Goal: Transaction & Acquisition: Obtain resource

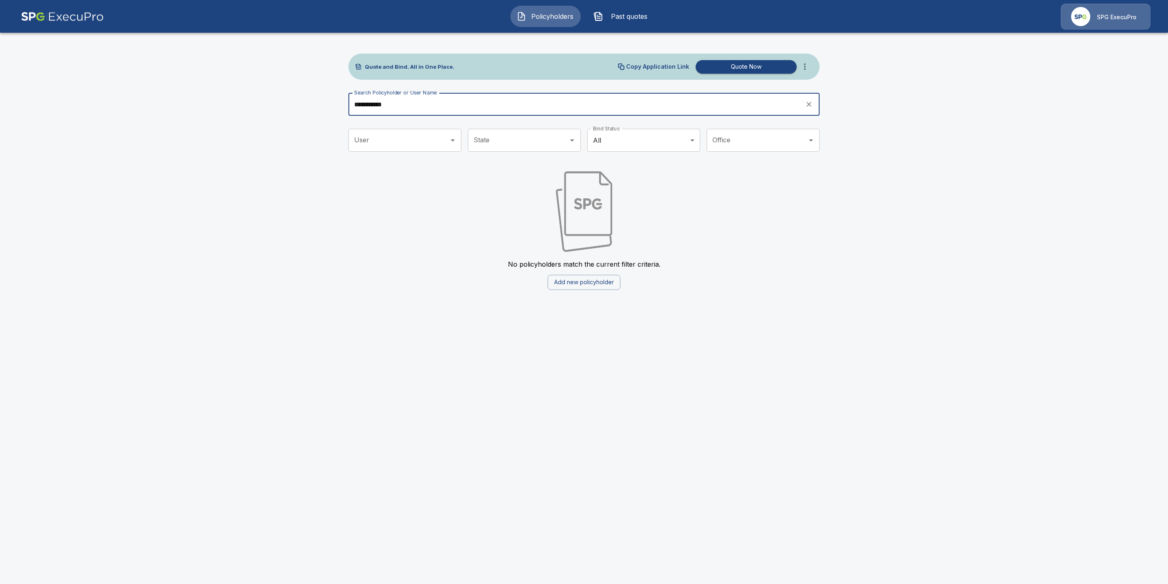
drag, startPoint x: 420, startPoint y: 105, endPoint x: 284, endPoint y: 104, distance: 135.8
click at [284, 104] on main "**********" at bounding box center [584, 150] width 1168 height 300
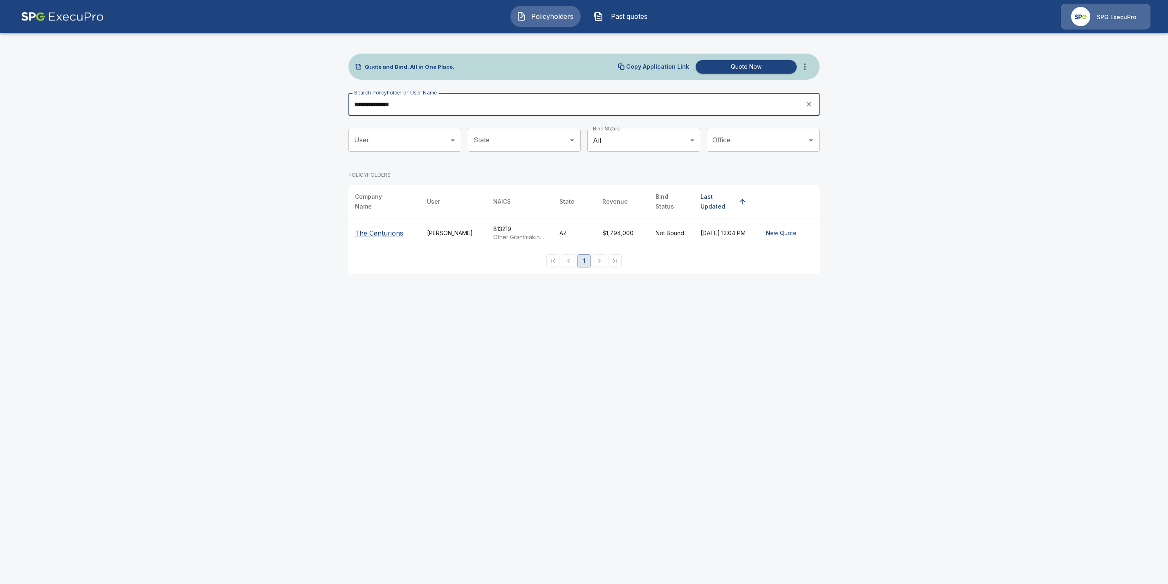
type input "**********"
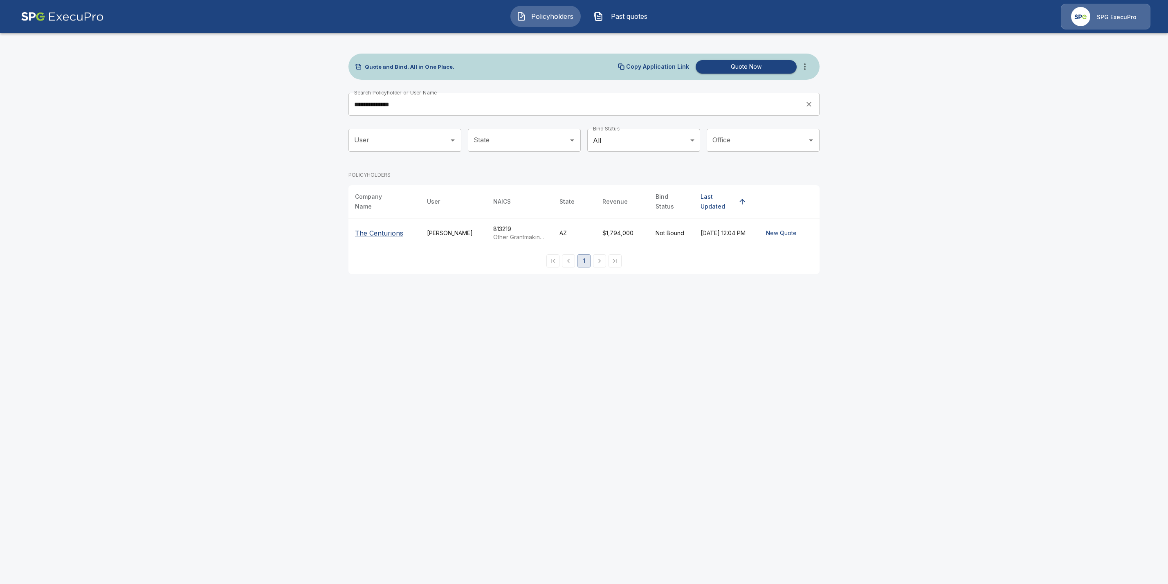
click at [379, 228] on p "The Centurions" at bounding box center [379, 233] width 48 height 10
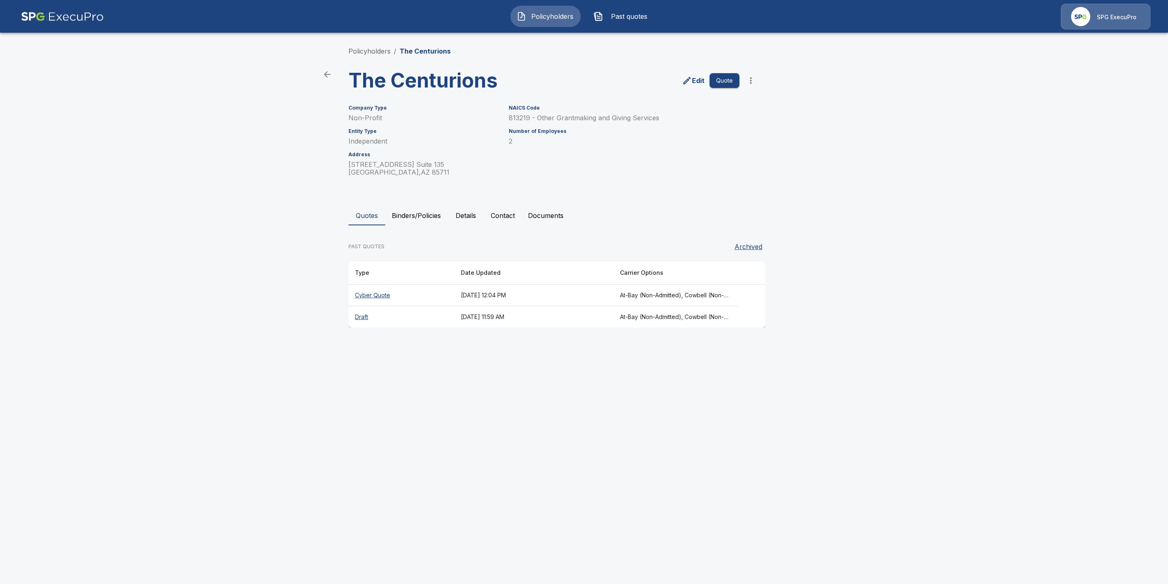
click at [366, 294] on th "Cyber Quote" at bounding box center [402, 296] width 106 height 22
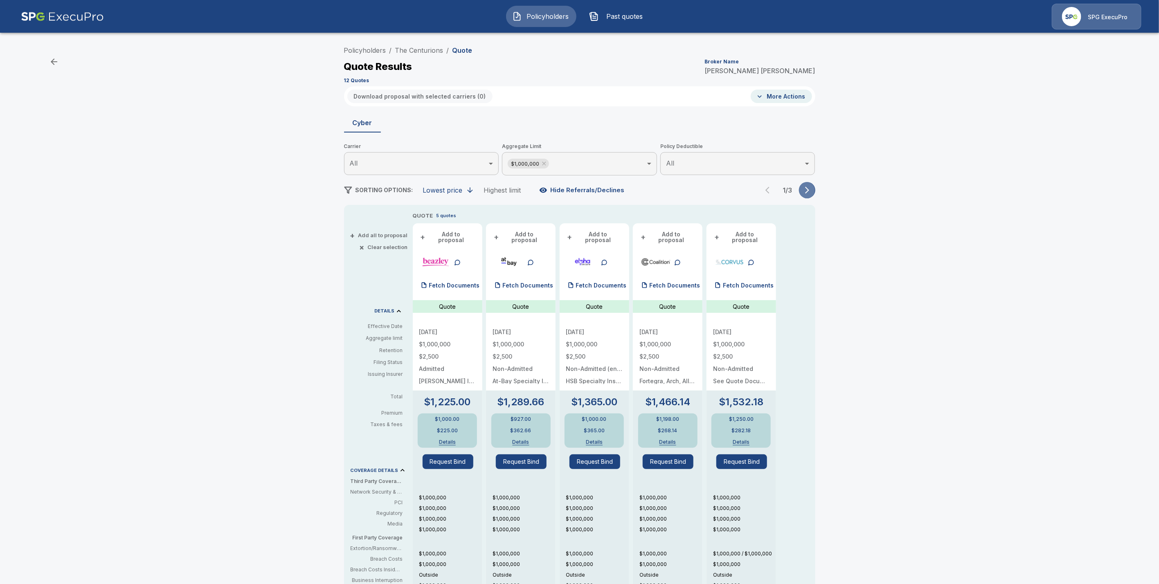
click at [810, 189] on icon "button" at bounding box center [807, 190] width 8 height 8
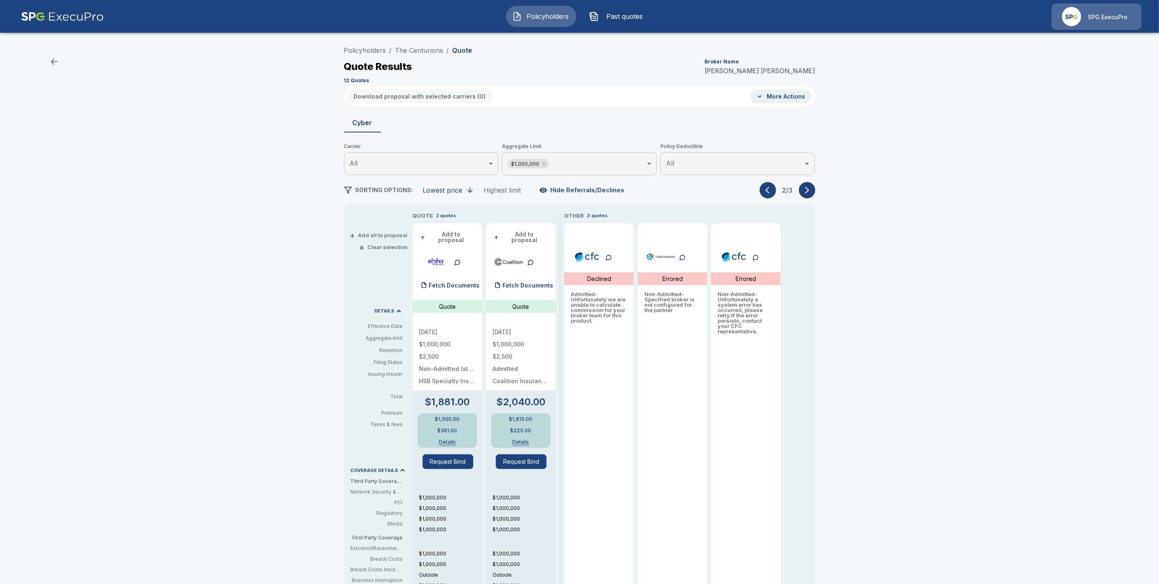
click at [810, 189] on icon "button" at bounding box center [807, 190] width 8 height 8
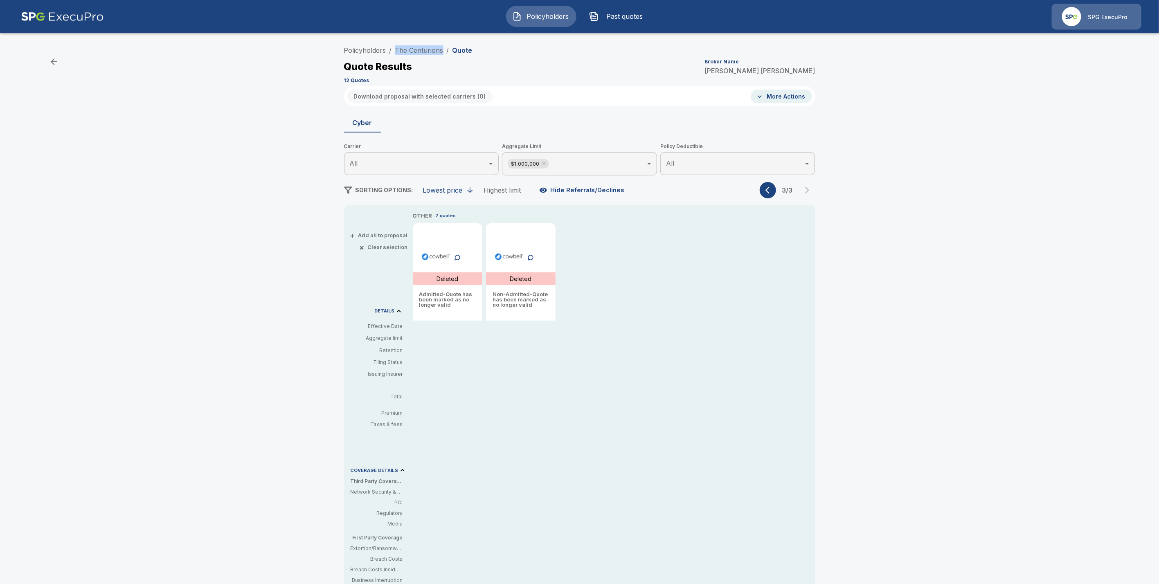
drag, startPoint x: 447, startPoint y: 48, endPoint x: 397, endPoint y: 48, distance: 49.9
click at [397, 48] on ol "Policyholders / The Centurions / Quote" at bounding box center [408, 50] width 128 height 10
copy link "The Centurions"
click at [426, 54] on li "The Centurions" at bounding box center [419, 50] width 48 height 10
click at [427, 53] on link "The Centurions" at bounding box center [419, 50] width 48 height 8
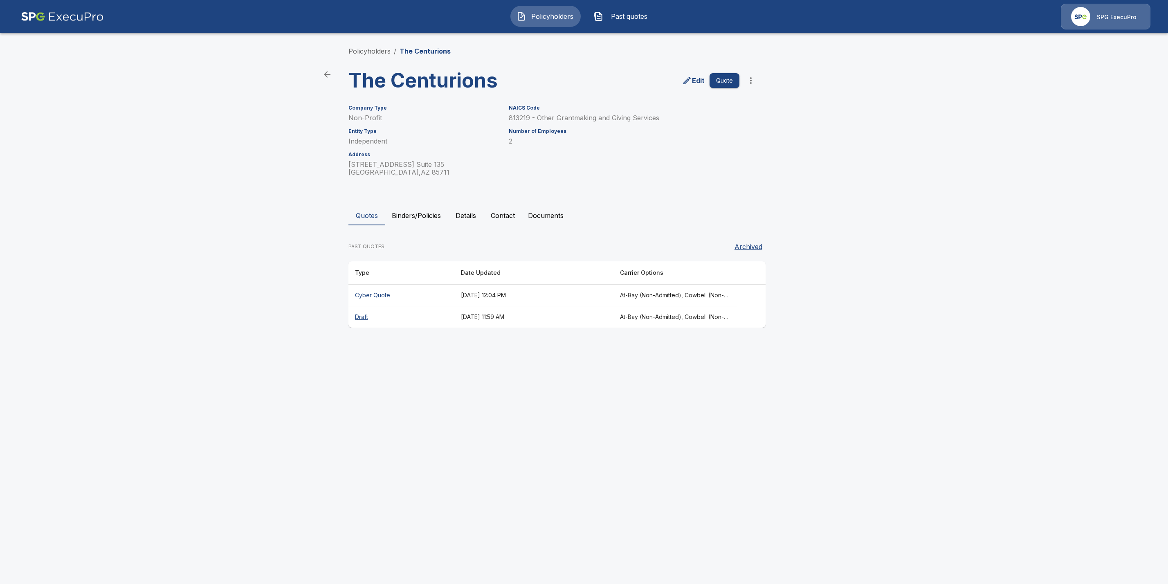
drag, startPoint x: 362, startPoint y: 317, endPoint x: 403, endPoint y: 446, distance: 135.6
click at [362, 318] on th "Draft" at bounding box center [402, 317] width 106 height 22
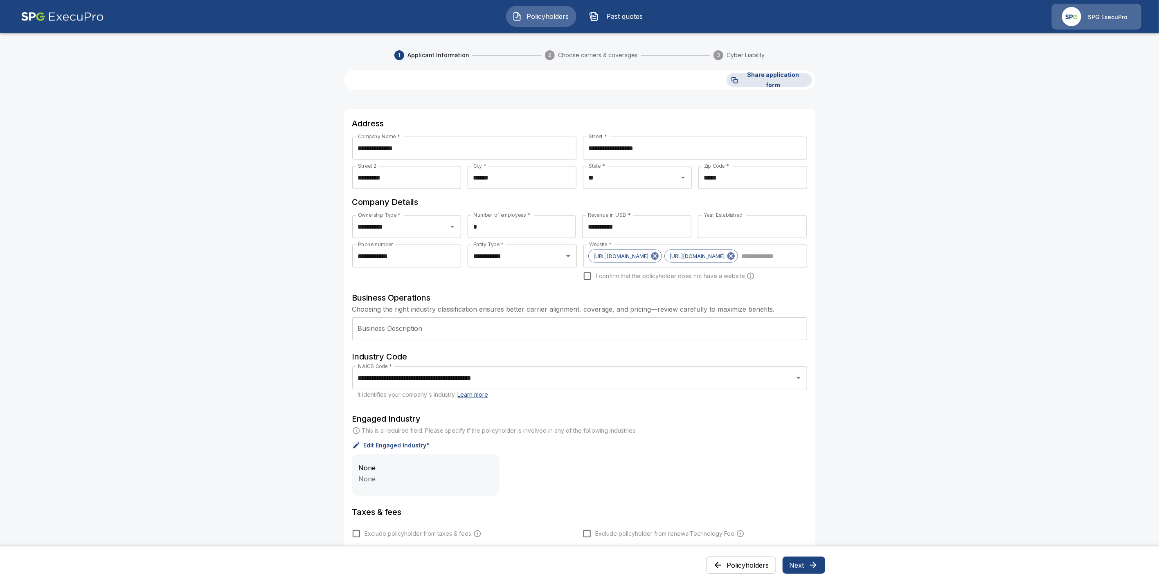
scroll to position [212, 0]
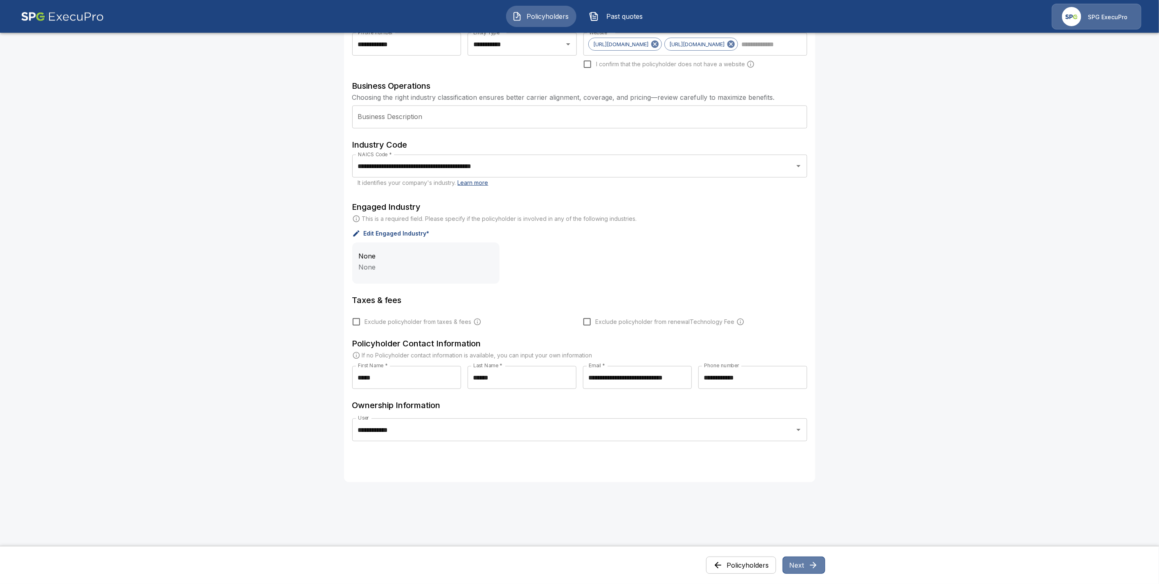
click at [804, 568] on button "Next" at bounding box center [804, 565] width 43 height 17
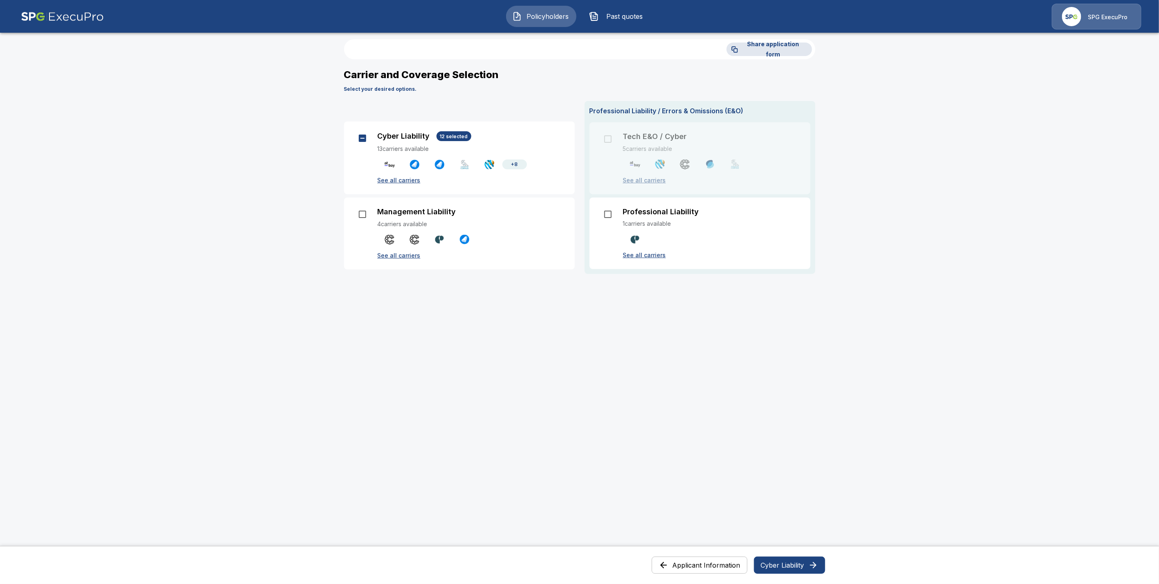
scroll to position [0, 0]
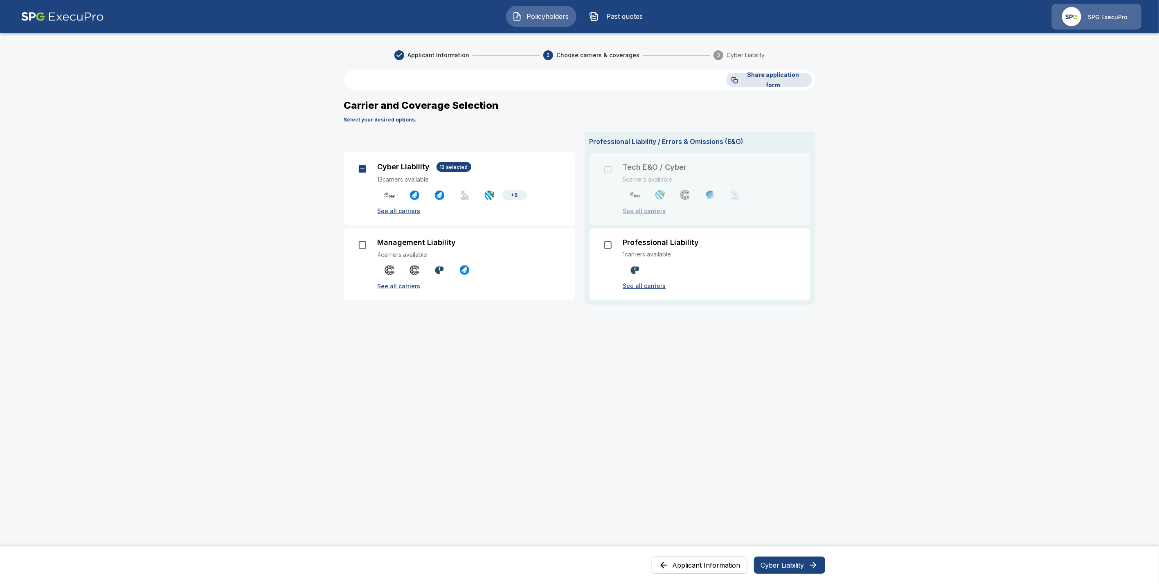
click at [806, 563] on button "Cyber Liability" at bounding box center [789, 565] width 71 height 17
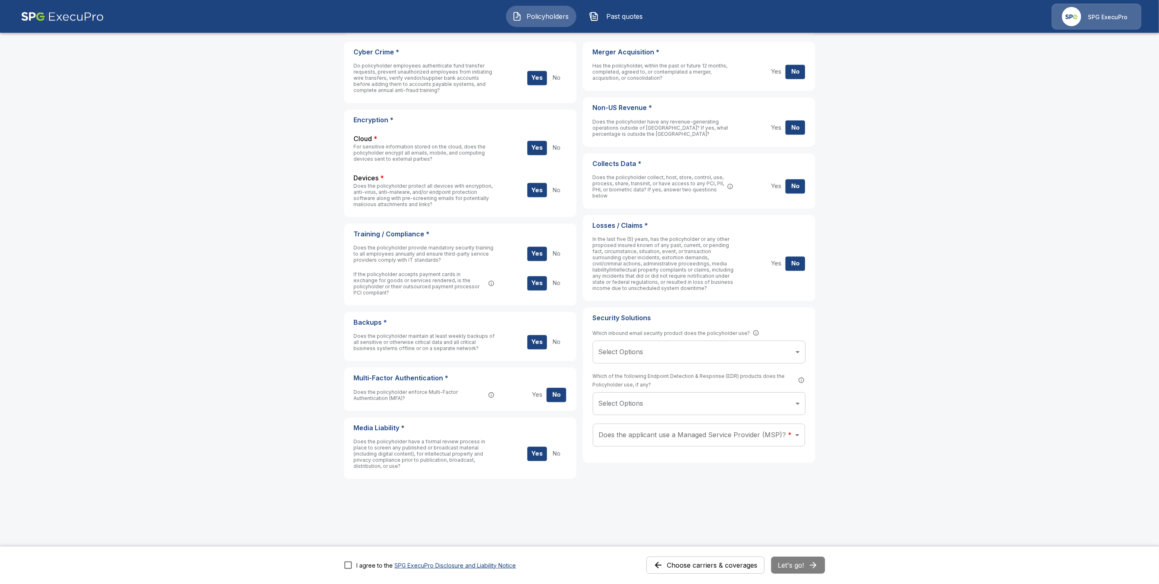
scroll to position [123, 0]
click at [807, 565] on button "Let's go!" at bounding box center [798, 565] width 54 height 17
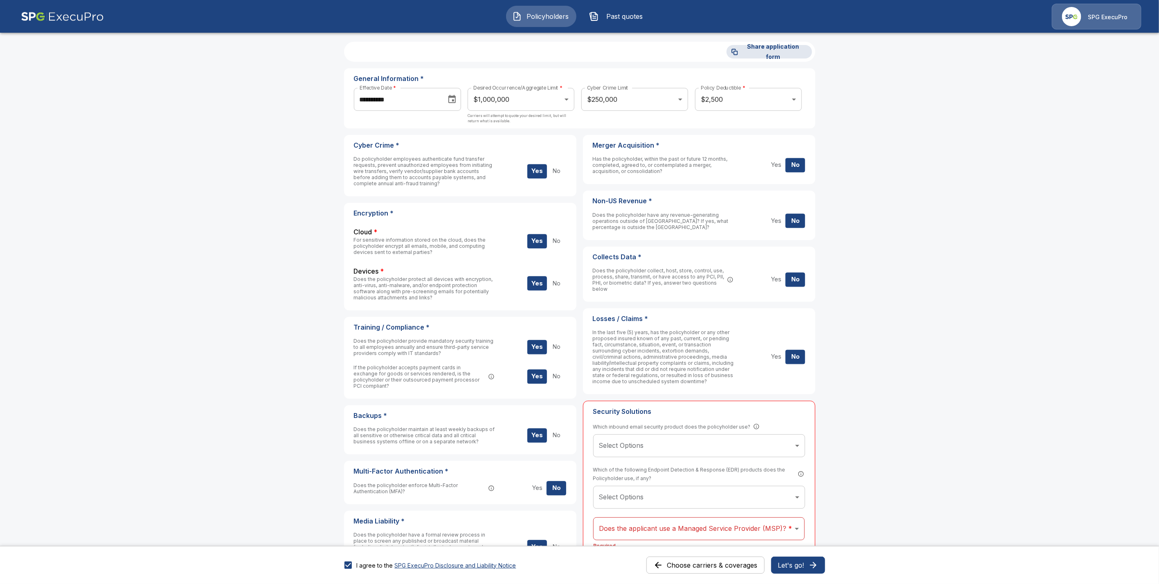
scroll to position [0, 0]
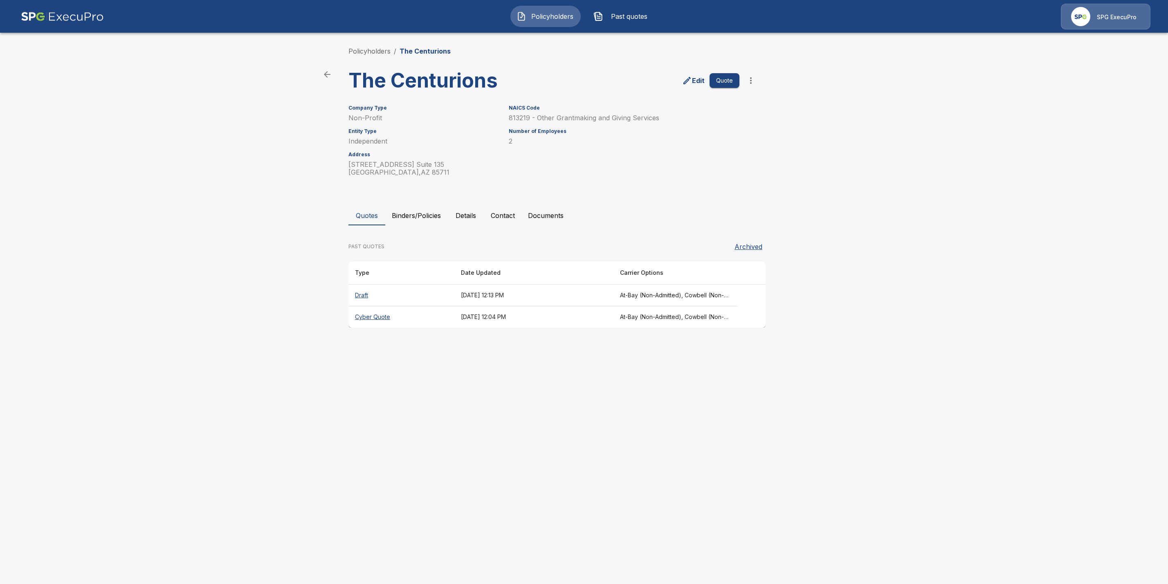
click at [370, 319] on th "Cyber Quote" at bounding box center [402, 317] width 106 height 22
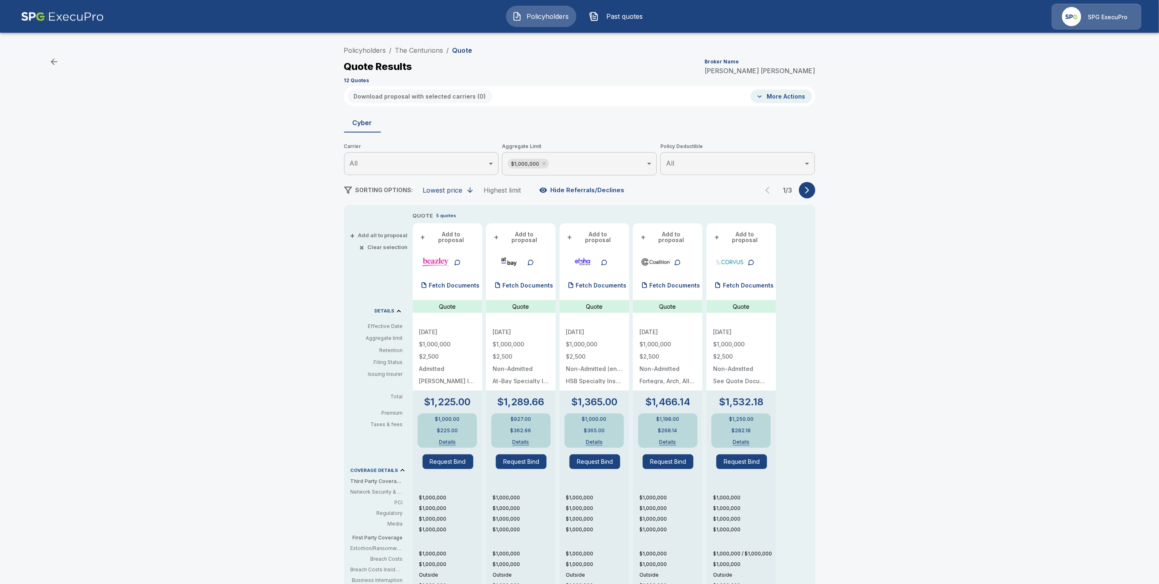
click at [811, 190] on icon "button" at bounding box center [807, 190] width 8 height 8
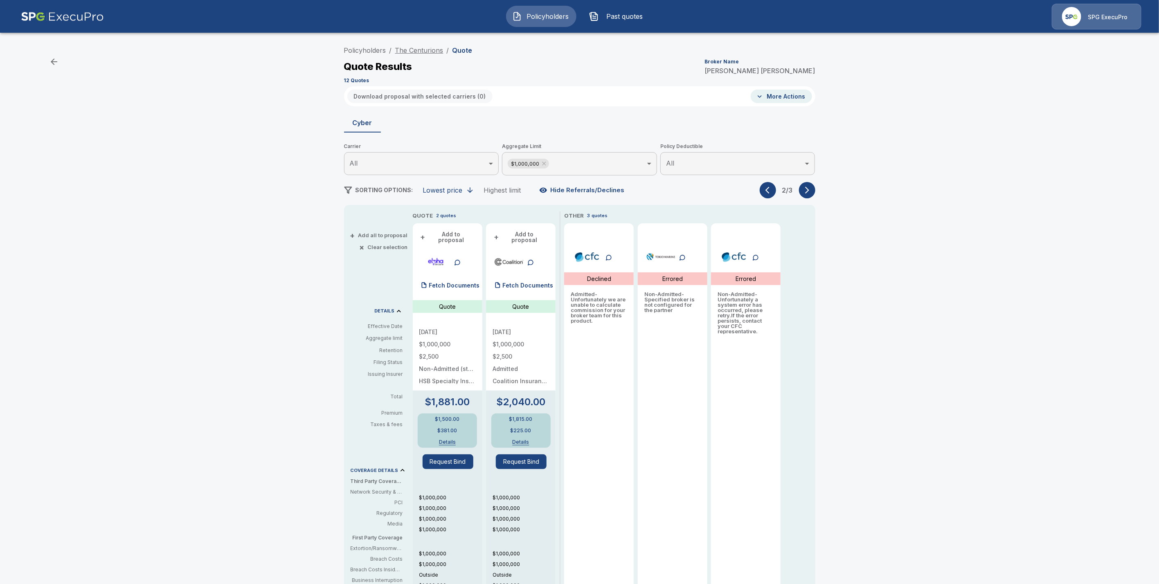
click at [423, 50] on link "The Centurions" at bounding box center [419, 50] width 48 height 8
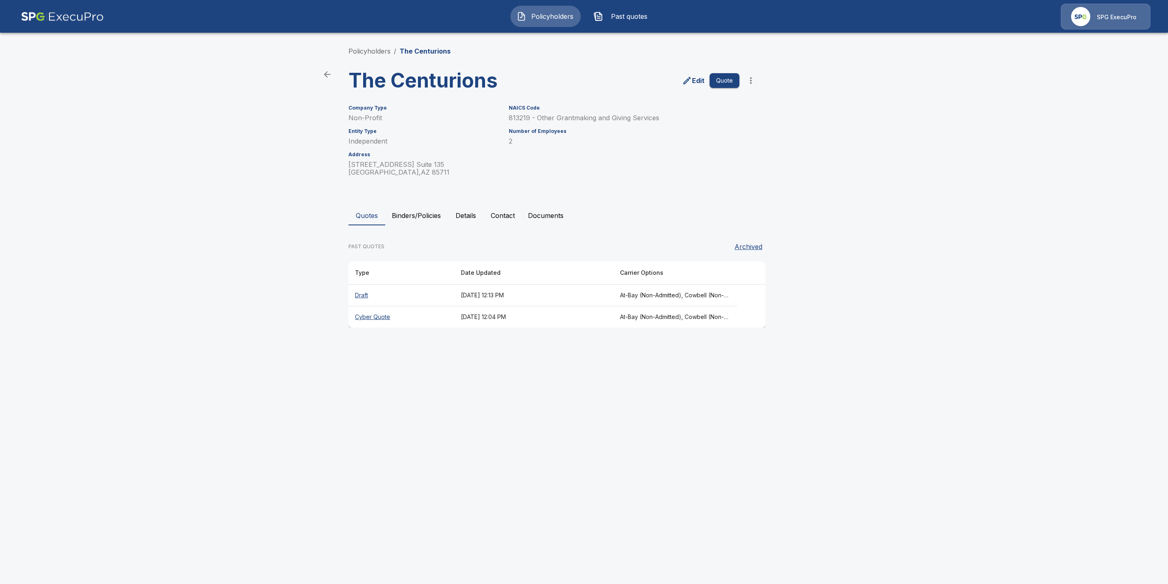
click at [363, 295] on th "Draft" at bounding box center [402, 296] width 106 height 22
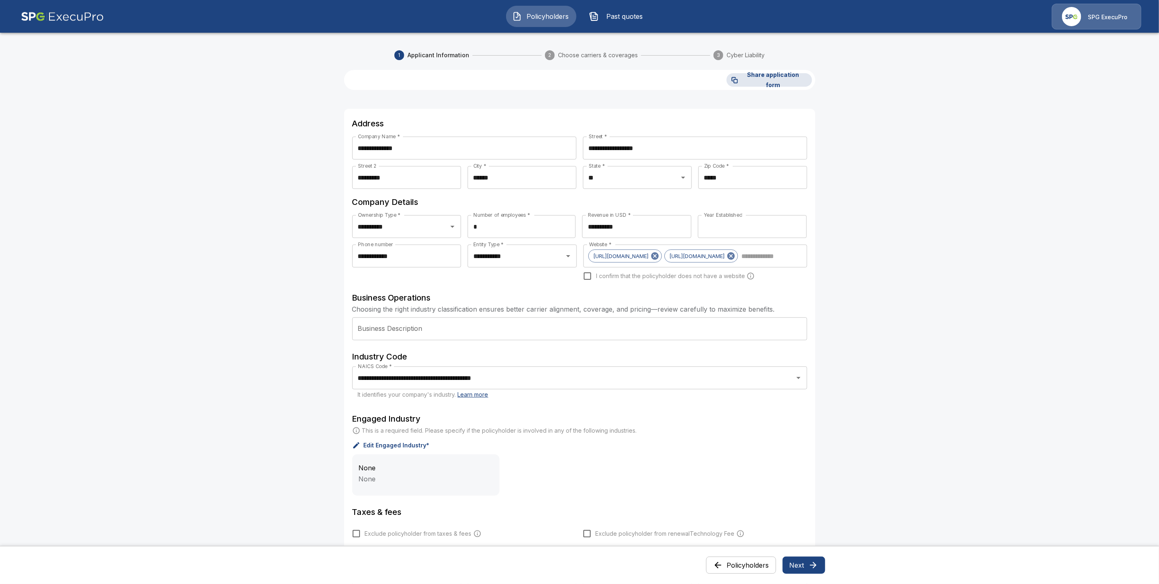
click at [818, 567] on icon "button" at bounding box center [813, 566] width 10 height 10
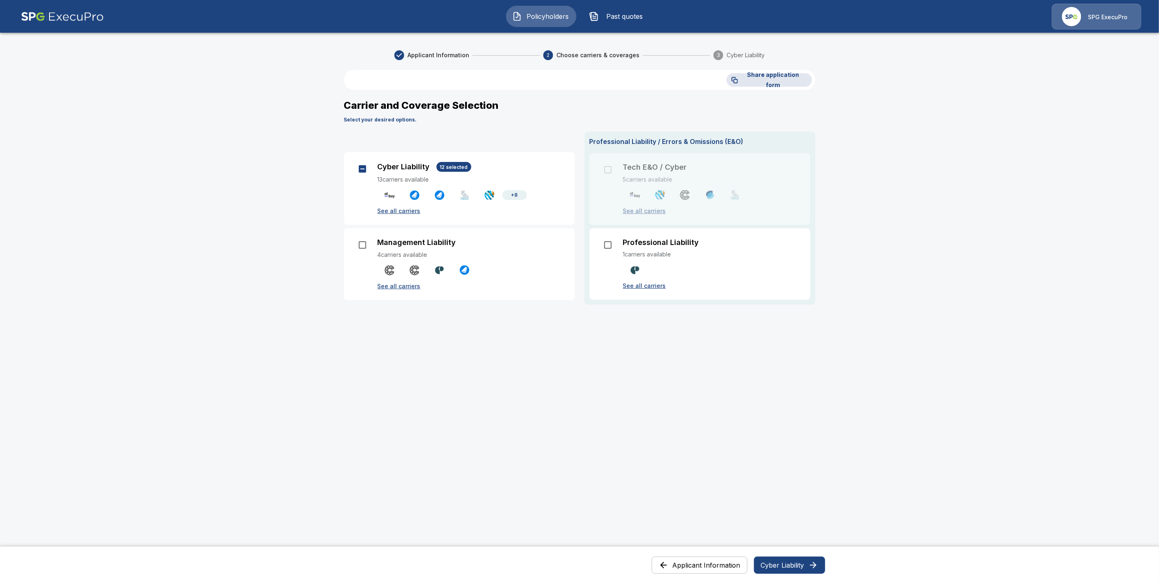
click at [817, 567] on icon "button" at bounding box center [813, 565] width 7 height 7
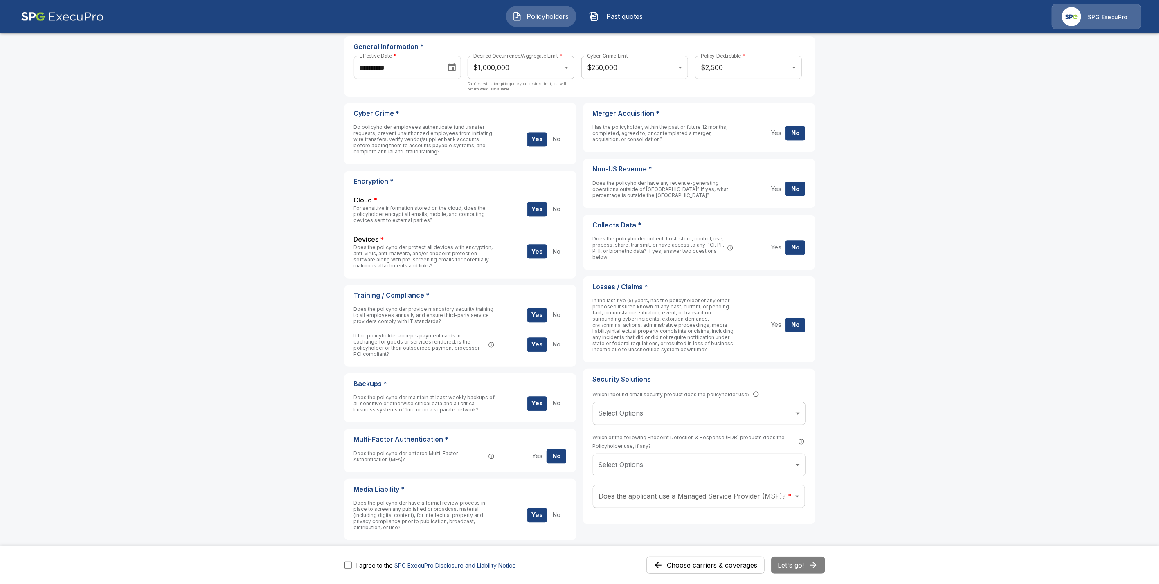
scroll to position [63, 0]
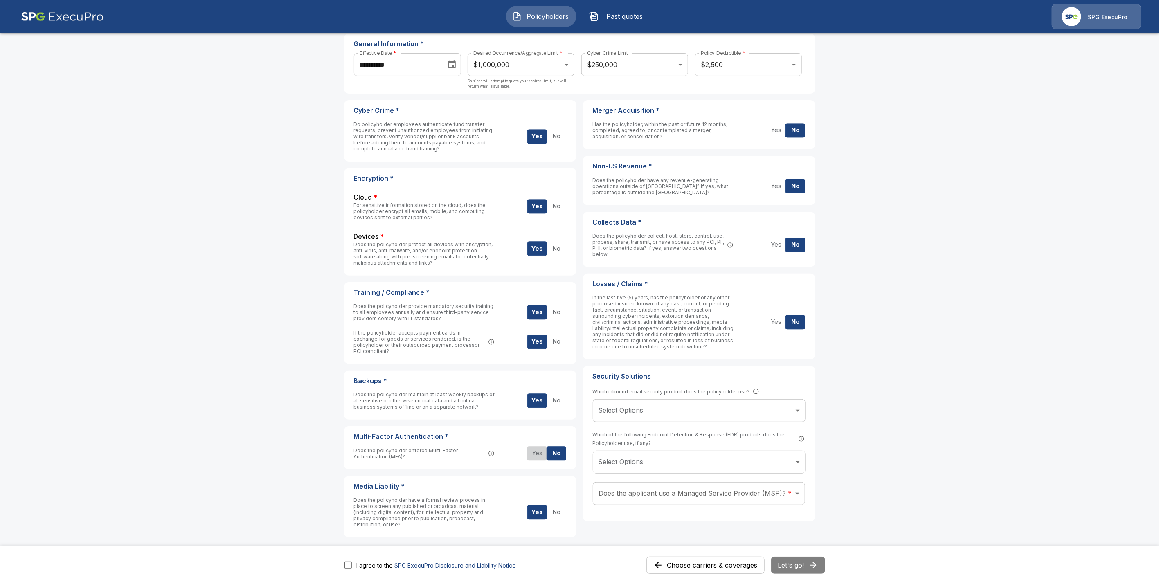
click at [540, 446] on button "Yes" at bounding box center [537, 453] width 20 height 14
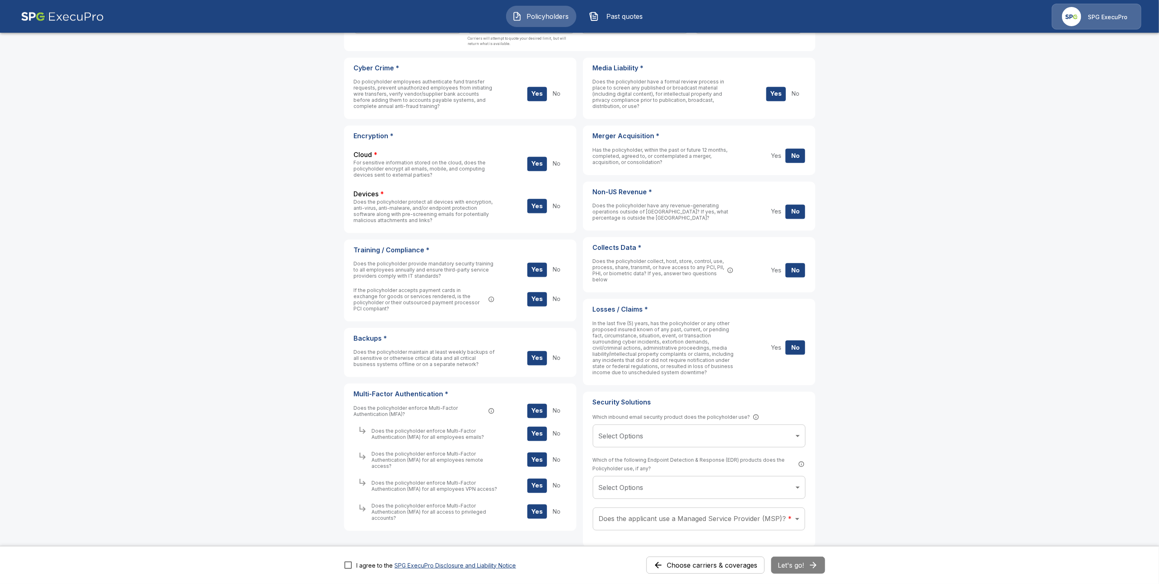
scroll to position [157, 0]
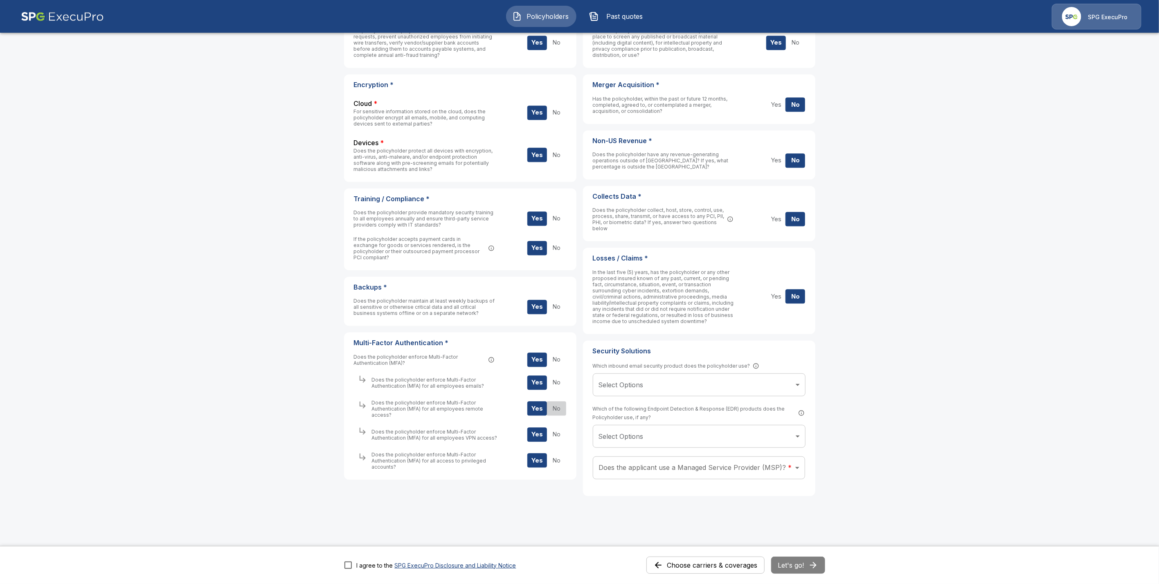
click at [562, 402] on button "No" at bounding box center [557, 409] width 20 height 14
click at [563, 428] on button "No" at bounding box center [557, 435] width 20 height 14
click at [561, 454] on button "No" at bounding box center [557, 461] width 20 height 14
click at [804, 387] on body "**********" at bounding box center [579, 213] width 1159 height 741
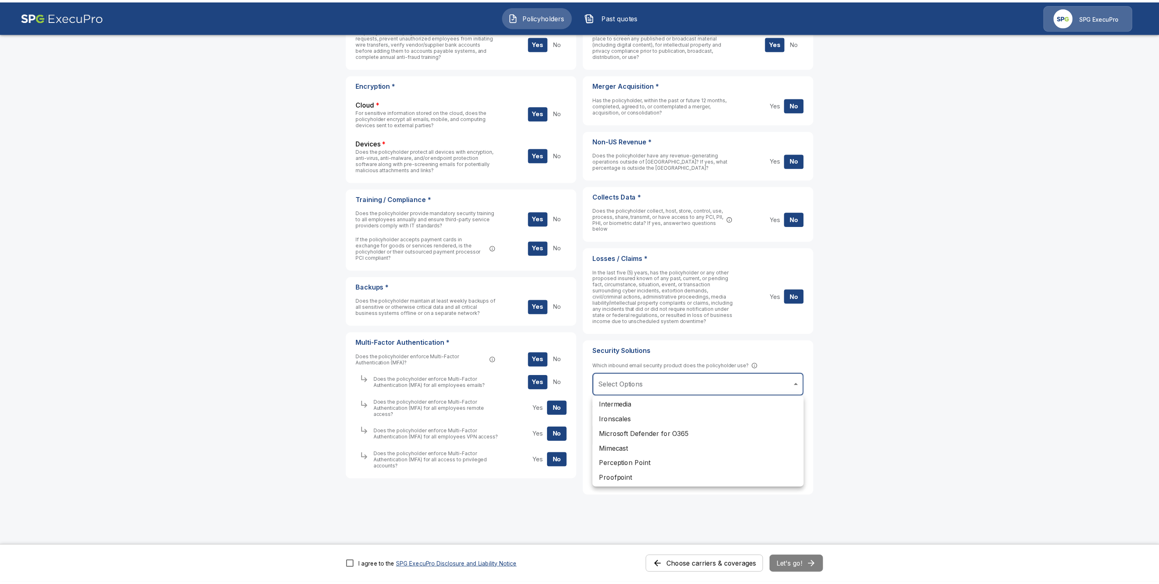
scroll to position [150, 0]
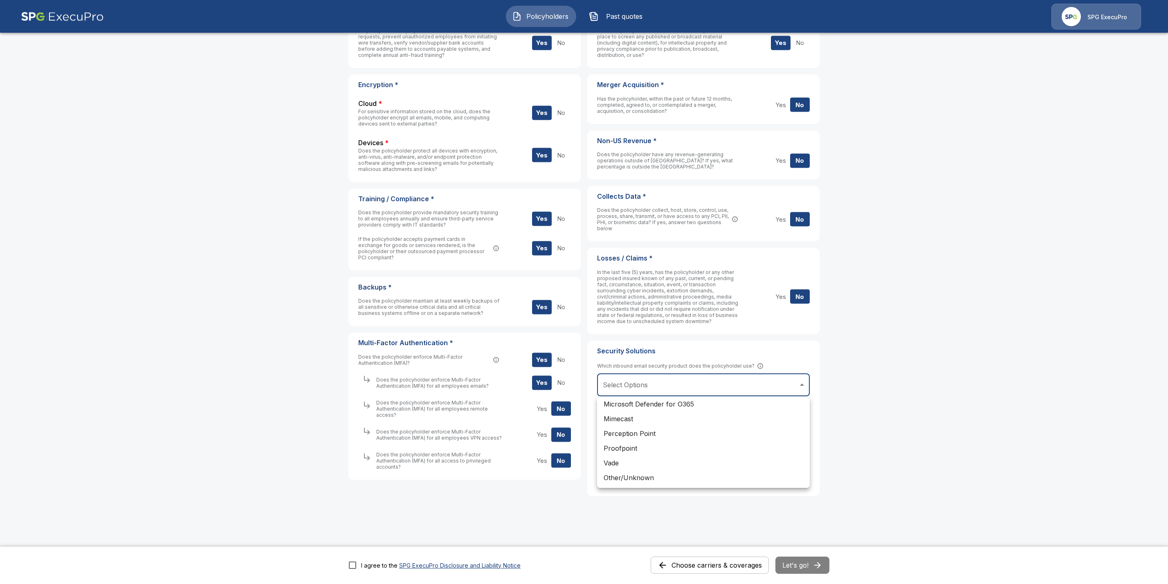
click at [627, 475] on li "Other/Unknown" at bounding box center [703, 477] width 213 height 15
type input "**********"
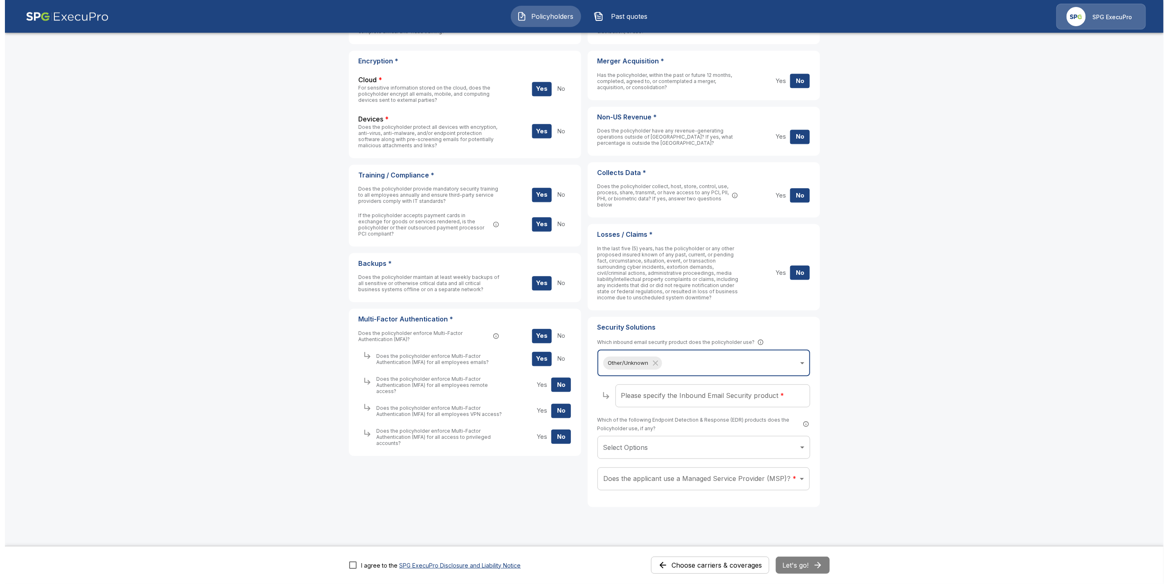
scroll to position [181, 0]
click at [693, 399] on input "Please specify the Inbound Email Security product *" at bounding box center [708, 395] width 195 height 23
type input "******"
click at [756, 440] on body "**********" at bounding box center [584, 207] width 1168 height 776
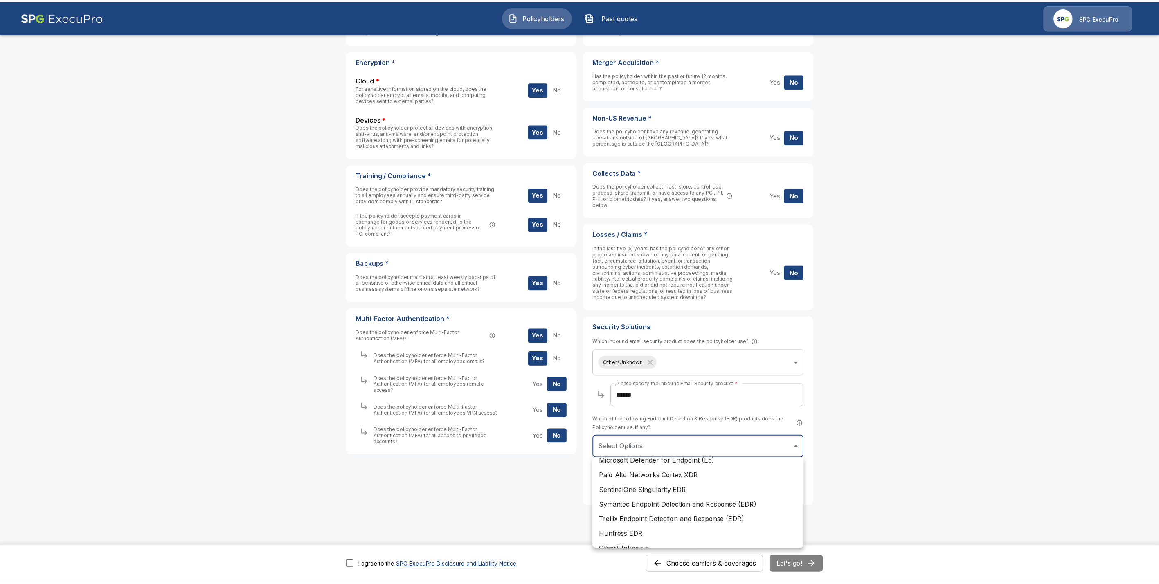
scroll to position [0, 0]
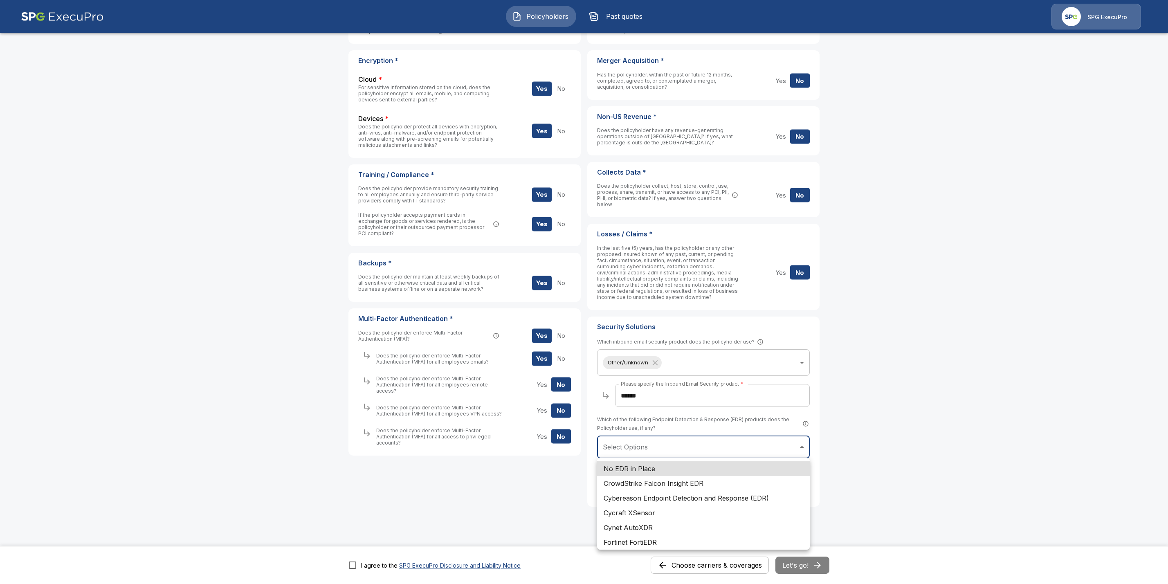
click at [897, 470] on div at bounding box center [584, 292] width 1168 height 584
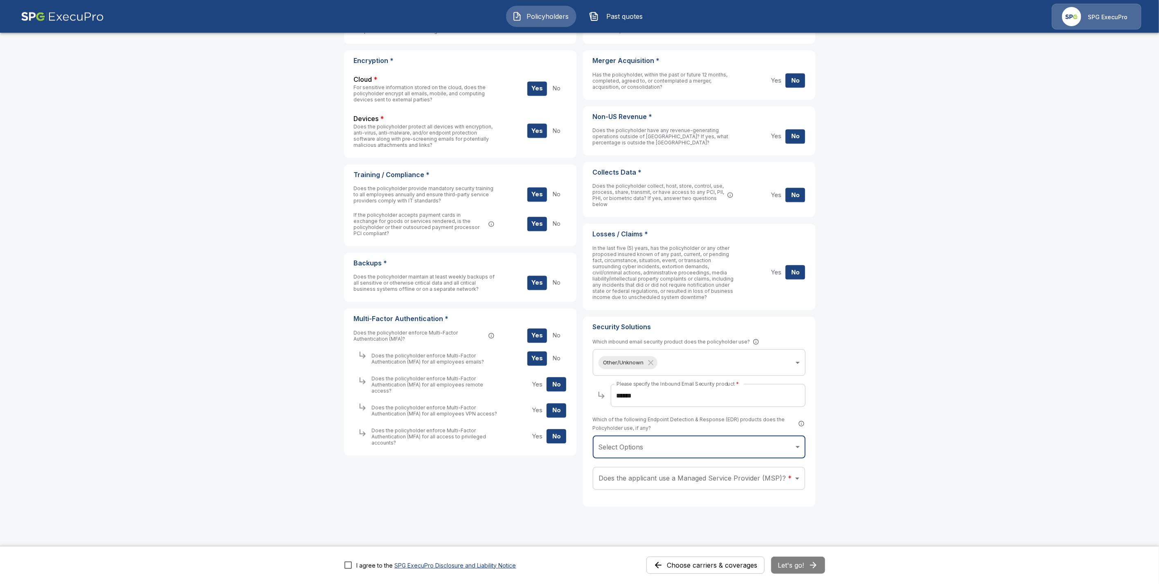
click at [799, 477] on body "**********" at bounding box center [579, 207] width 1159 height 776
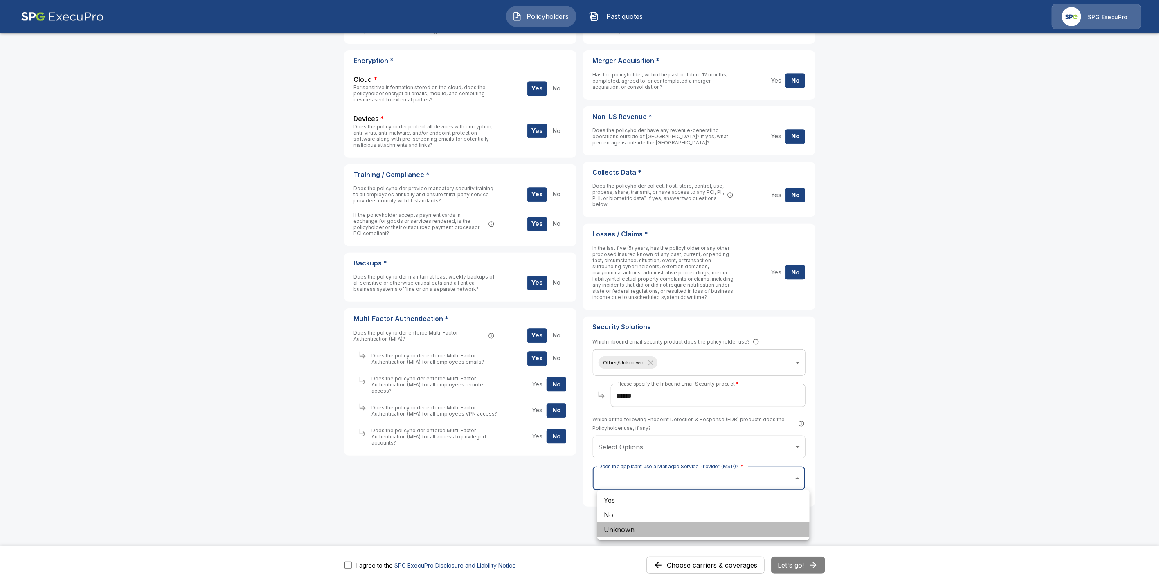
click at [626, 530] on li "Unknown" at bounding box center [703, 529] width 212 height 15
type input "*******"
click at [891, 490] on main "**********" at bounding box center [579, 207] width 1159 height 776
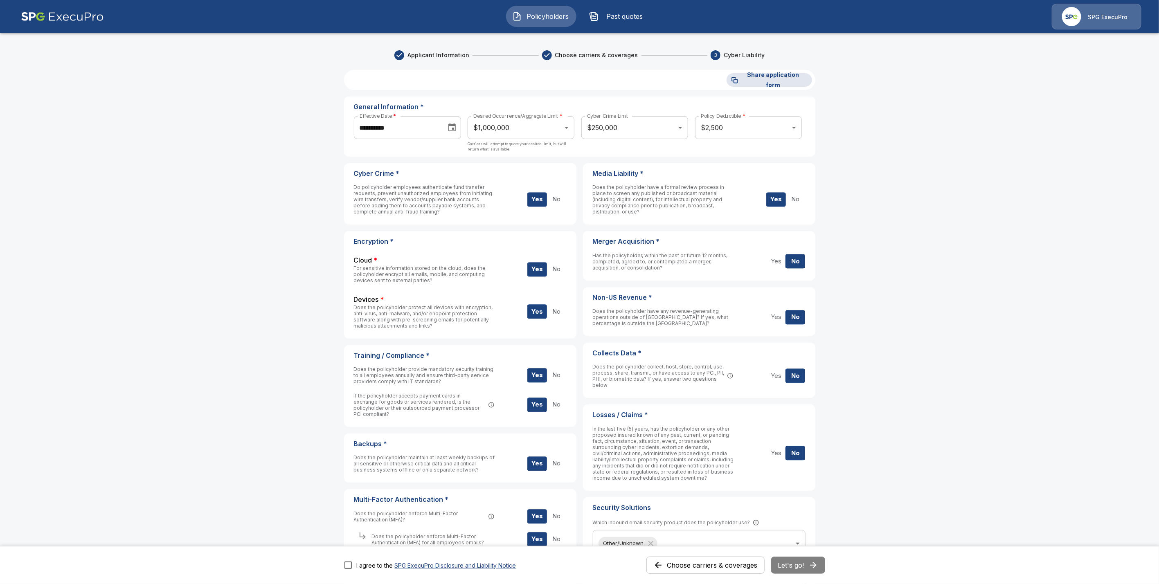
scroll to position [191, 0]
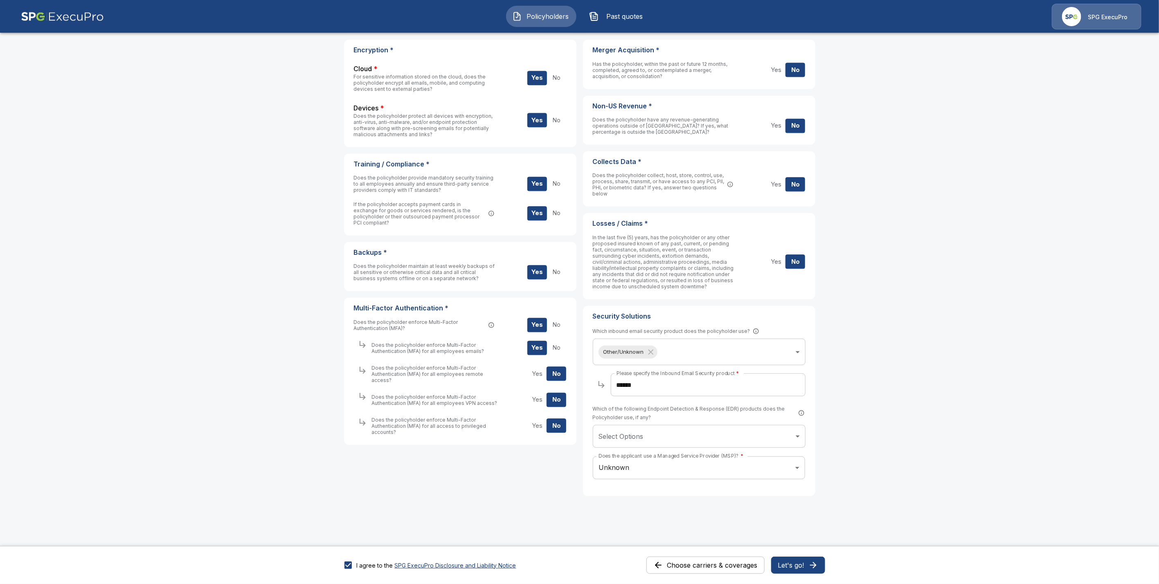
click at [799, 565] on button "Let's go!" at bounding box center [798, 565] width 54 height 17
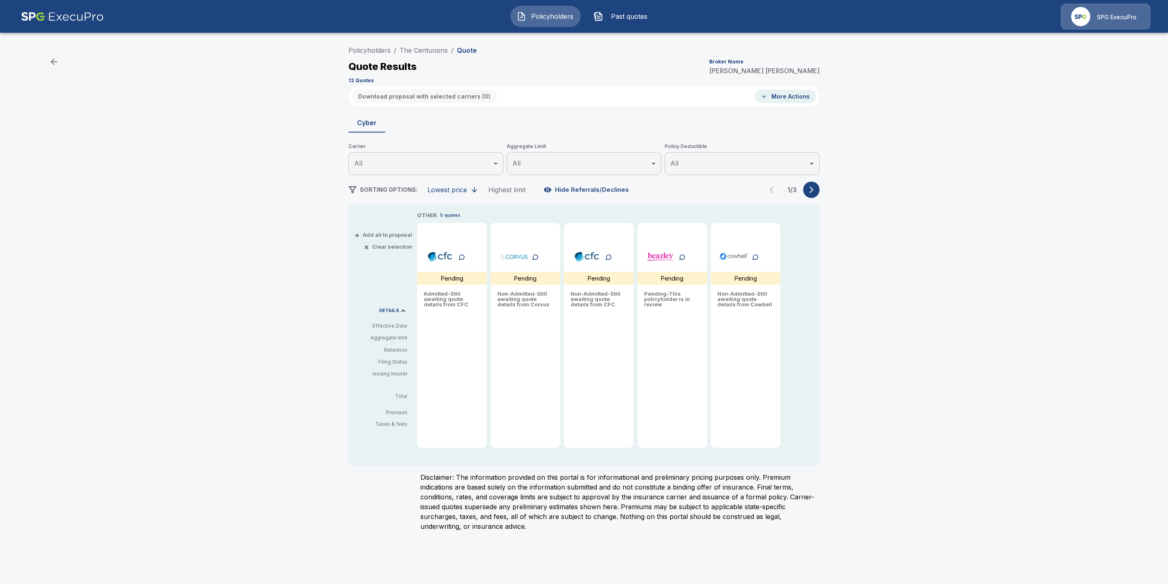
type input "*******"
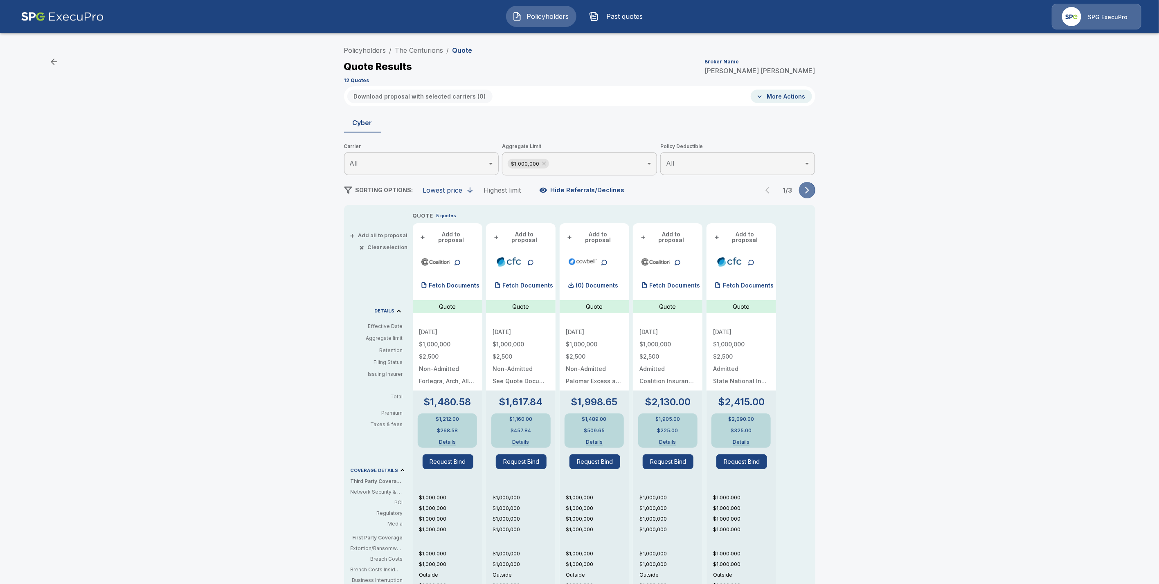
click at [810, 196] on button "button" at bounding box center [807, 190] width 16 height 16
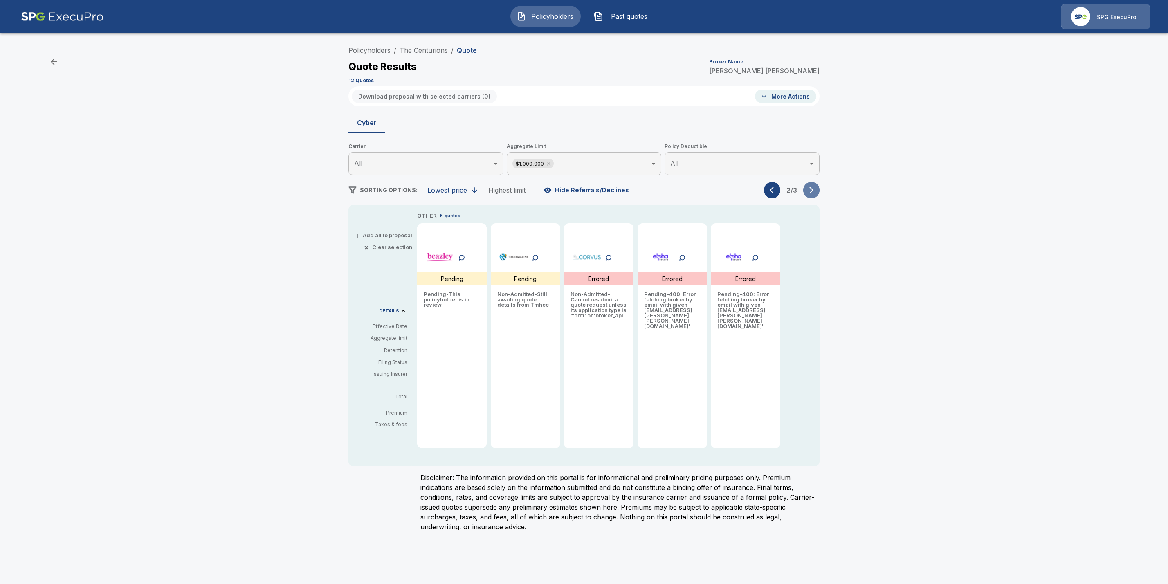
click at [810, 196] on button "button" at bounding box center [812, 190] width 16 height 16
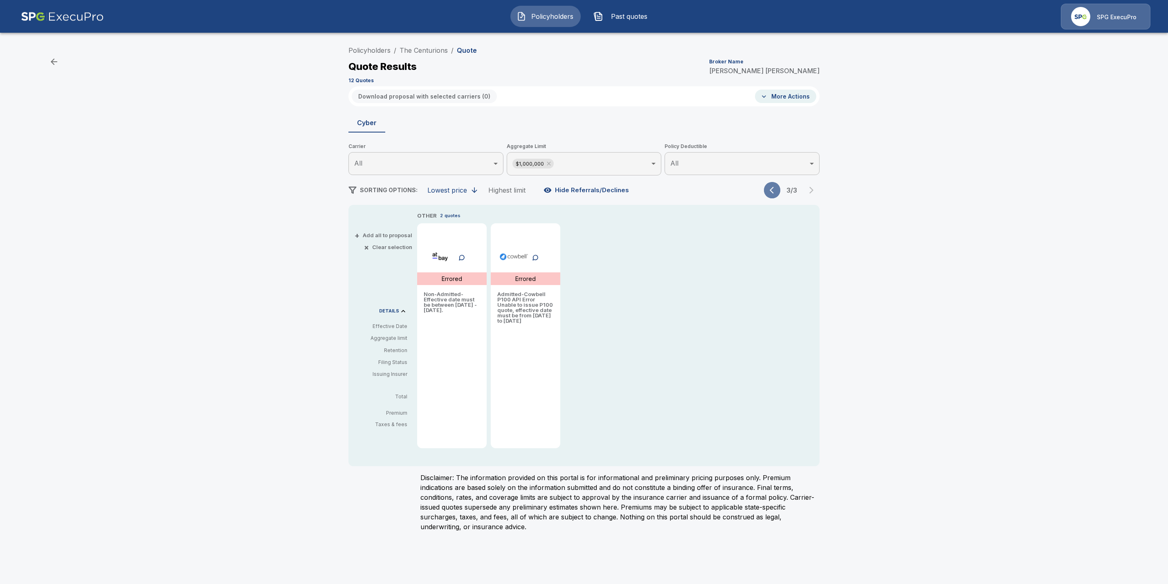
click at [772, 192] on icon "button" at bounding box center [772, 190] width 4 height 7
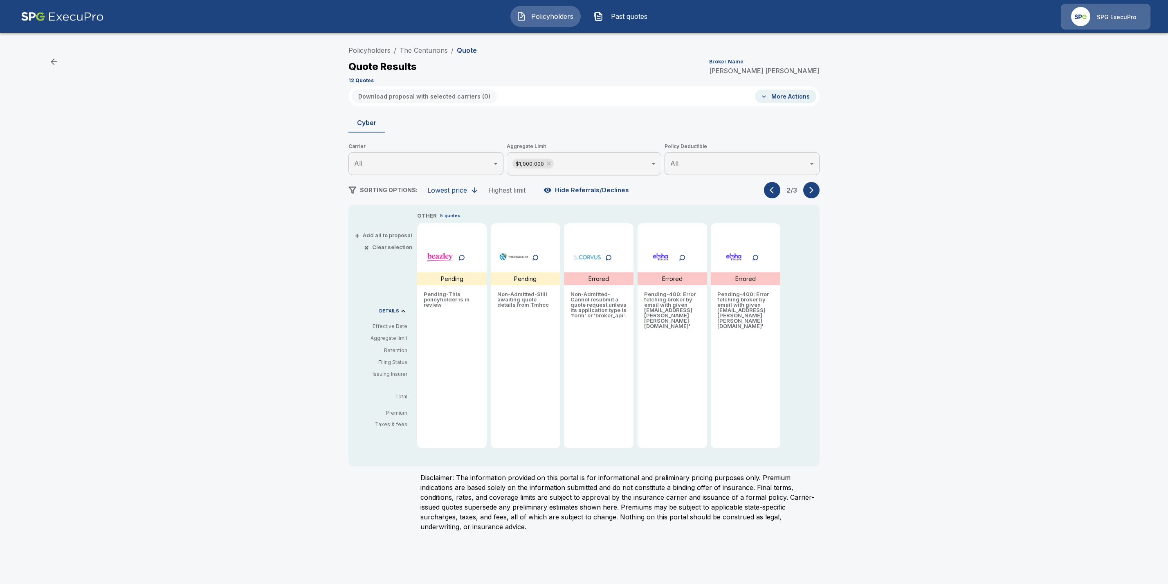
click at [772, 192] on icon "button" at bounding box center [772, 190] width 4 height 7
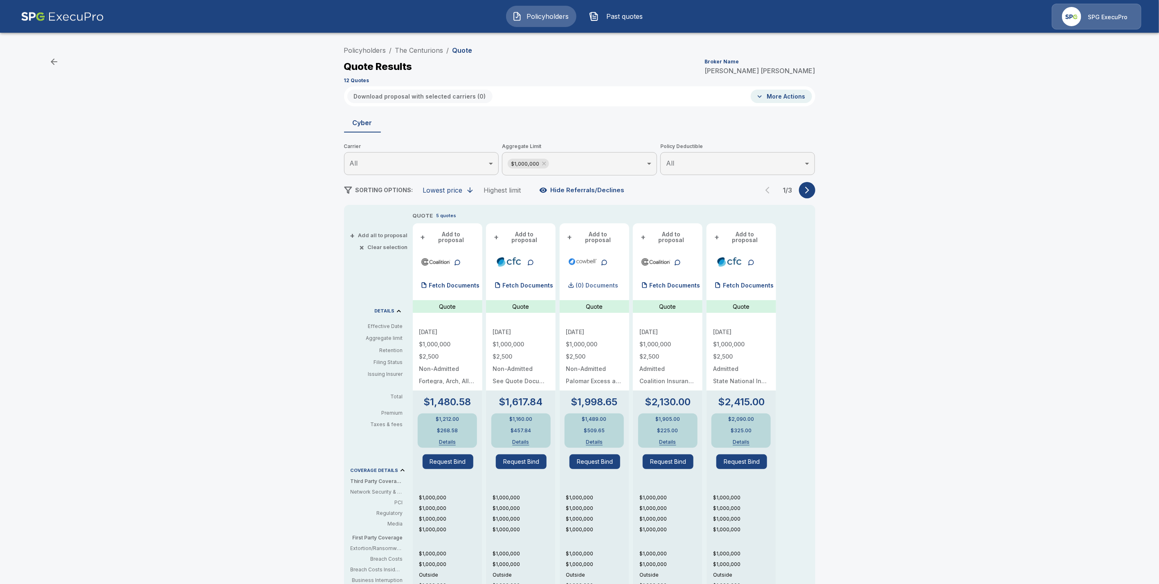
click at [595, 283] on p "(0) Documents" at bounding box center [597, 286] width 43 height 6
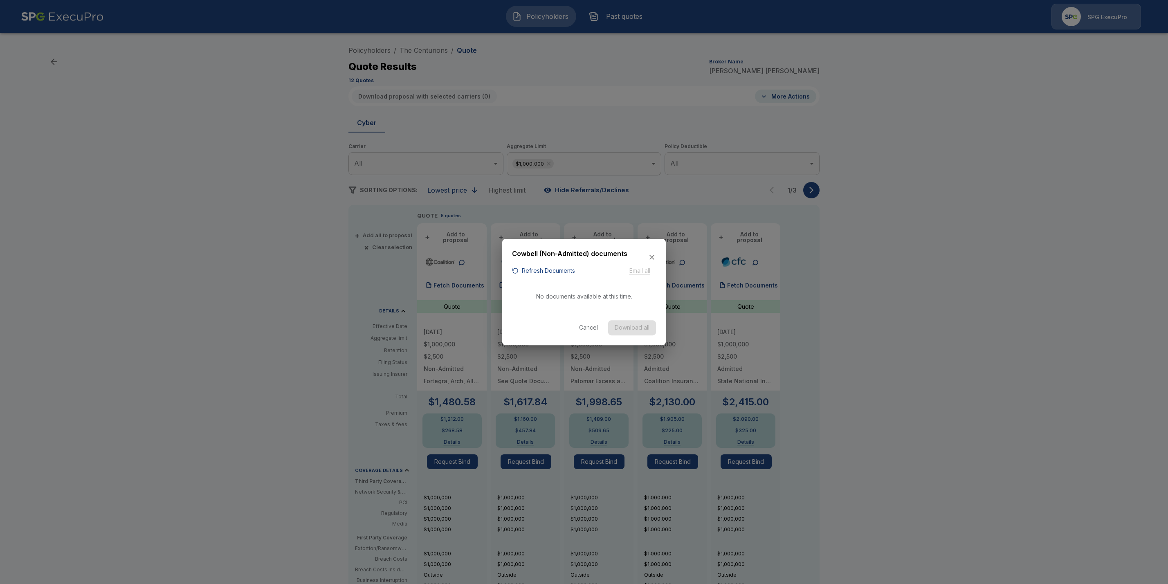
click at [533, 271] on button "Refresh Documents" at bounding box center [543, 271] width 63 height 10
click at [879, 224] on div at bounding box center [584, 292] width 1168 height 584
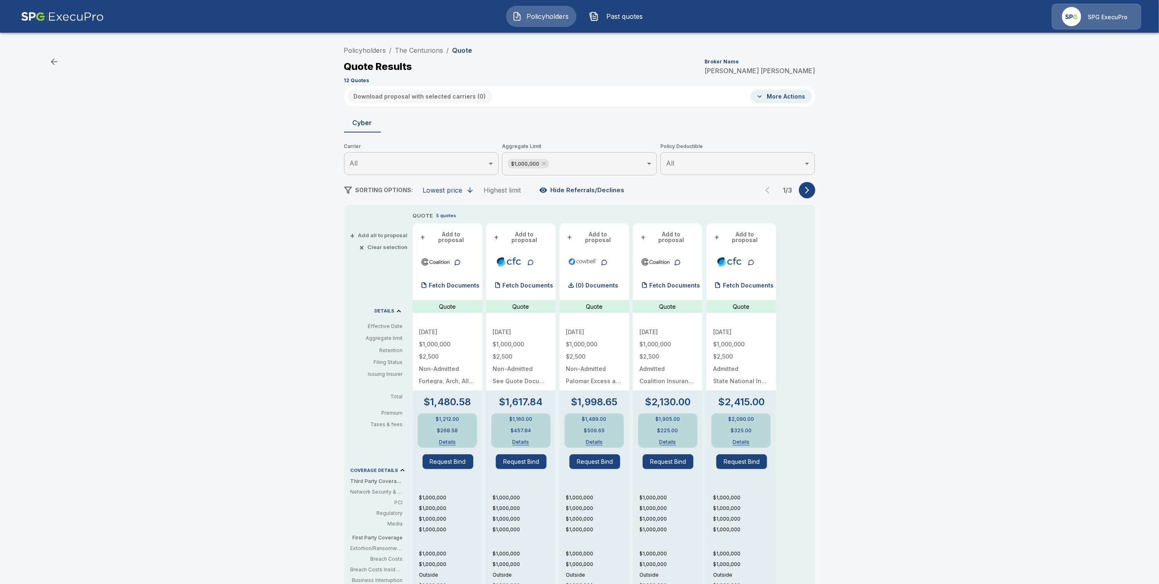
click at [777, 93] on button "More Actions" at bounding box center [781, 97] width 61 height 14
click at [825, 151] on li "Fetch documents" at bounding box center [802, 158] width 91 height 15
click at [792, 97] on button "More Actions" at bounding box center [781, 97] width 61 height 14
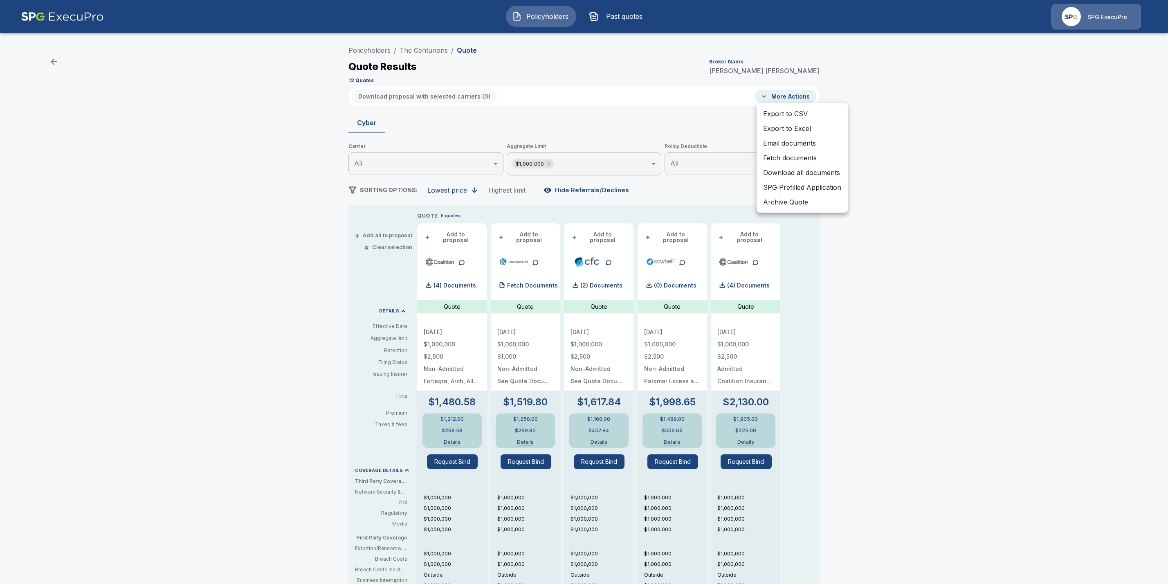
click at [790, 153] on li "Fetch documents" at bounding box center [802, 158] width 91 height 15
click at [1033, 166] on div at bounding box center [584, 292] width 1168 height 584
click at [691, 283] on p "(0) Documents" at bounding box center [670, 286] width 43 height 6
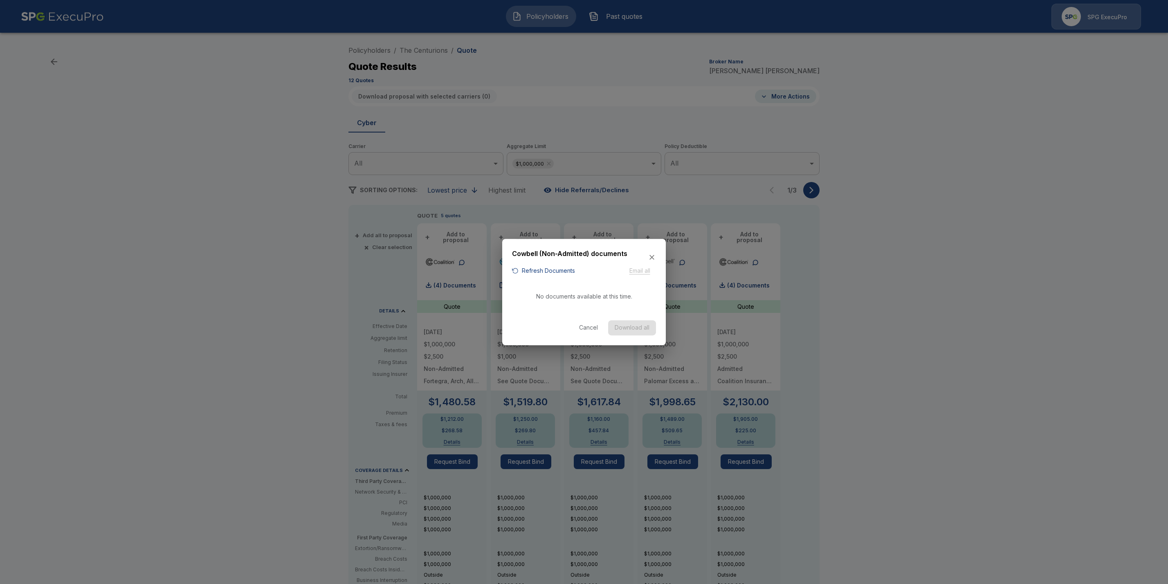
click at [512, 268] on div "button" at bounding box center [515, 271] width 7 height 7
click at [1064, 292] on div at bounding box center [584, 292] width 1168 height 584
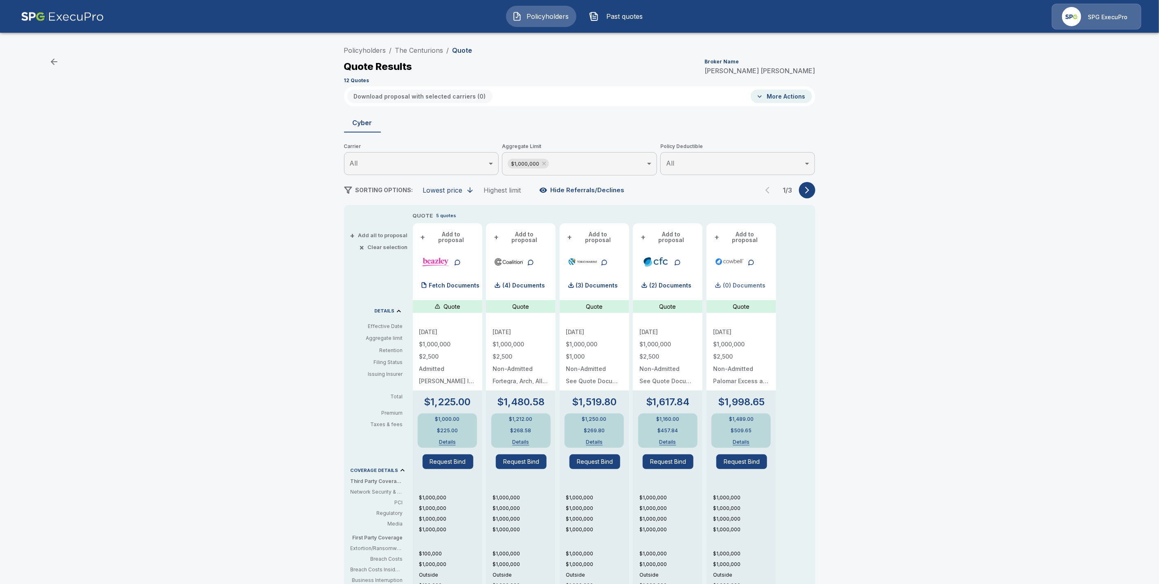
click at [747, 283] on p "(0) Documents" at bounding box center [744, 286] width 43 height 6
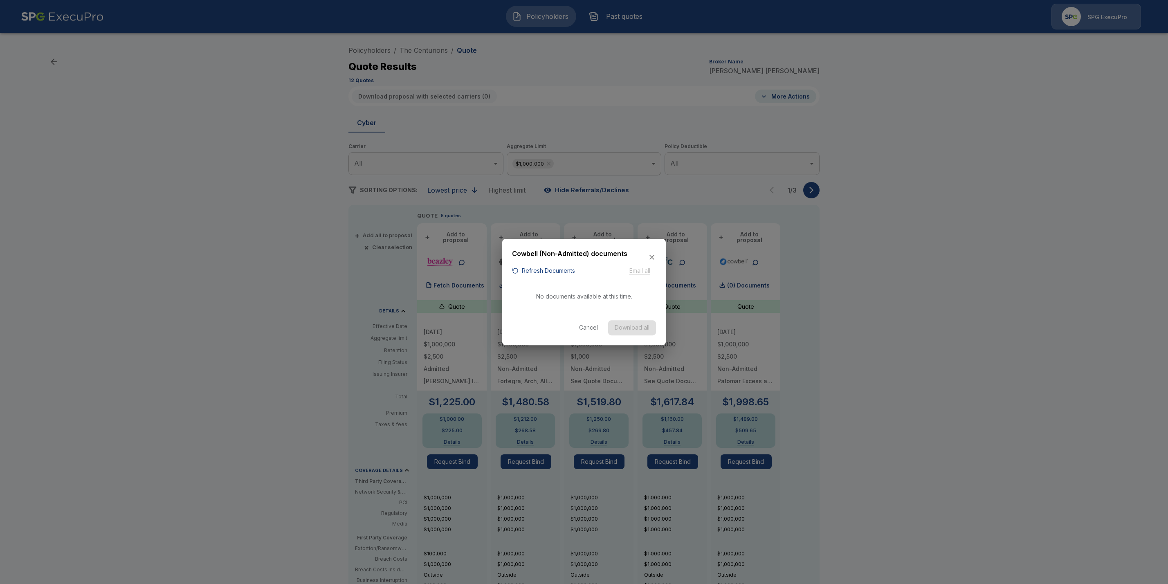
click at [976, 294] on div at bounding box center [584, 292] width 1168 height 584
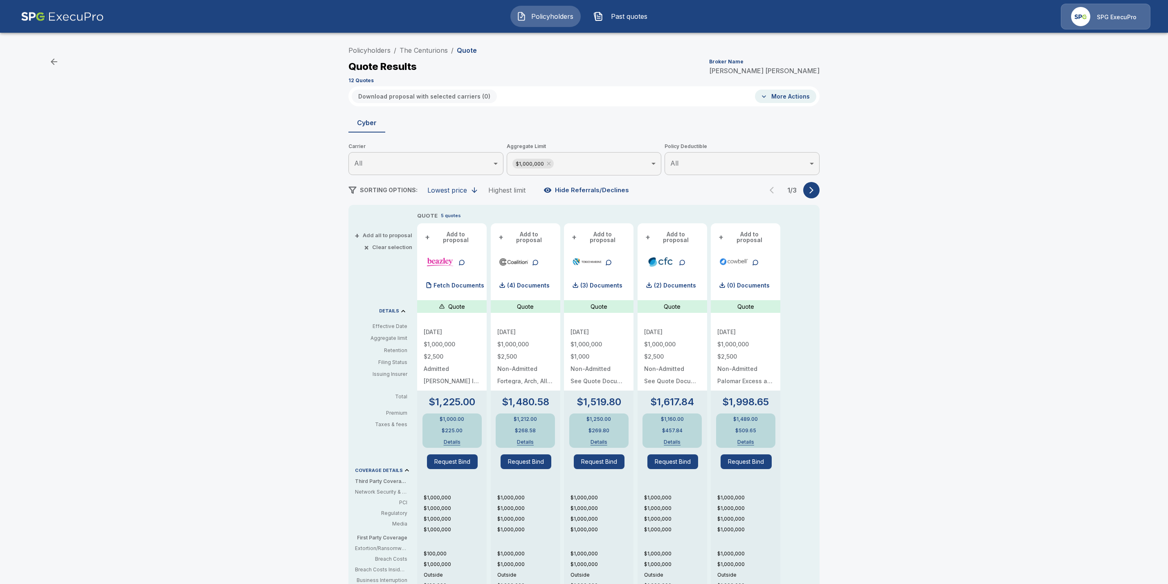
click at [637, 160] on body "Policyholders Past quotes SPG ExecuPro Policyholders / The Centurions / Quote Q…" at bounding box center [584, 393] width 1168 height 787
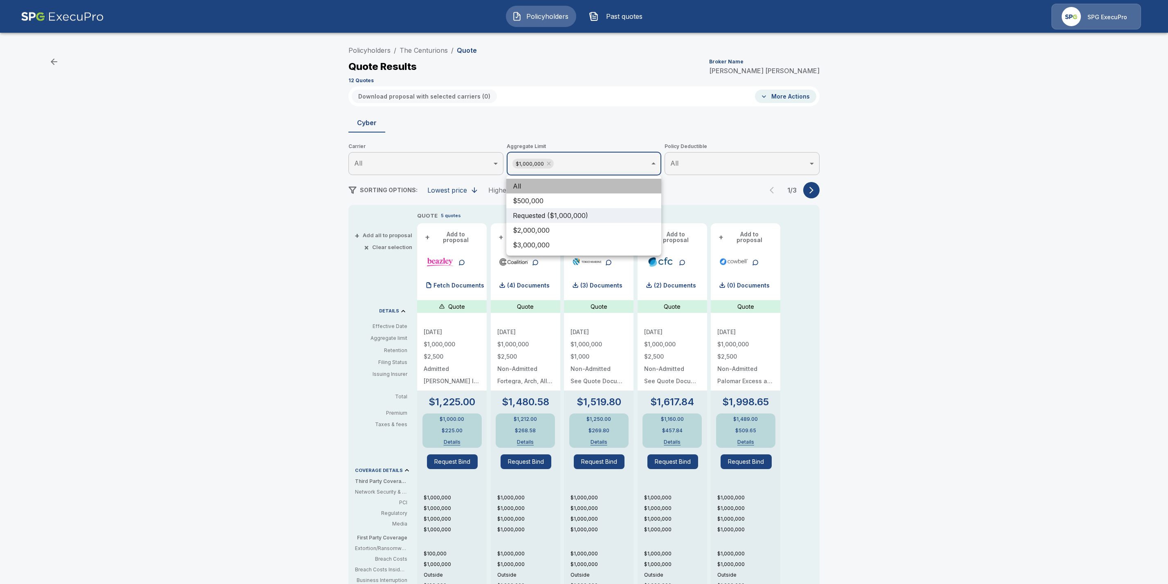
click at [543, 185] on li "All" at bounding box center [584, 186] width 155 height 15
click at [1055, 221] on div at bounding box center [584, 292] width 1168 height 584
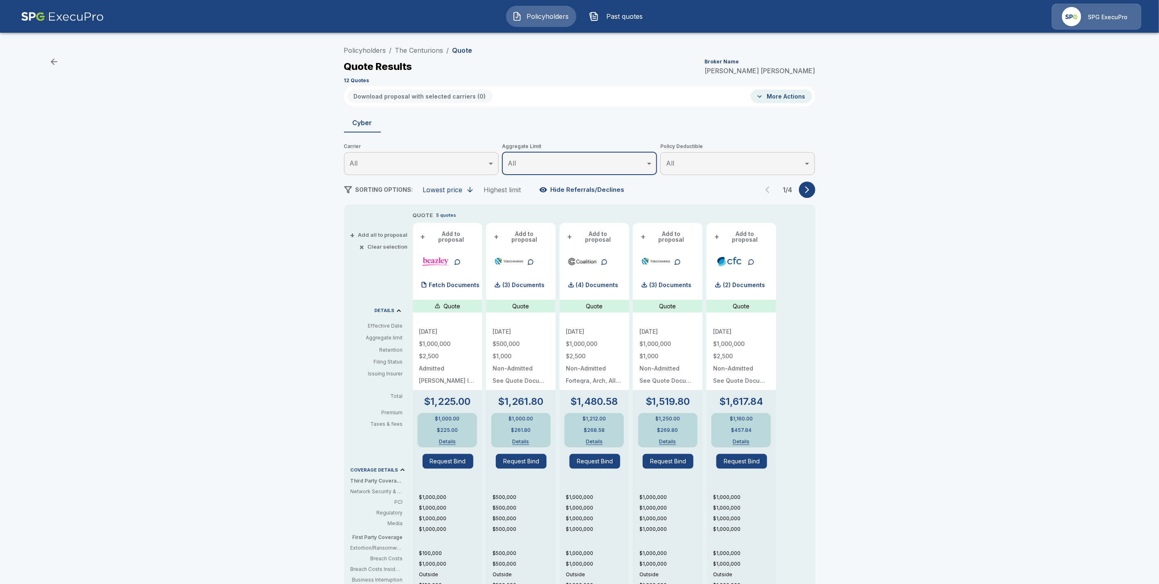
click at [811, 193] on icon "button" at bounding box center [807, 190] width 8 height 8
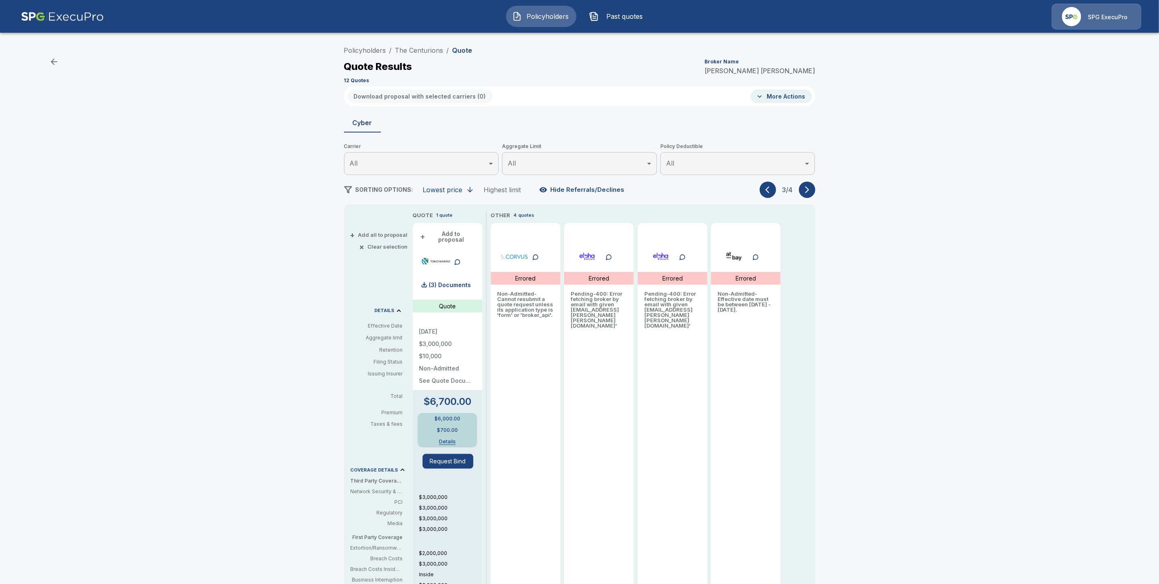
click at [811, 193] on icon "button" at bounding box center [807, 190] width 8 height 8
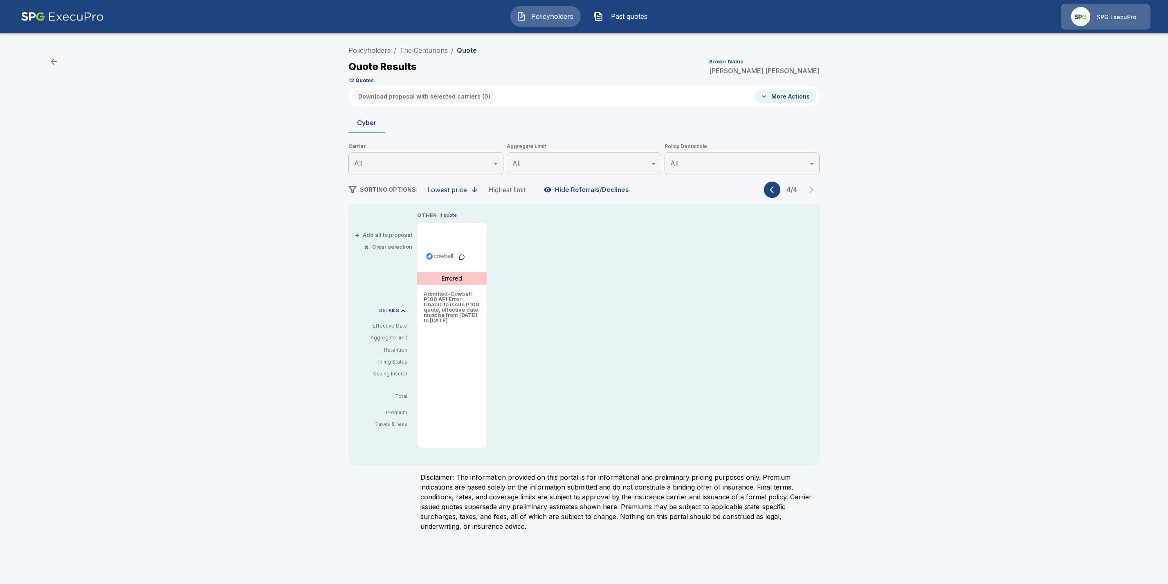
click at [770, 188] on icon "button" at bounding box center [774, 190] width 8 height 8
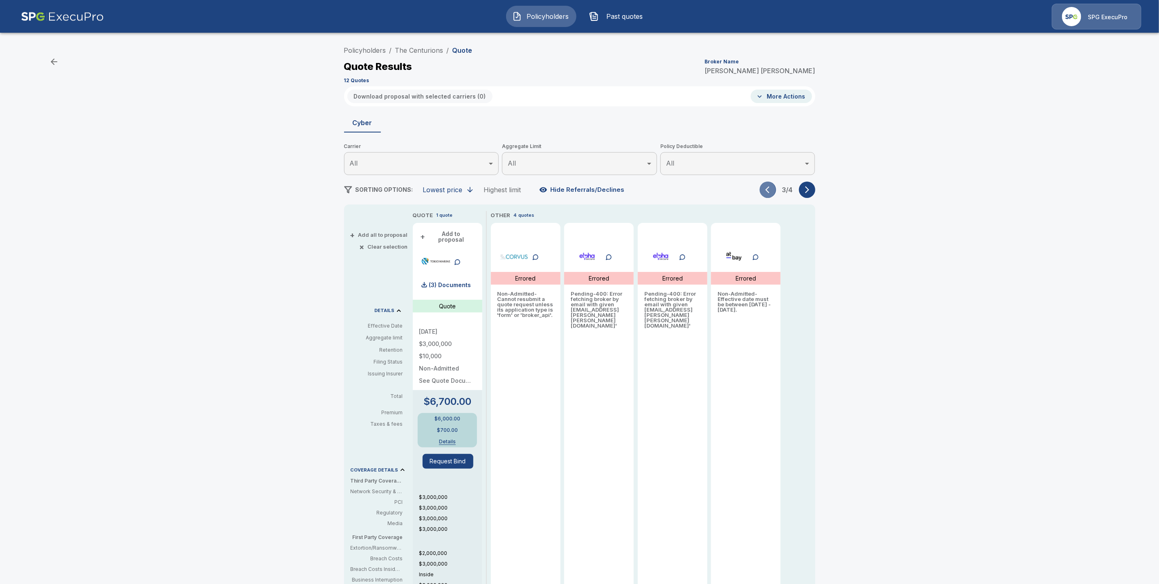
click at [770, 188] on icon "button" at bounding box center [769, 190] width 8 height 8
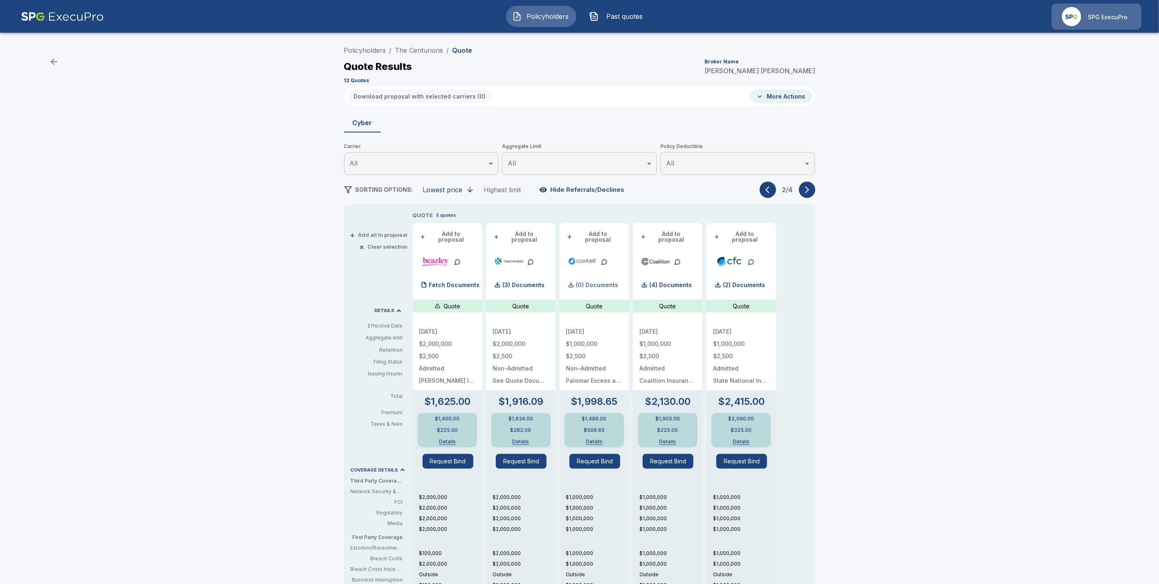
click at [604, 282] on p "(0) Documents" at bounding box center [597, 285] width 43 height 6
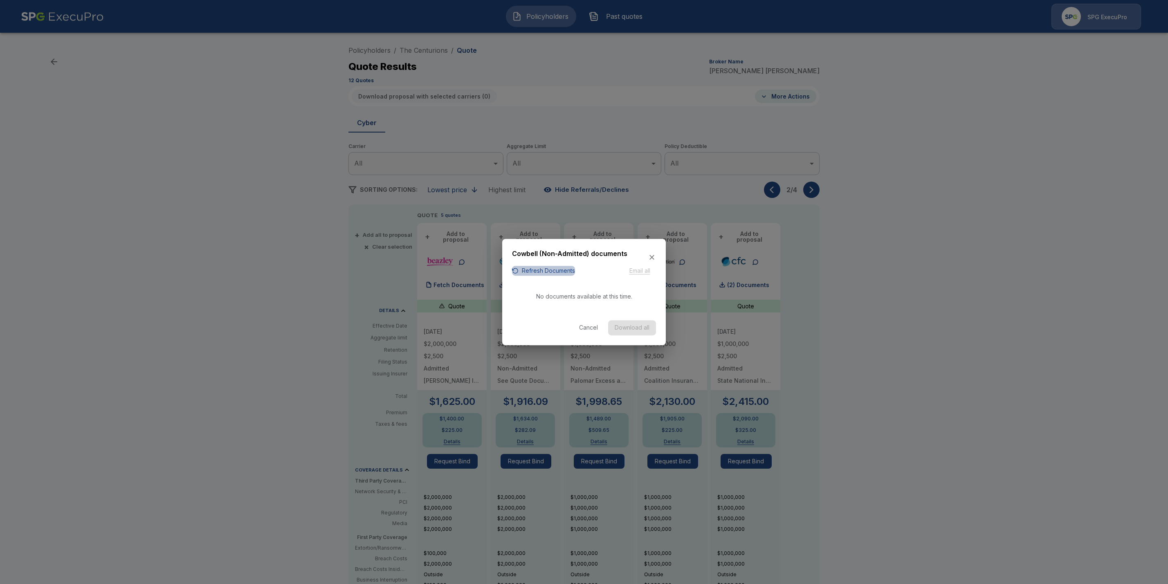
click at [530, 271] on button "Refresh Documents" at bounding box center [543, 271] width 63 height 10
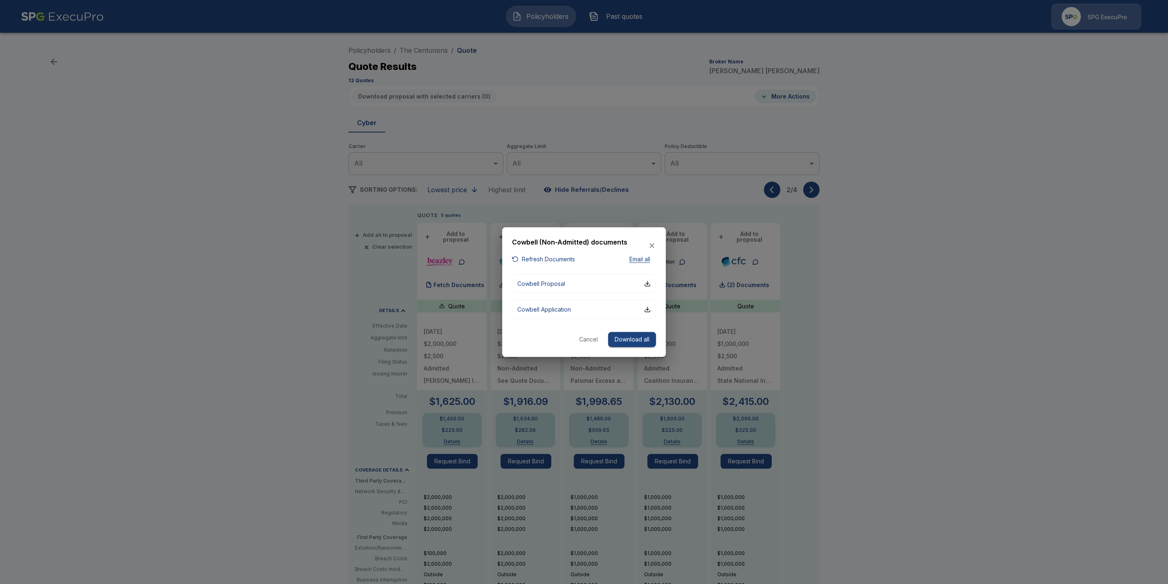
click at [941, 299] on div at bounding box center [584, 292] width 1168 height 584
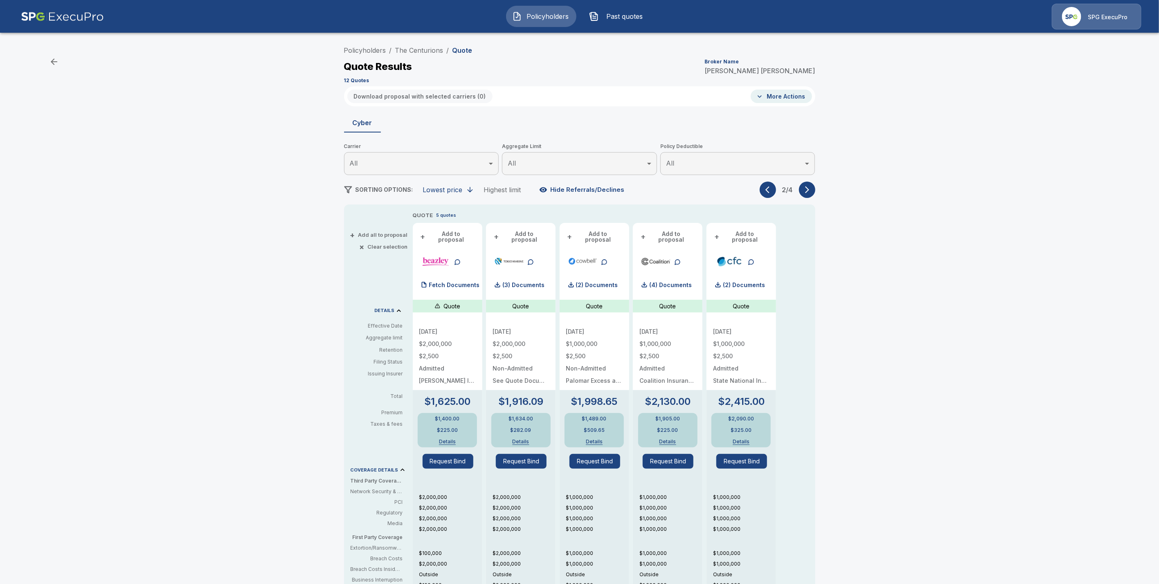
click at [809, 190] on icon "button" at bounding box center [807, 190] width 4 height 7
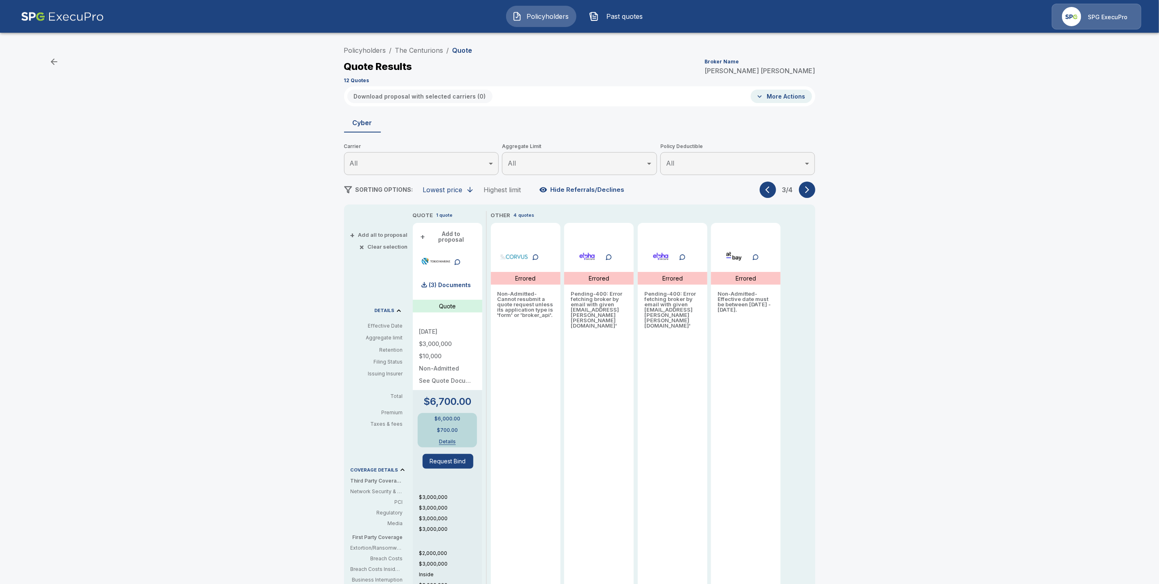
click at [809, 190] on icon "button" at bounding box center [807, 190] width 4 height 7
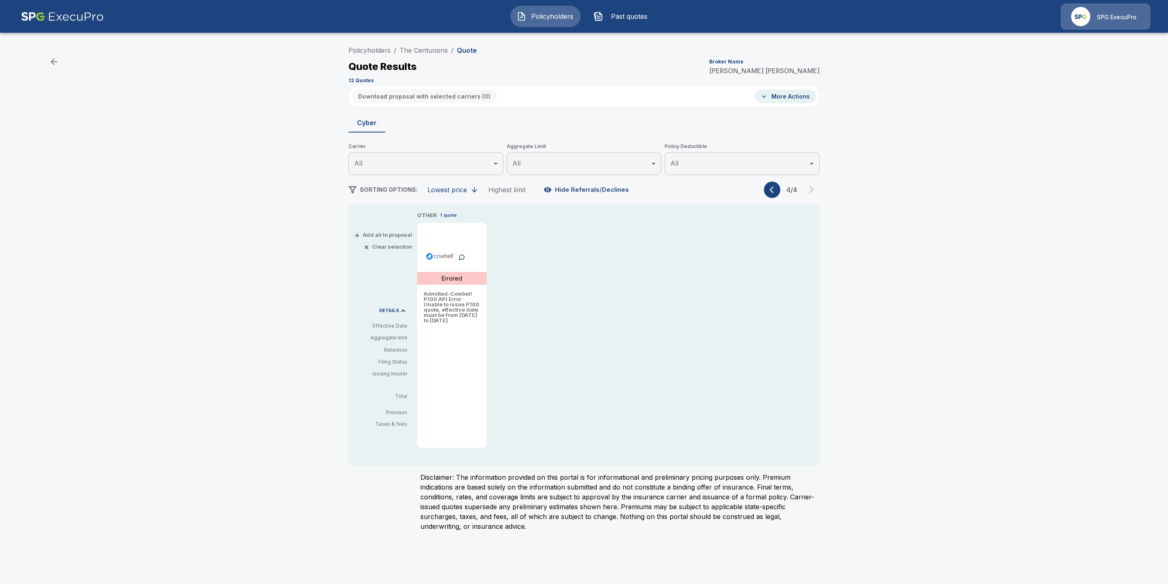
click at [776, 189] on icon "button" at bounding box center [774, 190] width 8 height 8
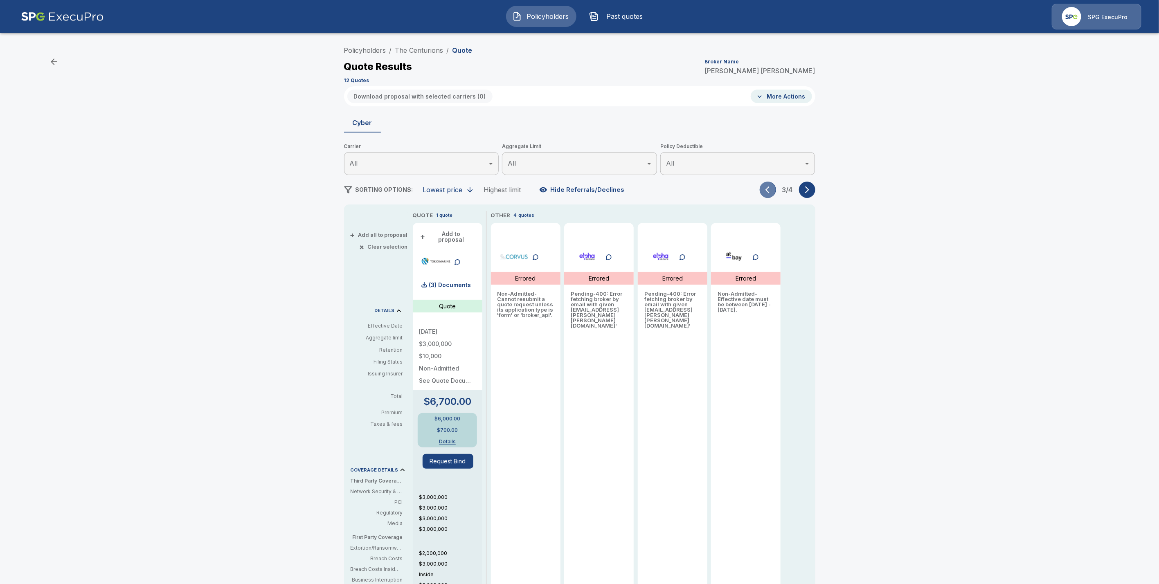
click at [774, 193] on icon "button" at bounding box center [769, 190] width 8 height 8
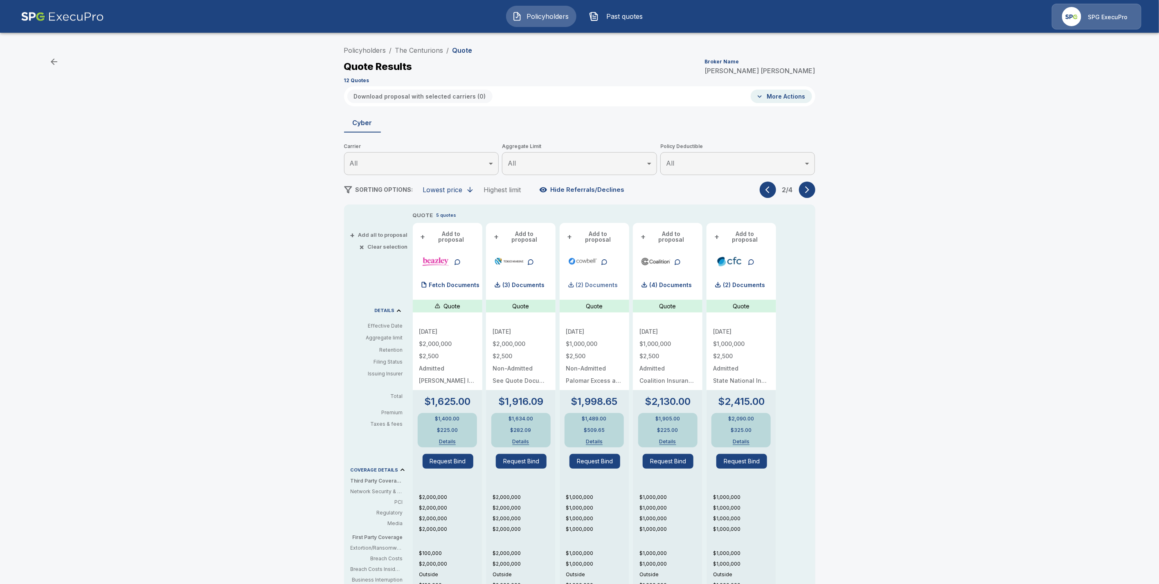
click at [610, 282] on p "(2) Documents" at bounding box center [597, 285] width 42 height 6
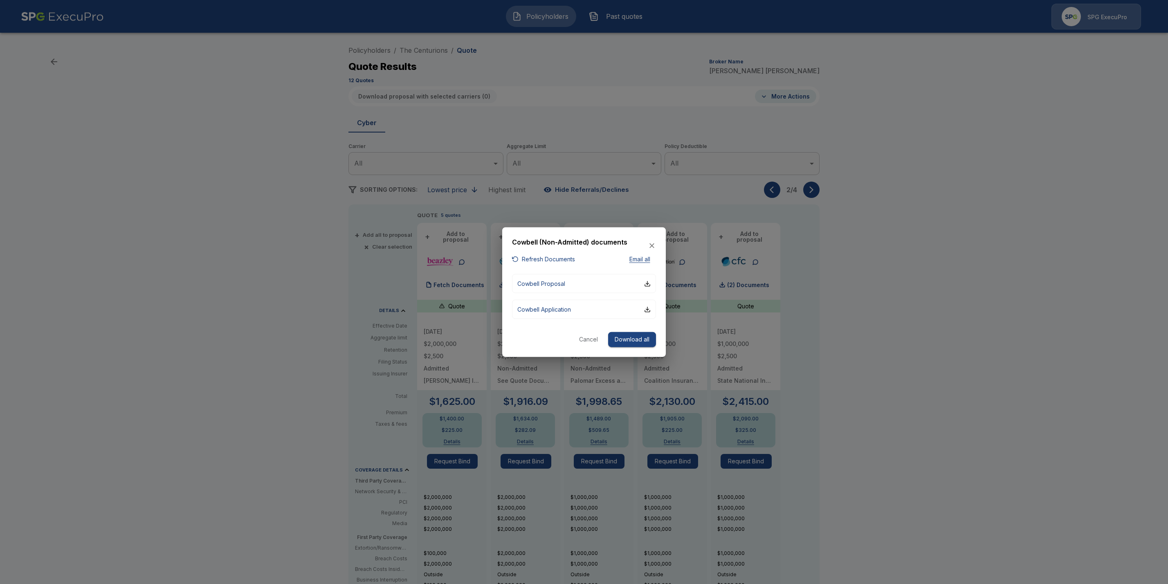
click at [531, 254] on button "Refresh Documents" at bounding box center [543, 259] width 63 height 10
click at [628, 338] on button "Download all" at bounding box center [632, 339] width 48 height 15
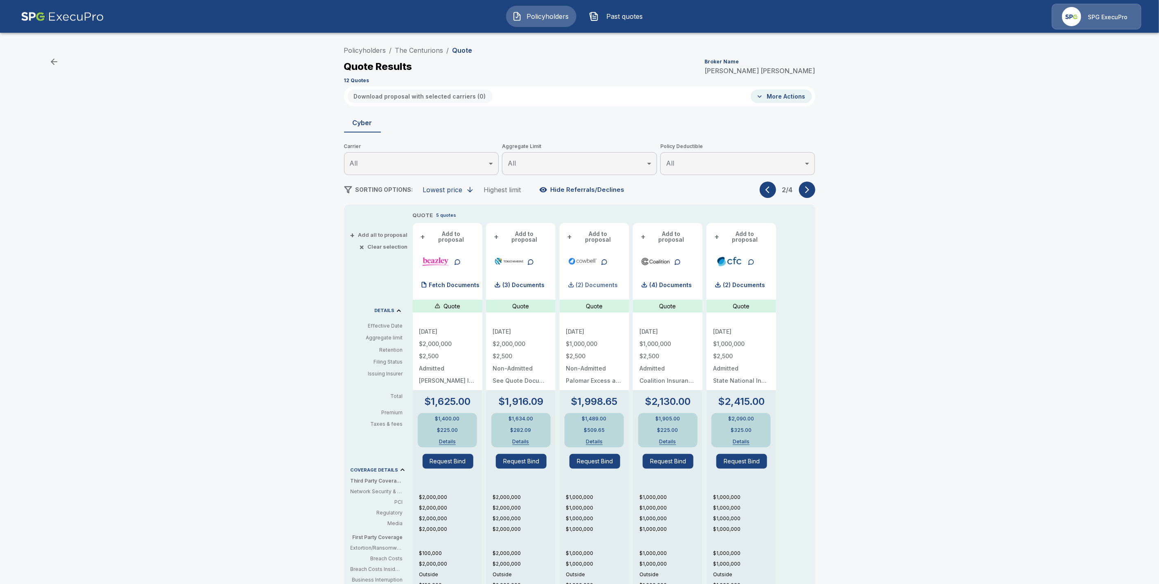
click at [605, 282] on p "(2) Documents" at bounding box center [597, 285] width 42 height 6
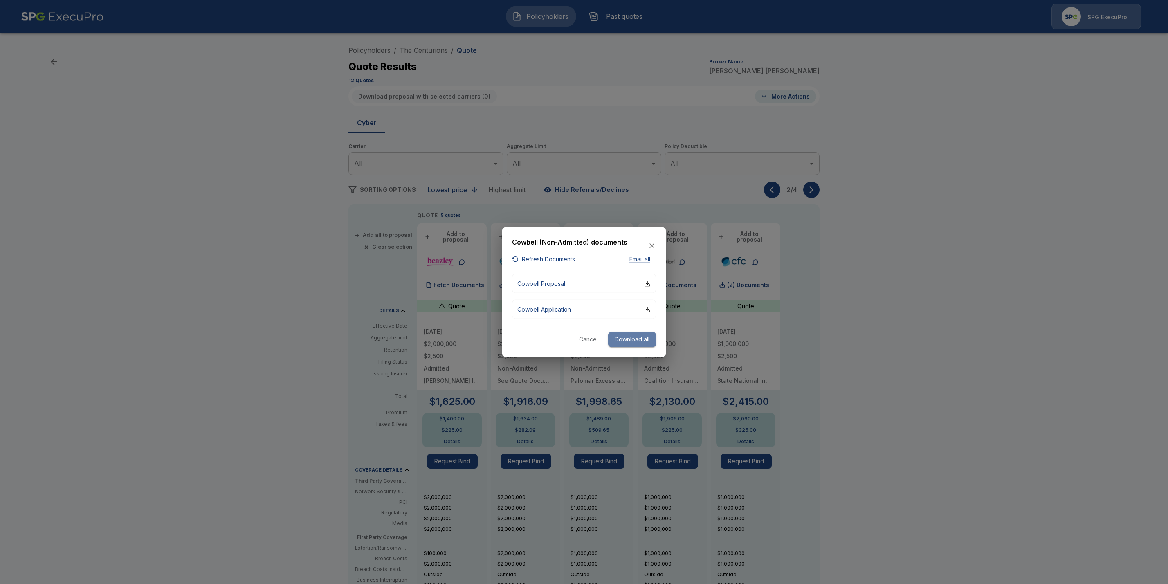
click at [632, 340] on button "Download all" at bounding box center [632, 339] width 48 height 15
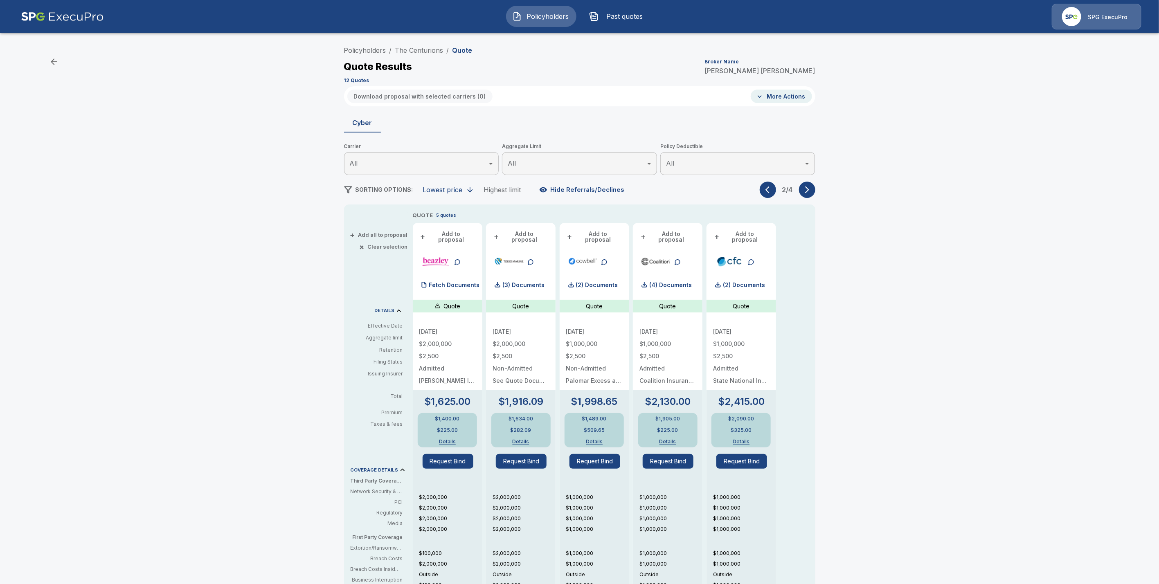
click at [815, 192] on button "button" at bounding box center [807, 190] width 16 height 16
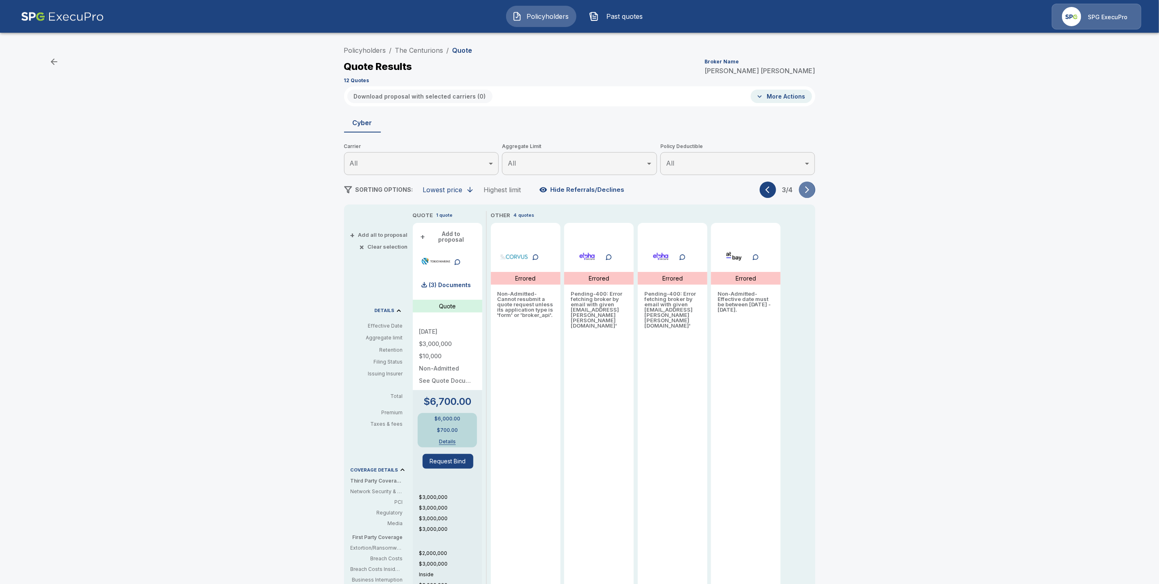
click at [815, 192] on button "button" at bounding box center [807, 190] width 16 height 16
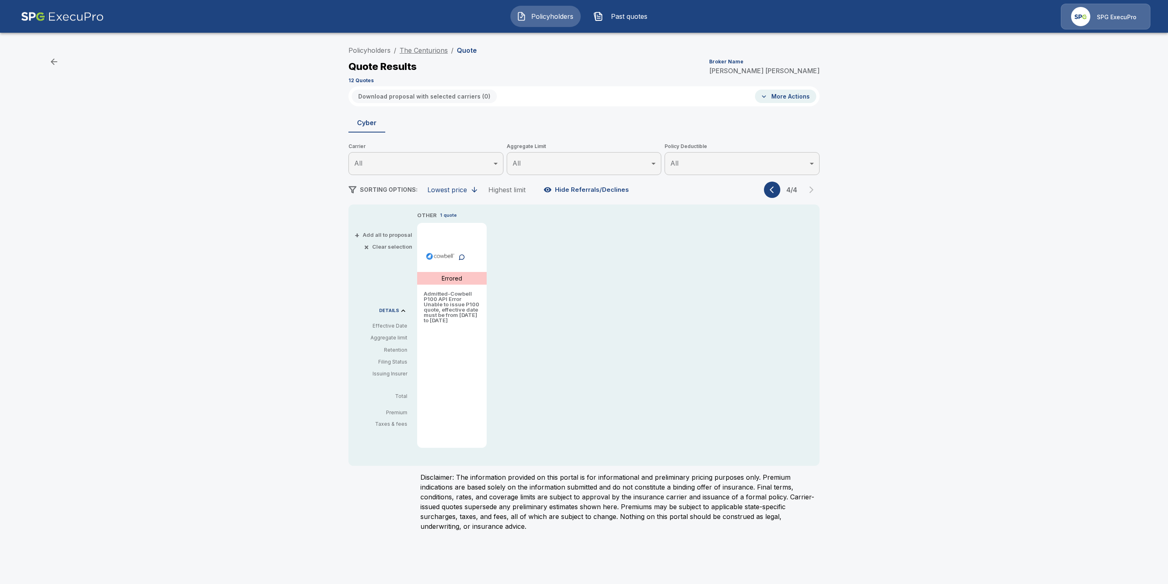
click at [419, 52] on link "The Centurions" at bounding box center [424, 50] width 48 height 8
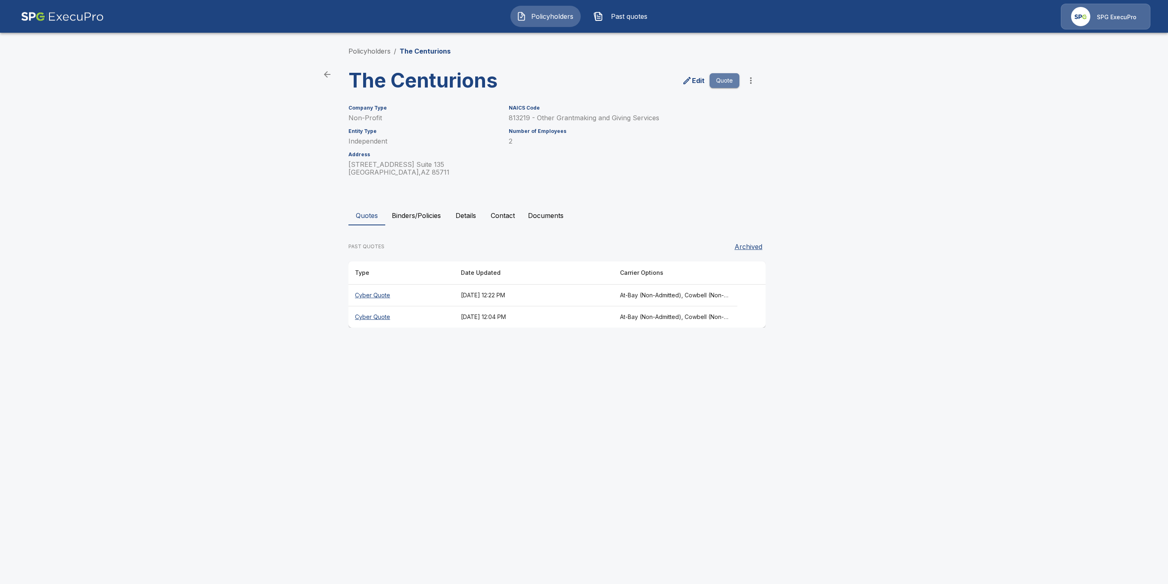
click at [727, 83] on button "Quote" at bounding box center [725, 80] width 30 height 15
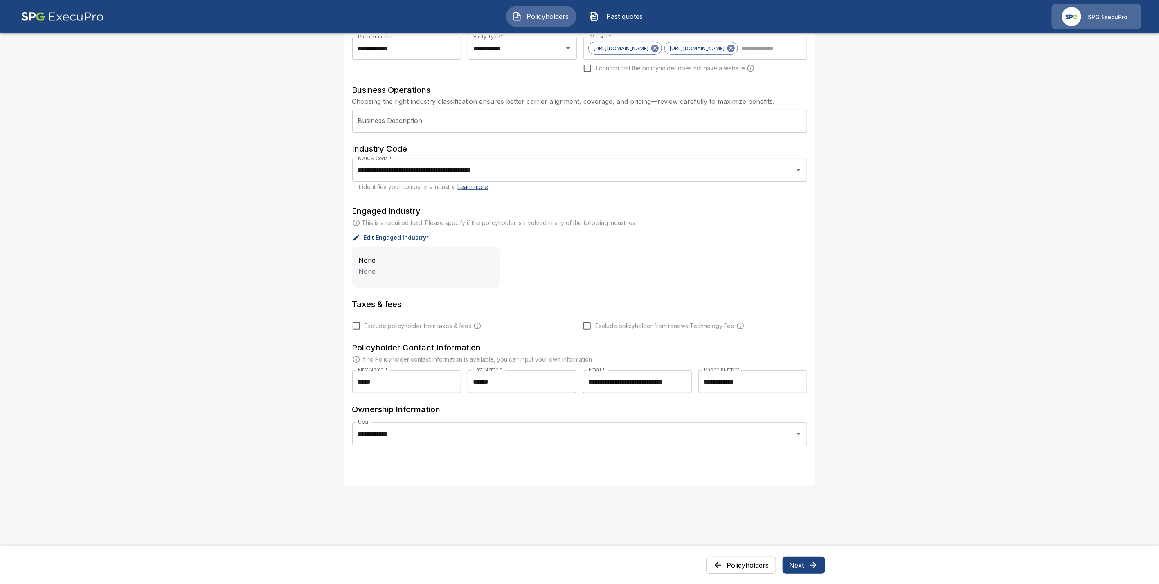
scroll to position [208, 0]
click at [815, 565] on icon "button" at bounding box center [813, 565] width 7 height 7
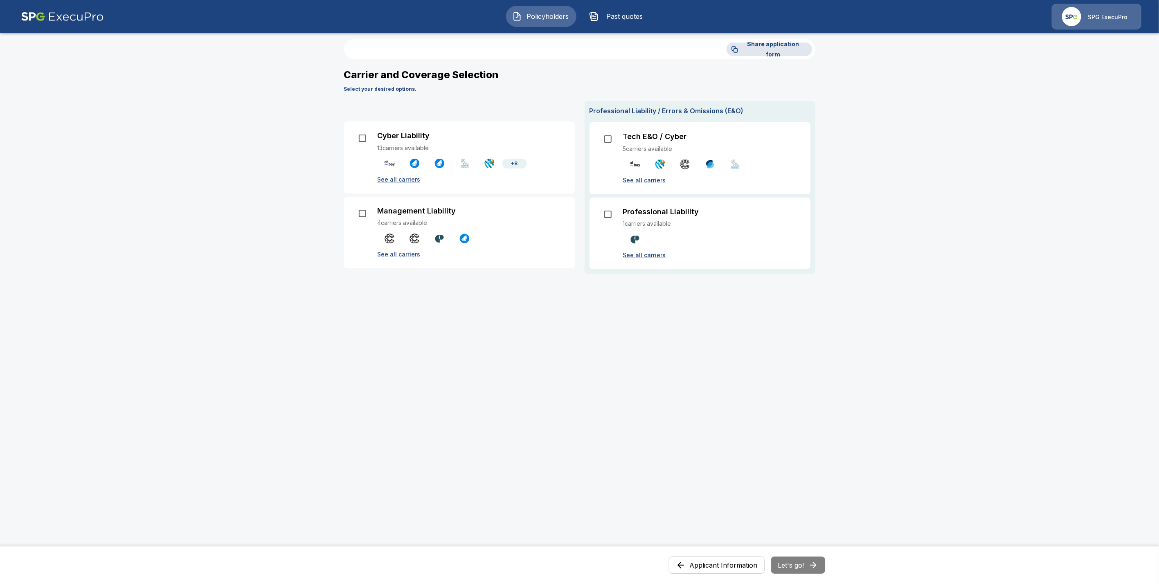
scroll to position [0, 0]
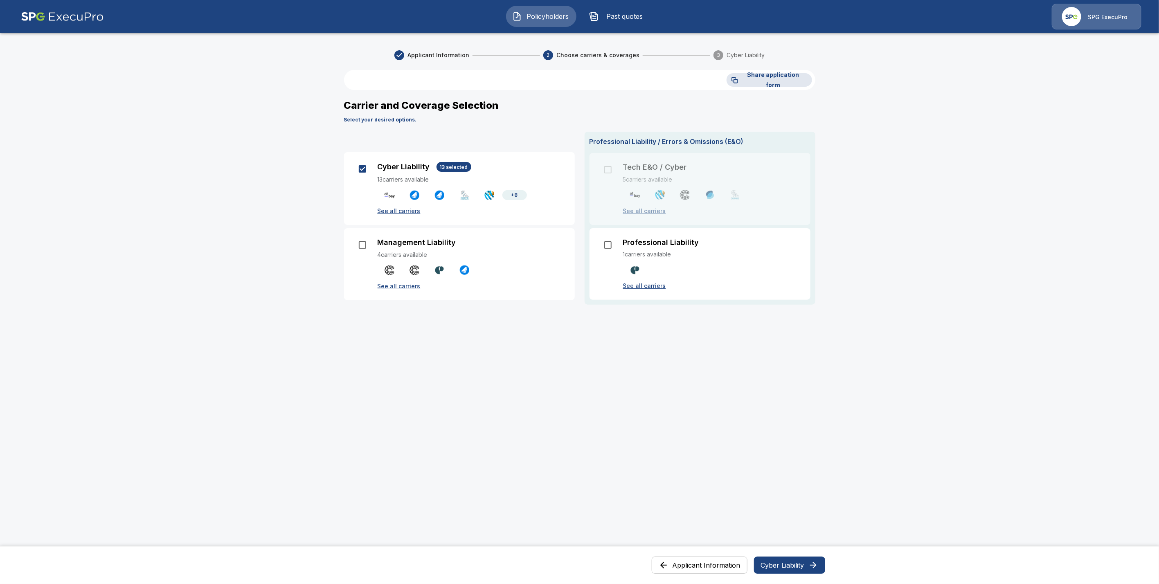
drag, startPoint x: 791, startPoint y: 561, endPoint x: 858, endPoint y: 504, distance: 88.2
click at [791, 561] on button "Cyber Liability" at bounding box center [789, 565] width 71 height 17
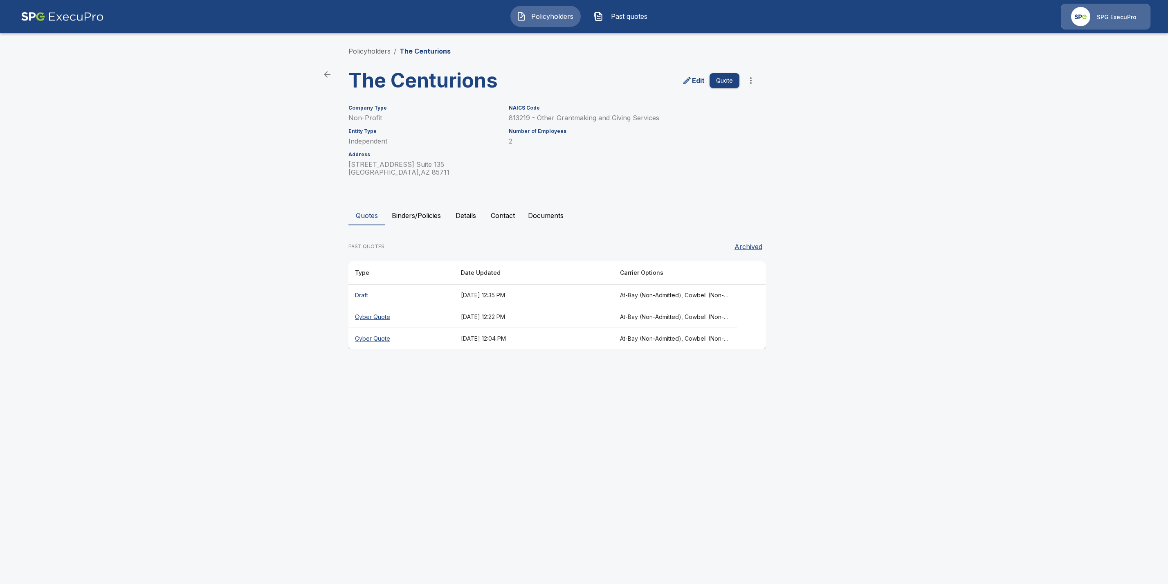
click at [365, 294] on th "Draft" at bounding box center [402, 296] width 106 height 22
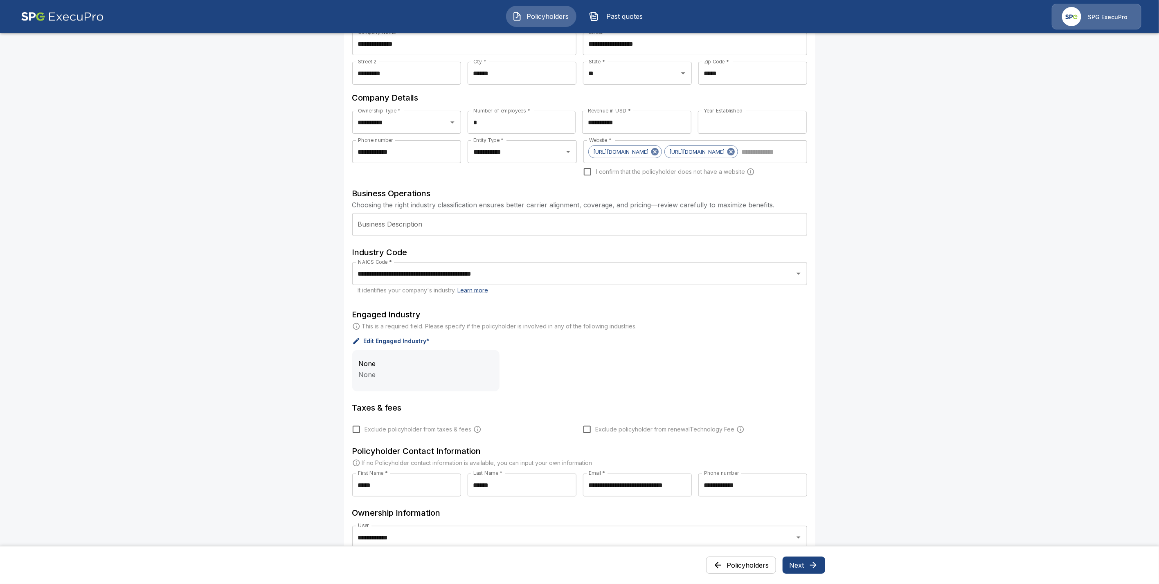
scroll to position [212, 0]
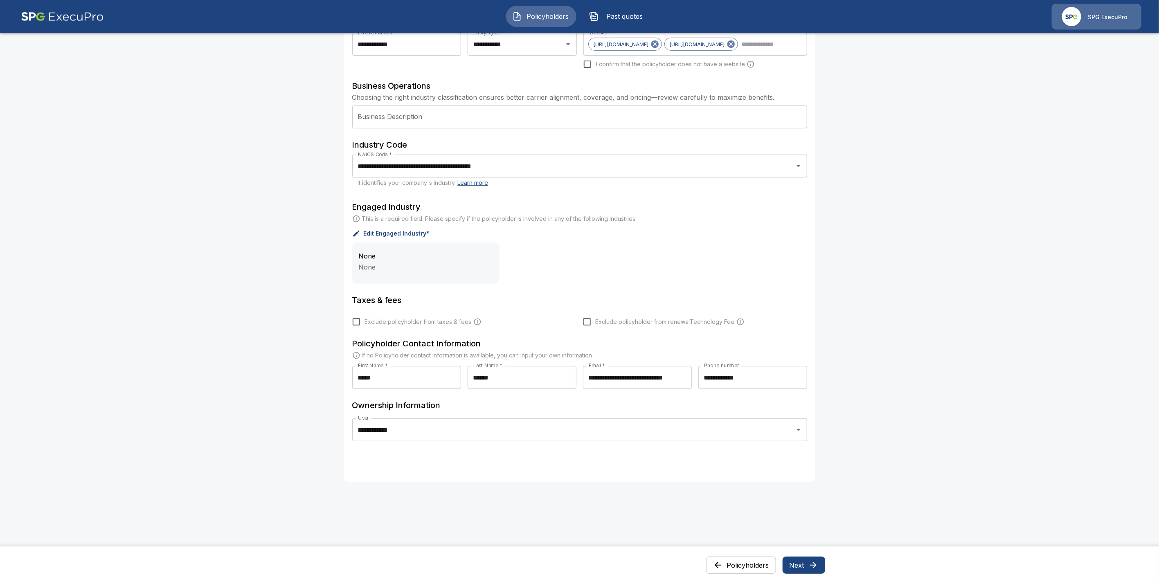
click at [818, 567] on icon "button" at bounding box center [813, 566] width 10 height 10
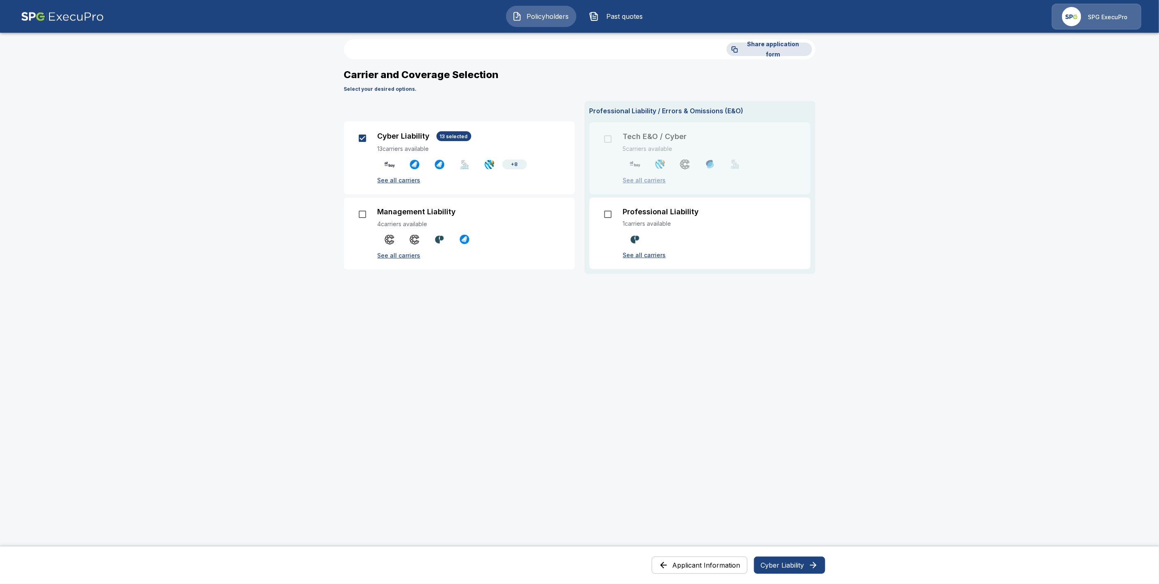
scroll to position [0, 0]
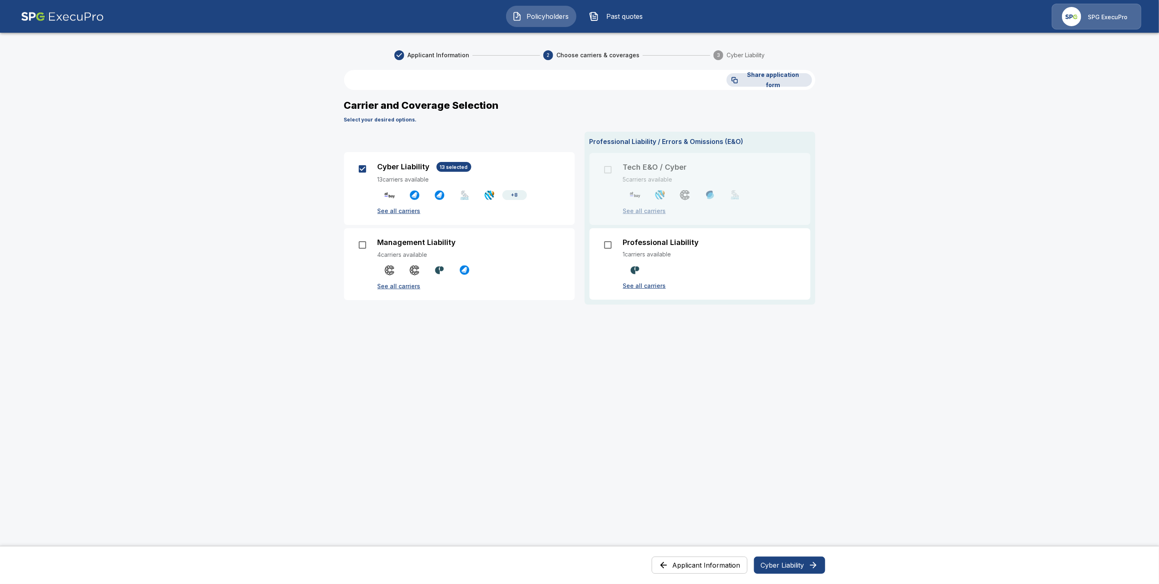
drag, startPoint x: 796, startPoint y: 567, endPoint x: 801, endPoint y: 568, distance: 5.0
click at [796, 567] on button "Cyber Liability" at bounding box center [789, 565] width 71 height 17
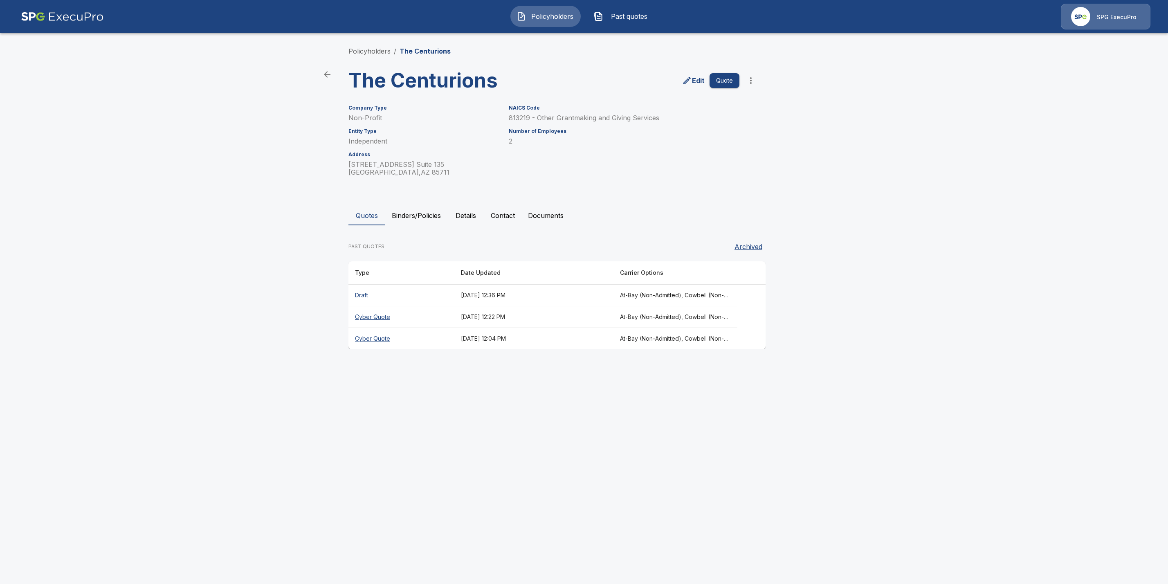
click at [365, 293] on th "Draft" at bounding box center [402, 296] width 106 height 22
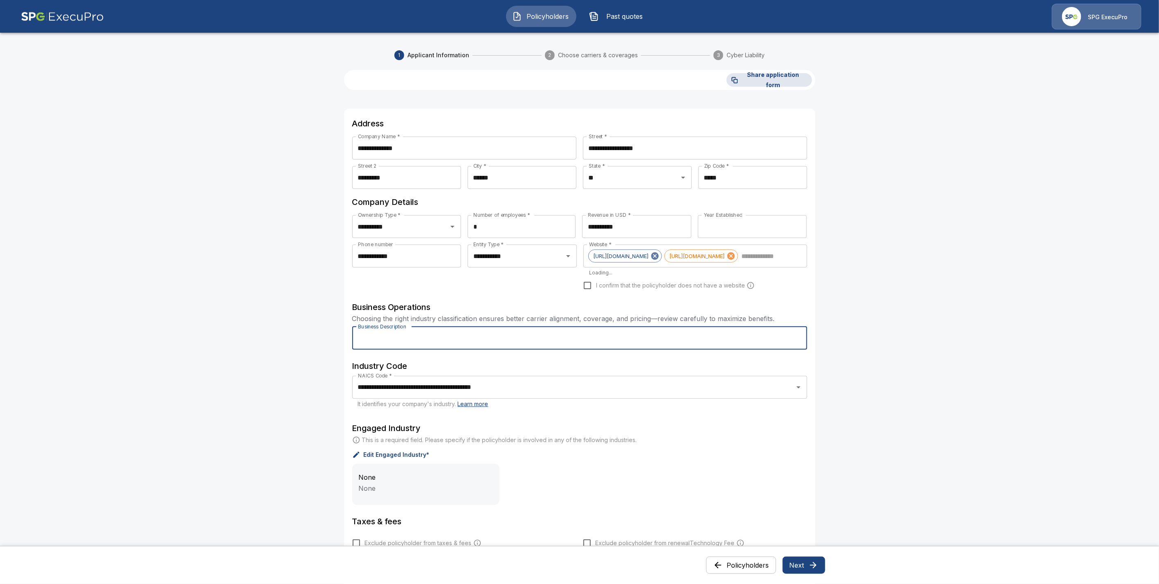
click at [412, 339] on input "Business Description" at bounding box center [579, 338] width 455 height 23
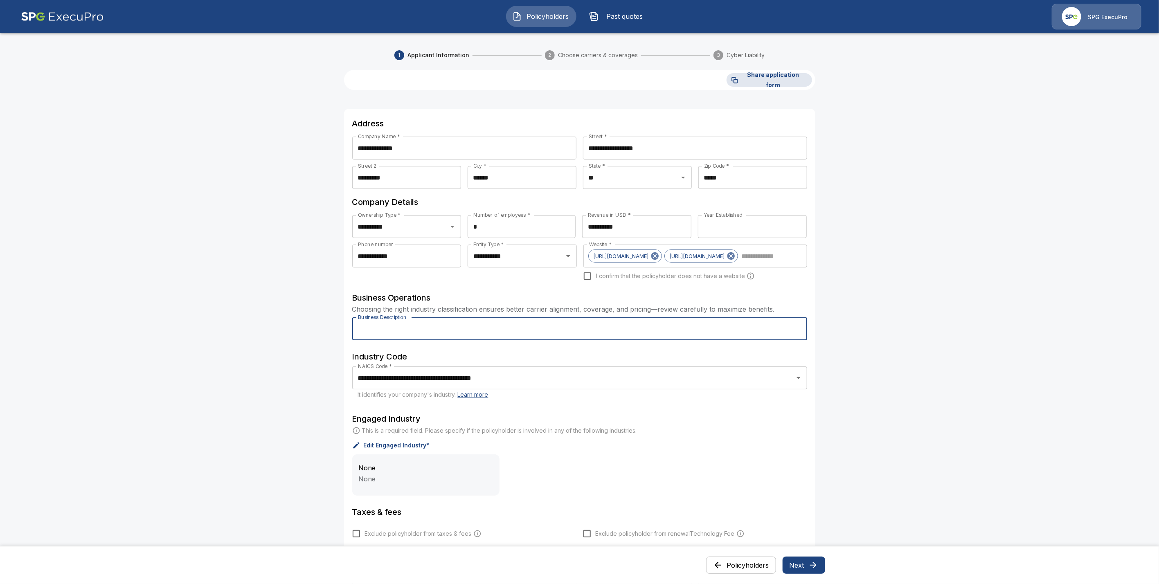
paste input "**********"
type input "**********"
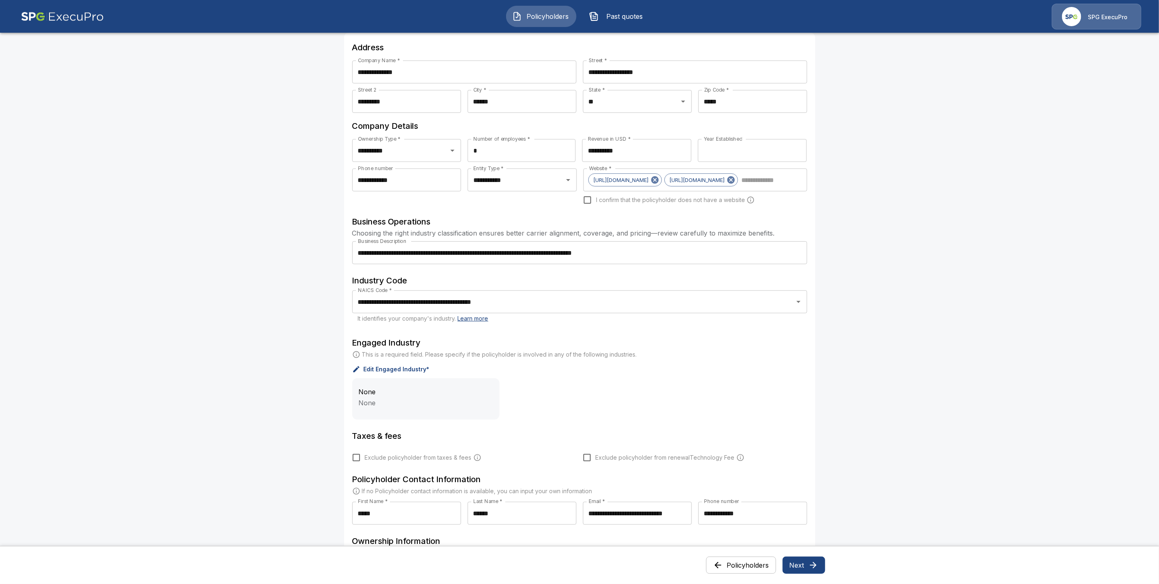
scroll to position [88, 0]
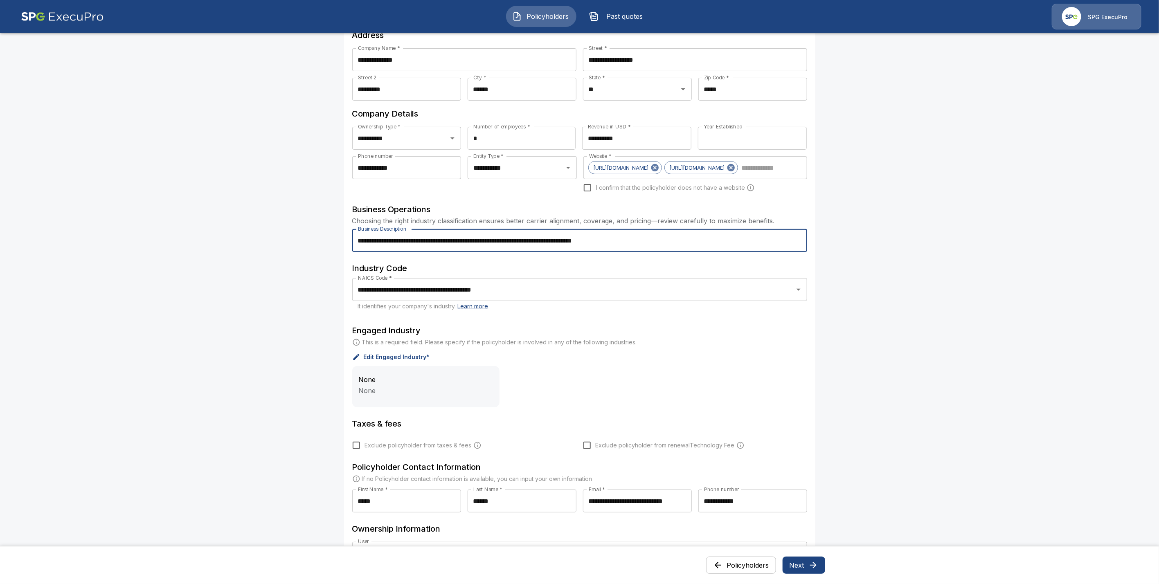
click at [801, 566] on button "Next" at bounding box center [804, 565] width 43 height 17
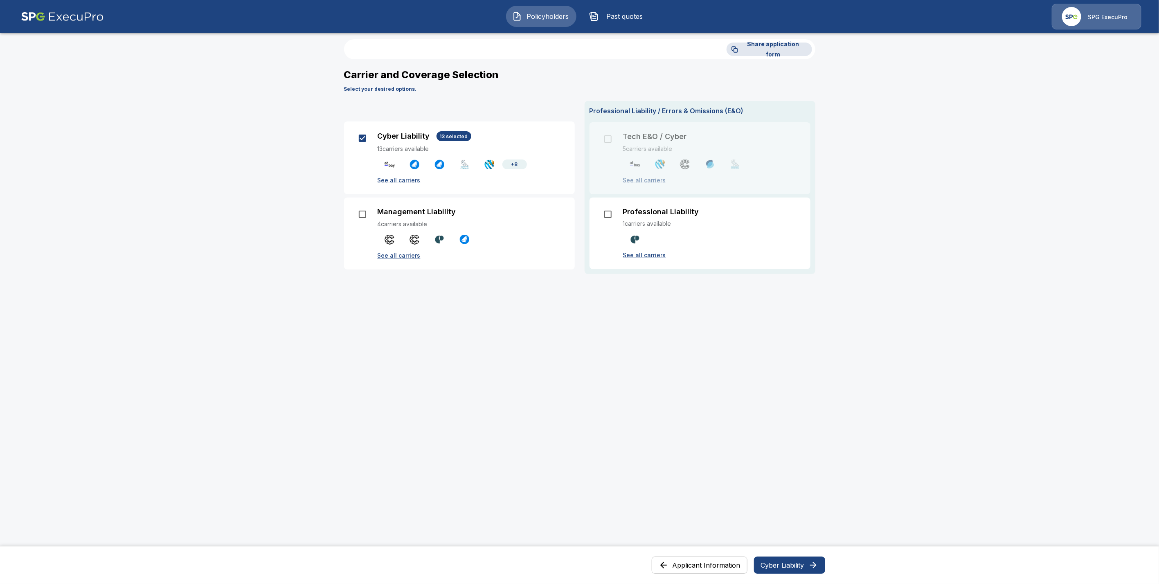
scroll to position [0, 0]
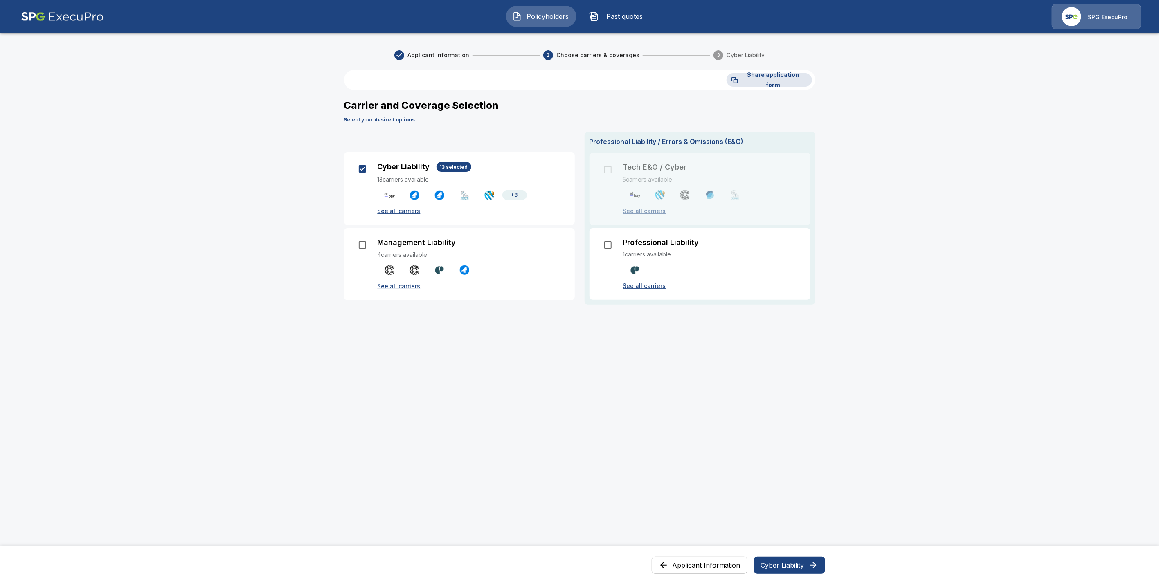
click at [795, 565] on button "Cyber Liability" at bounding box center [789, 565] width 71 height 17
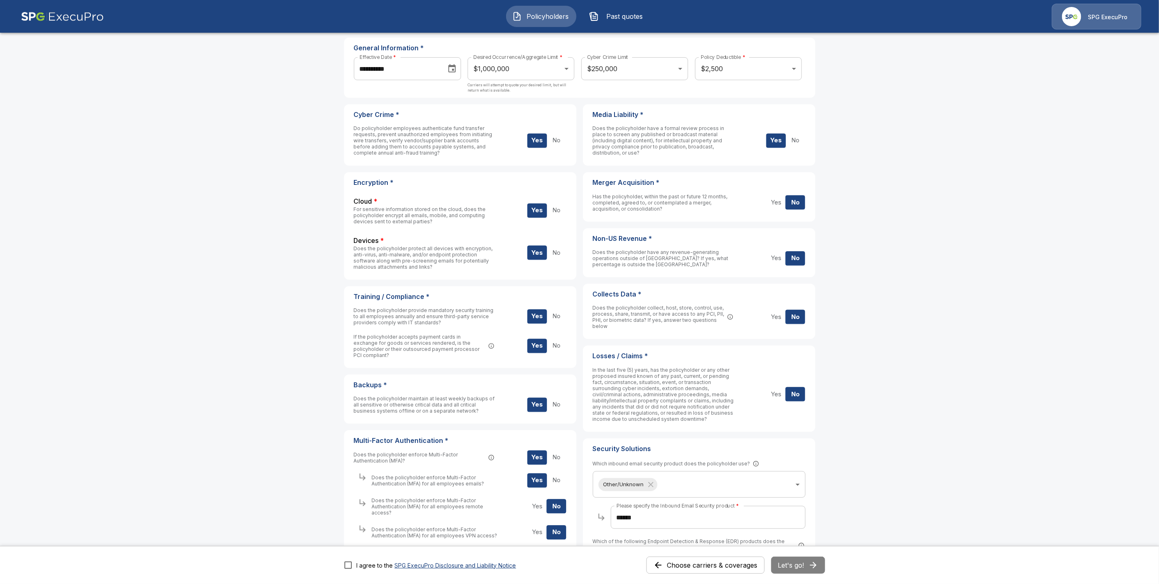
scroll to position [59, 0]
click at [414, 68] on input "**********" at bounding box center [397, 69] width 87 height 23
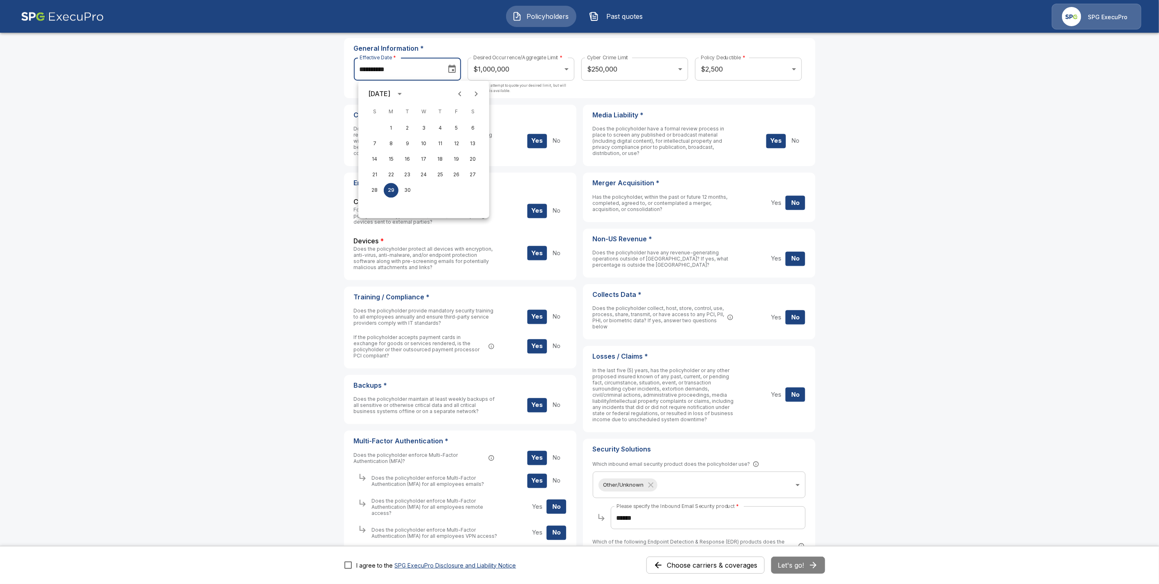
click at [475, 94] on icon "Next month" at bounding box center [476, 94] width 10 height 10
click at [424, 159] on button "15" at bounding box center [423, 159] width 15 height 15
type input "**********"
click at [407, 101] on form "**********" at bounding box center [579, 334] width 471 height 604
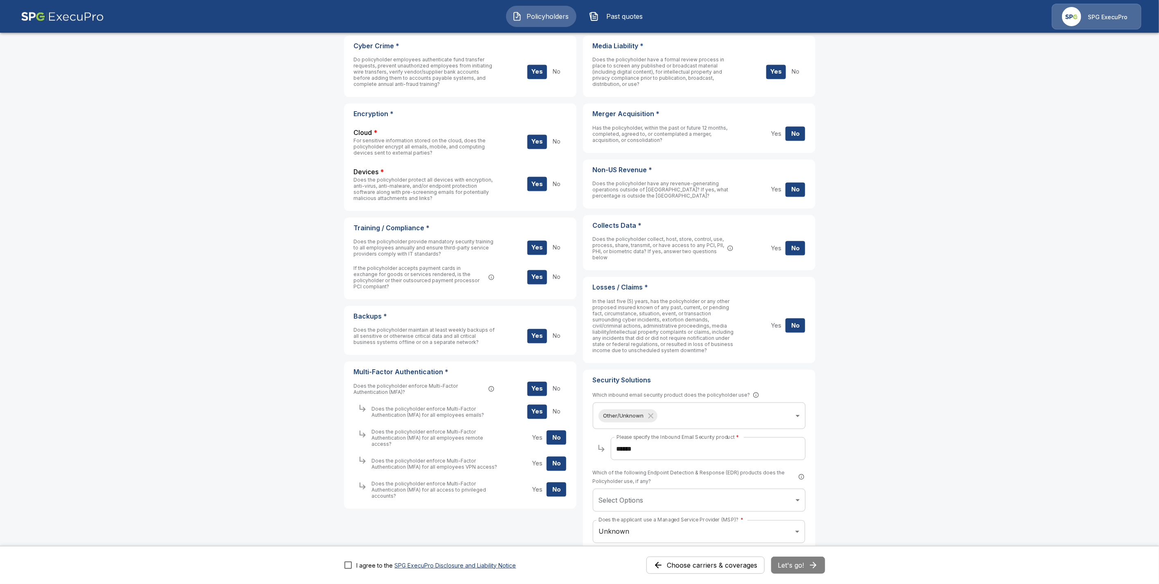
scroll to position [191, 0]
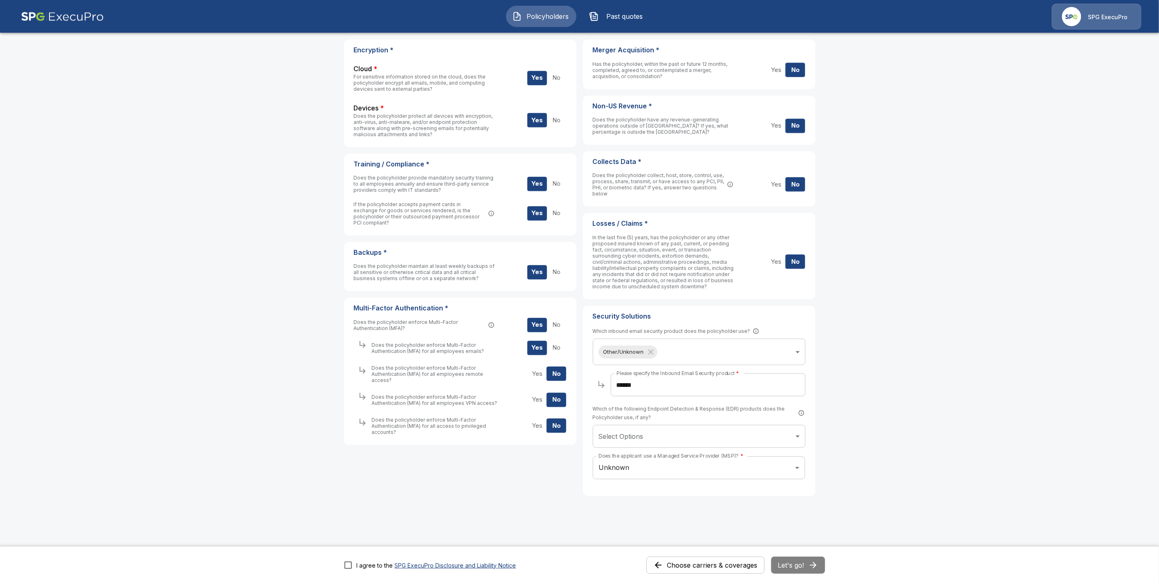
click at [540, 419] on button "Yes" at bounding box center [537, 426] width 20 height 14
click at [764, 434] on body "**********" at bounding box center [579, 197] width 1159 height 776
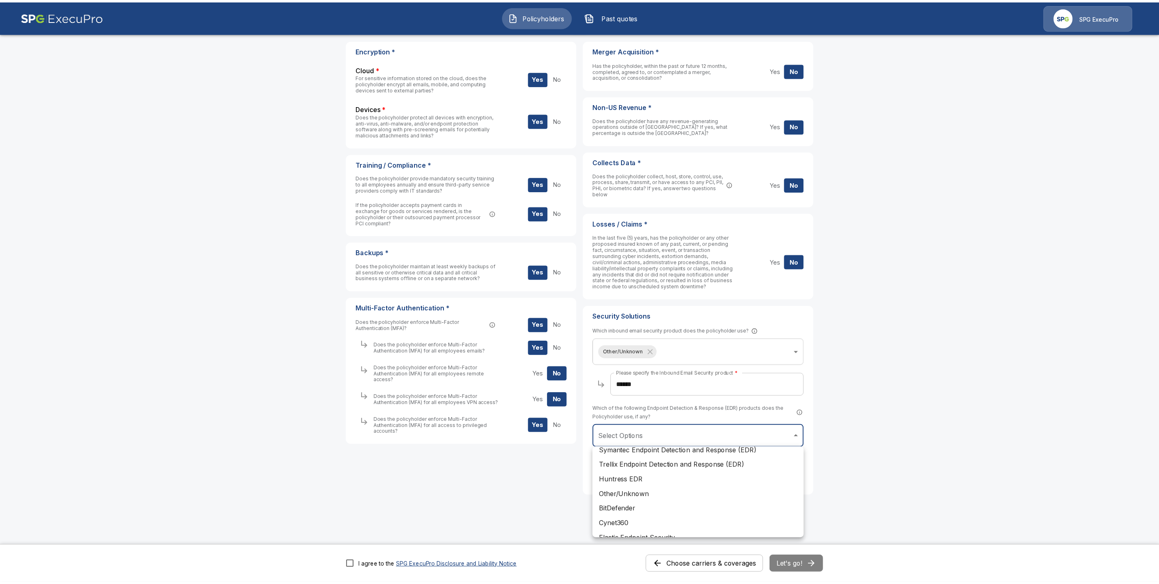
scroll to position [164, 0]
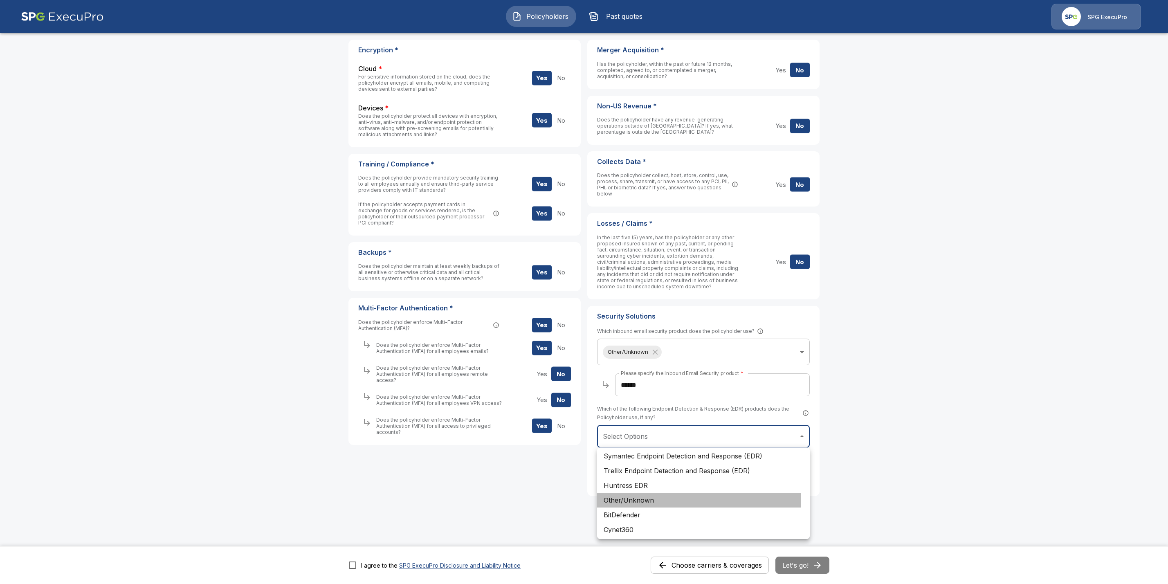
click at [626, 497] on li "Other/Unknown" at bounding box center [703, 500] width 213 height 15
type input "**********"
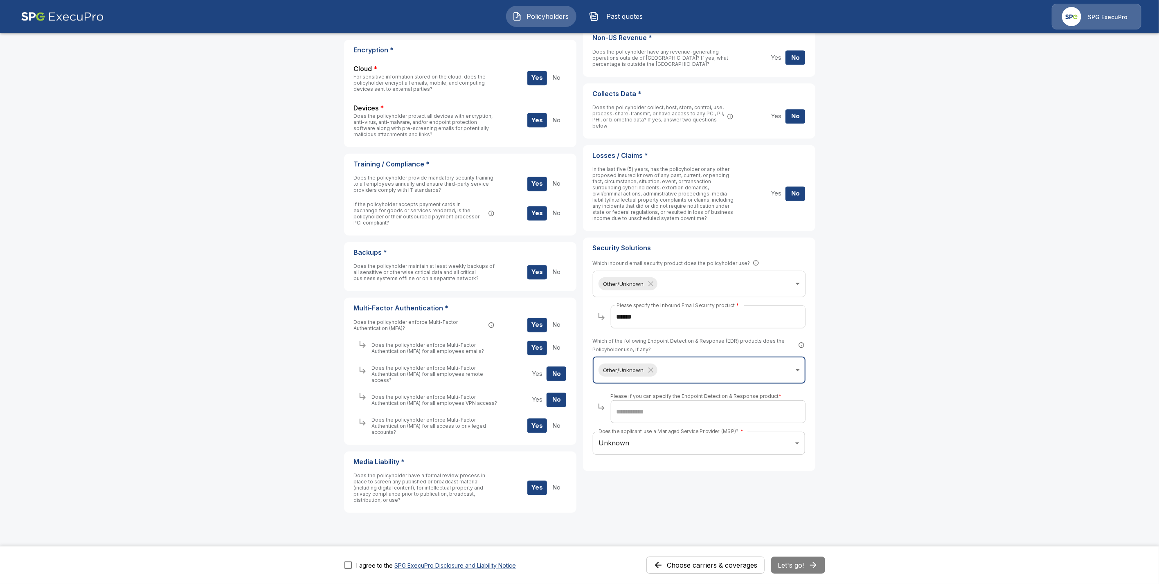
click at [644, 410] on input "text" at bounding box center [708, 412] width 195 height 23
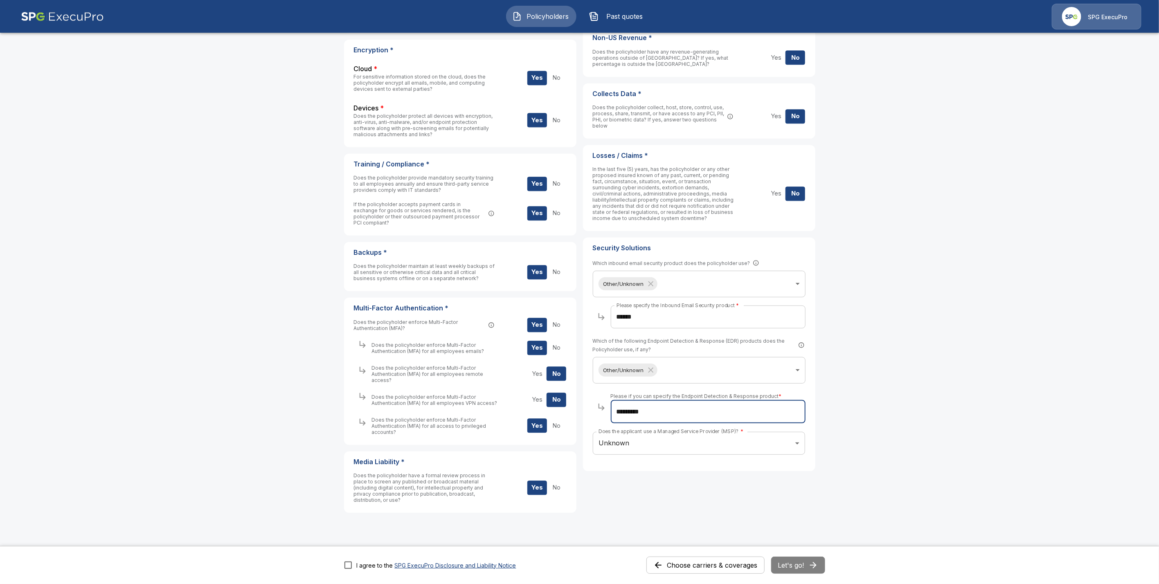
drag, startPoint x: 661, startPoint y: 410, endPoint x: 602, endPoint y: 409, distance: 58.9
click at [602, 409] on div "Please if you can specify the Endpoint Detection & Response product * *********…" at bounding box center [701, 411] width 209 height 38
paste input "**********"
click at [624, 411] on input "**********" at bounding box center [708, 412] width 195 height 23
type input "**********"
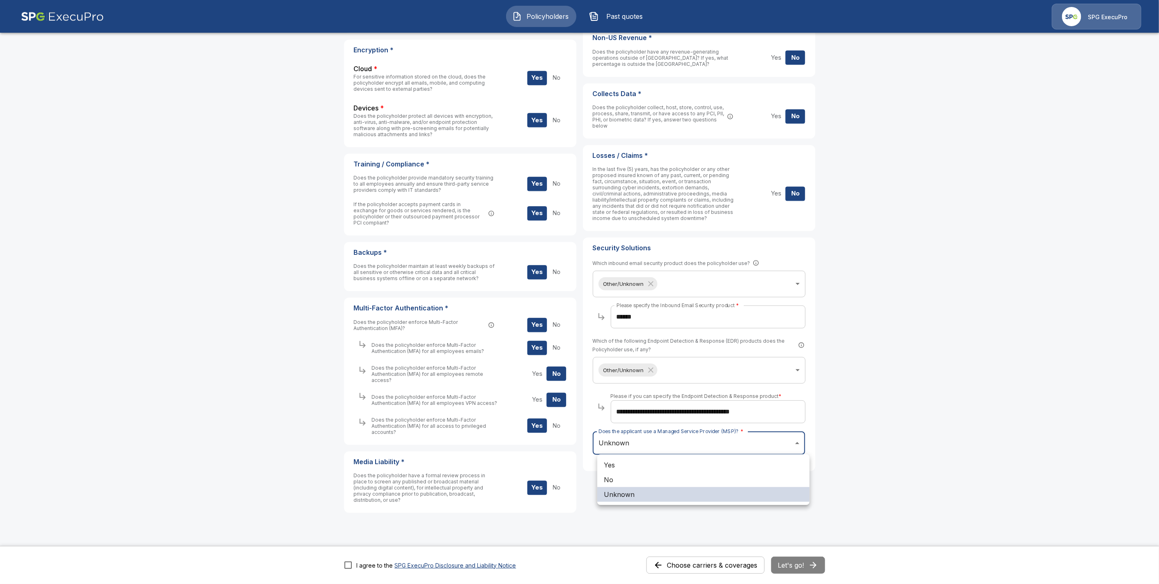
click at [646, 452] on body "**********" at bounding box center [579, 205] width 1159 height 793
click at [645, 445] on div at bounding box center [579, 292] width 1159 height 584
click at [635, 440] on body "**********" at bounding box center [579, 205] width 1159 height 793
click at [621, 464] on li "Yes" at bounding box center [703, 465] width 212 height 15
click at [685, 442] on body "**********" at bounding box center [579, 205] width 1159 height 793
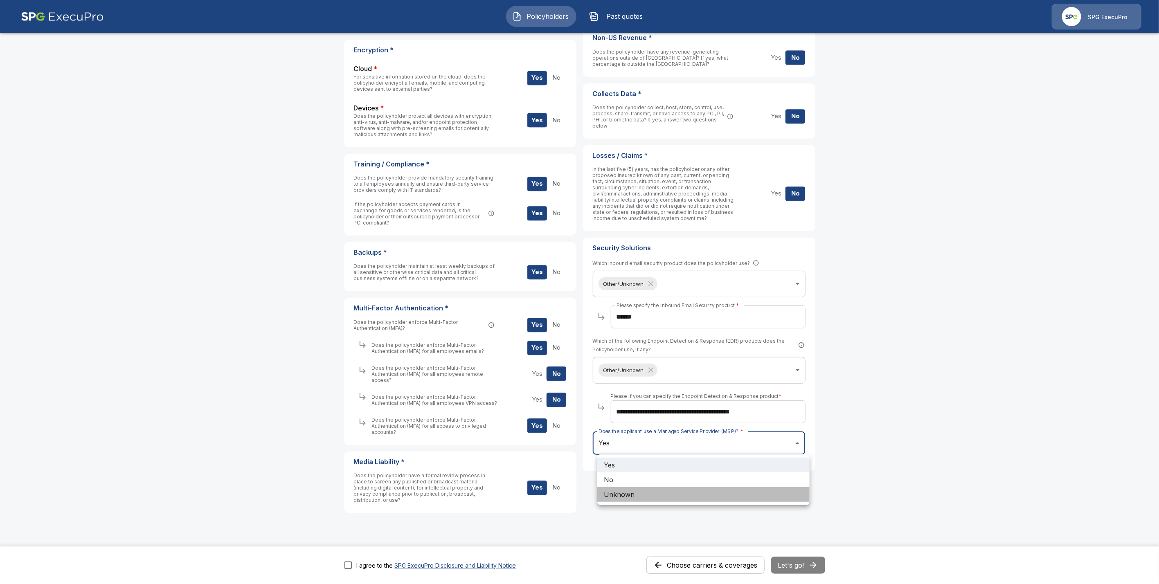
click at [664, 494] on li "Unknown" at bounding box center [703, 494] width 212 height 15
type input "*******"
click at [941, 355] on main "**********" at bounding box center [579, 205] width 1159 height 793
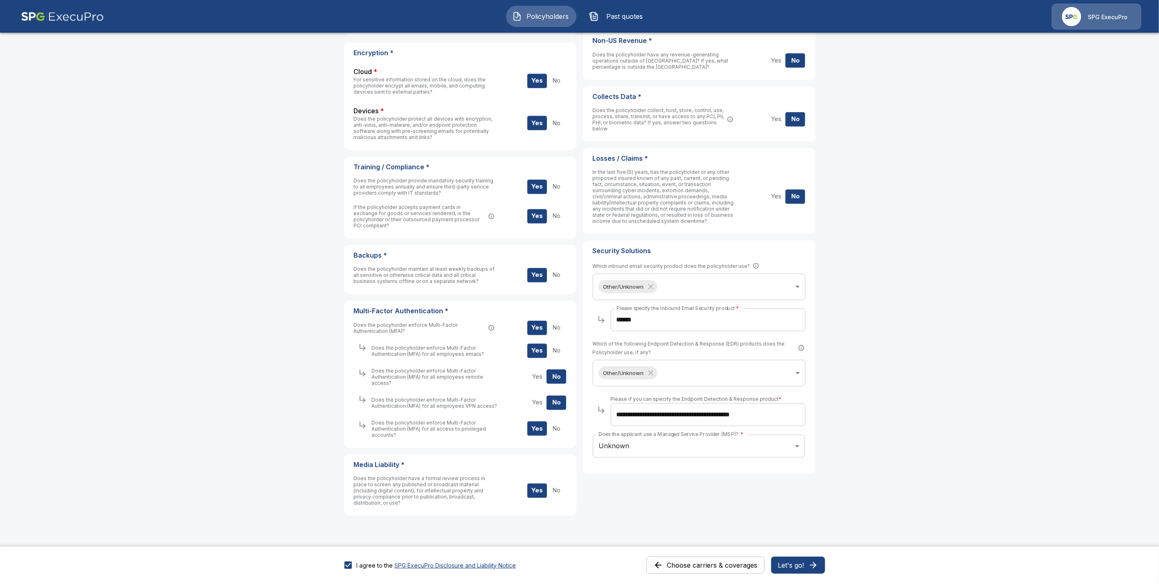
scroll to position [201, 0]
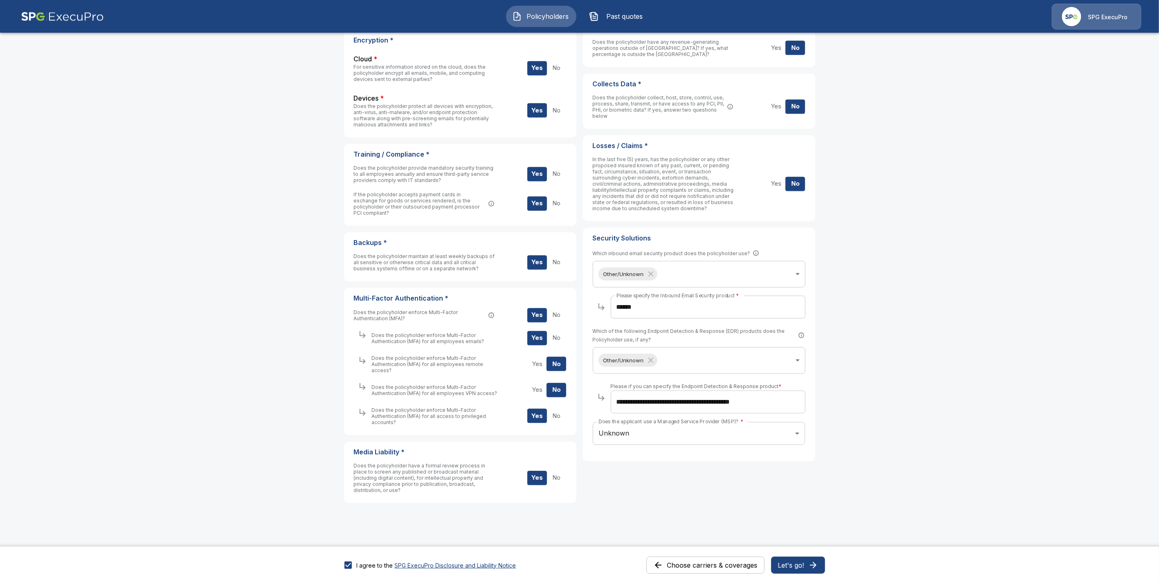
click at [800, 565] on button "Let's go!" at bounding box center [798, 565] width 54 height 17
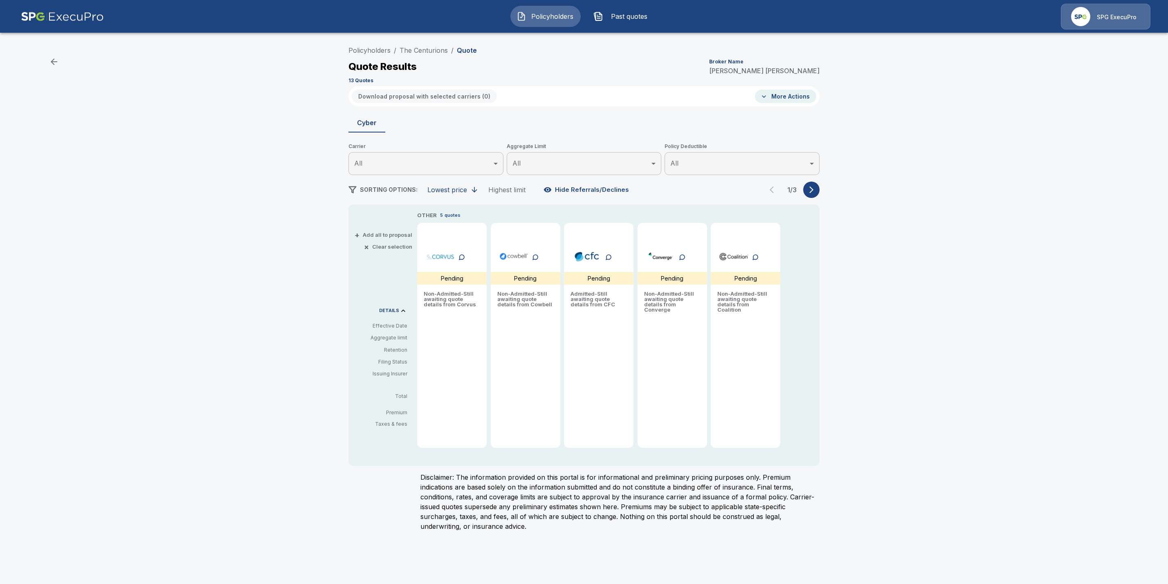
type input "*******"
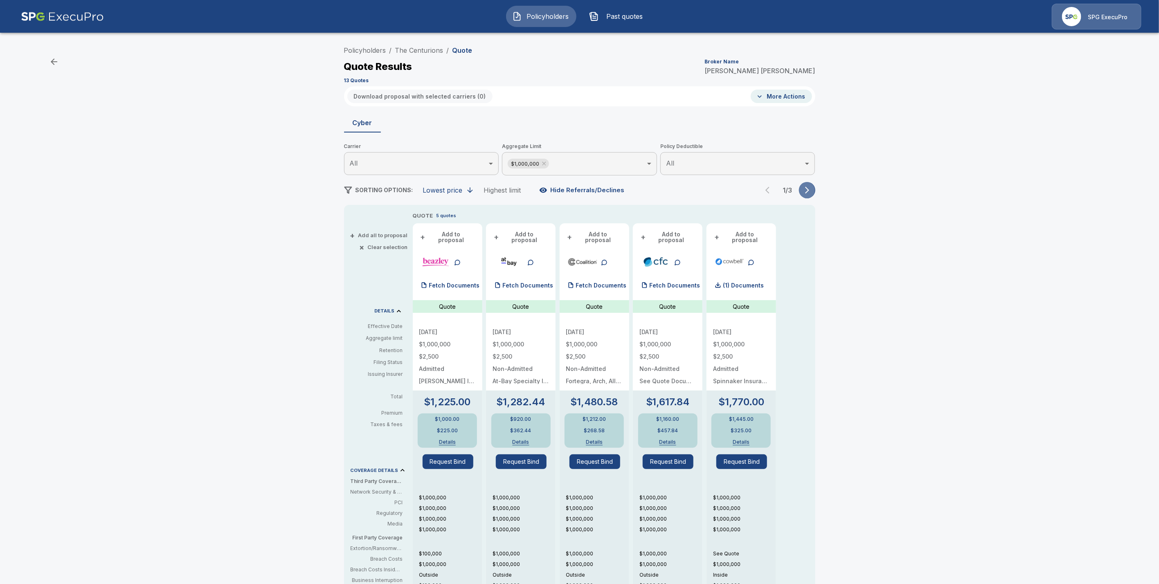
click at [810, 191] on icon "button" at bounding box center [807, 190] width 8 height 8
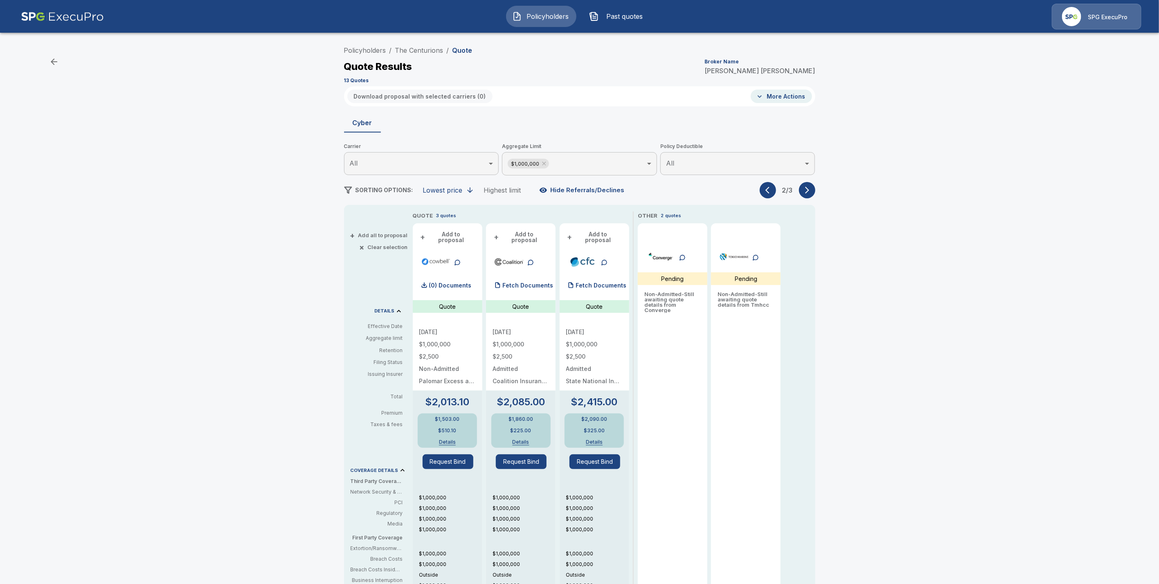
click at [791, 90] on button "More Actions" at bounding box center [781, 97] width 61 height 14
click at [1003, 164] on div at bounding box center [584, 292] width 1168 height 584
click at [770, 189] on icon "button" at bounding box center [767, 190] width 4 height 7
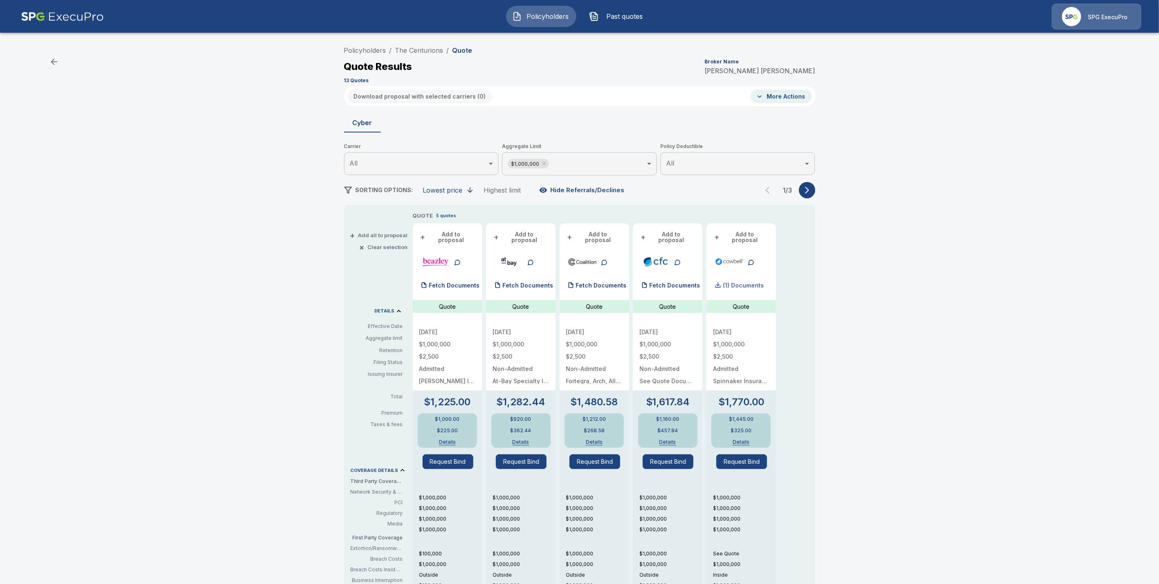
click at [751, 283] on p "(1) Documents" at bounding box center [743, 286] width 41 height 6
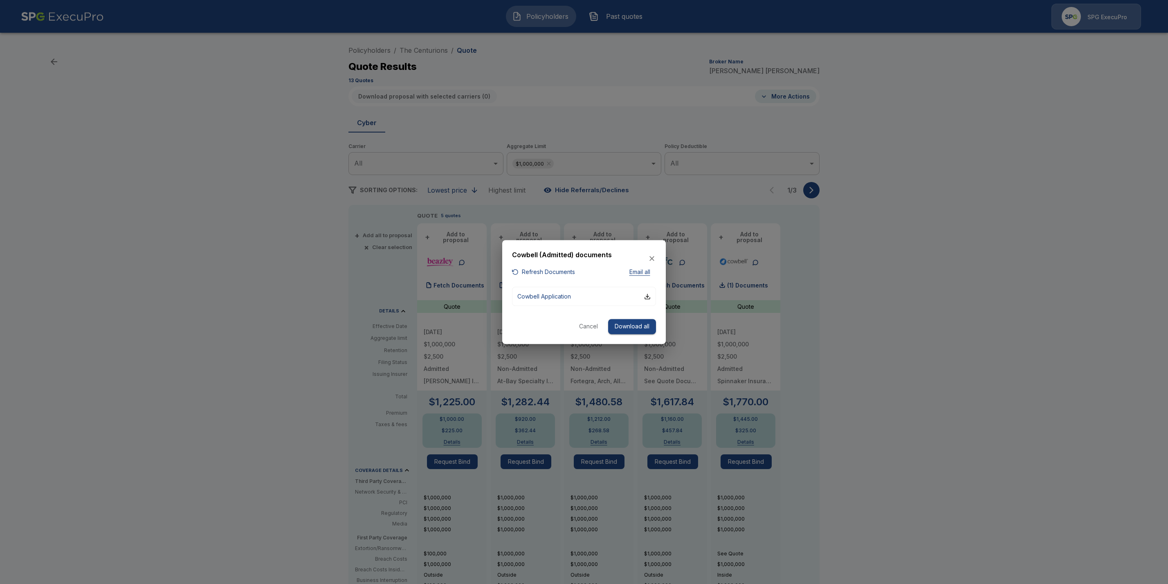
click at [538, 270] on button "Refresh Documents" at bounding box center [543, 272] width 63 height 10
click at [848, 193] on div at bounding box center [584, 292] width 1168 height 584
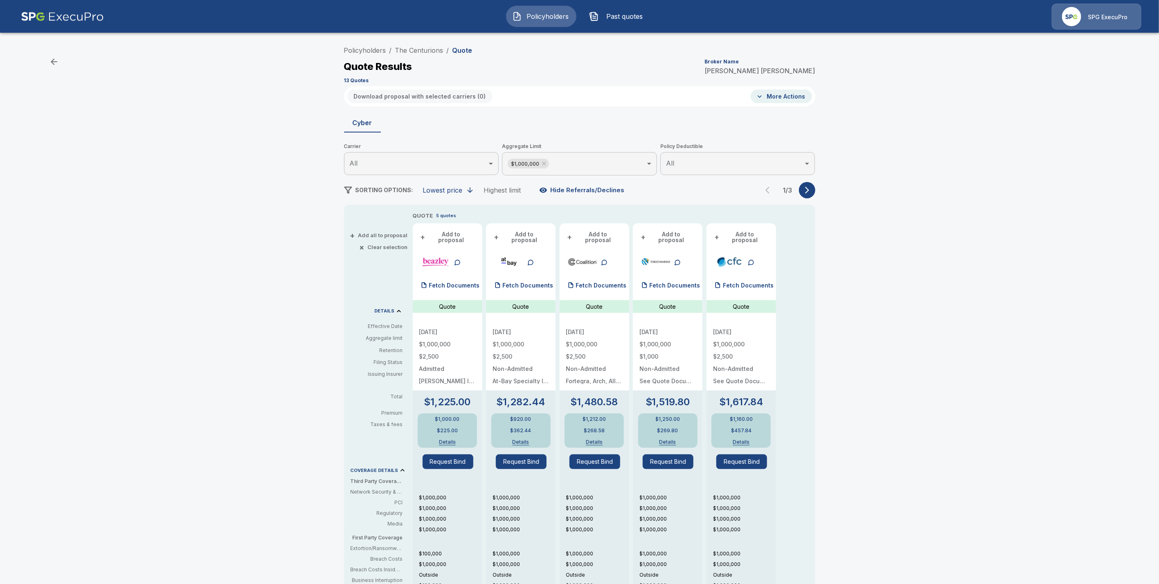
click at [811, 191] on icon "button" at bounding box center [807, 190] width 8 height 8
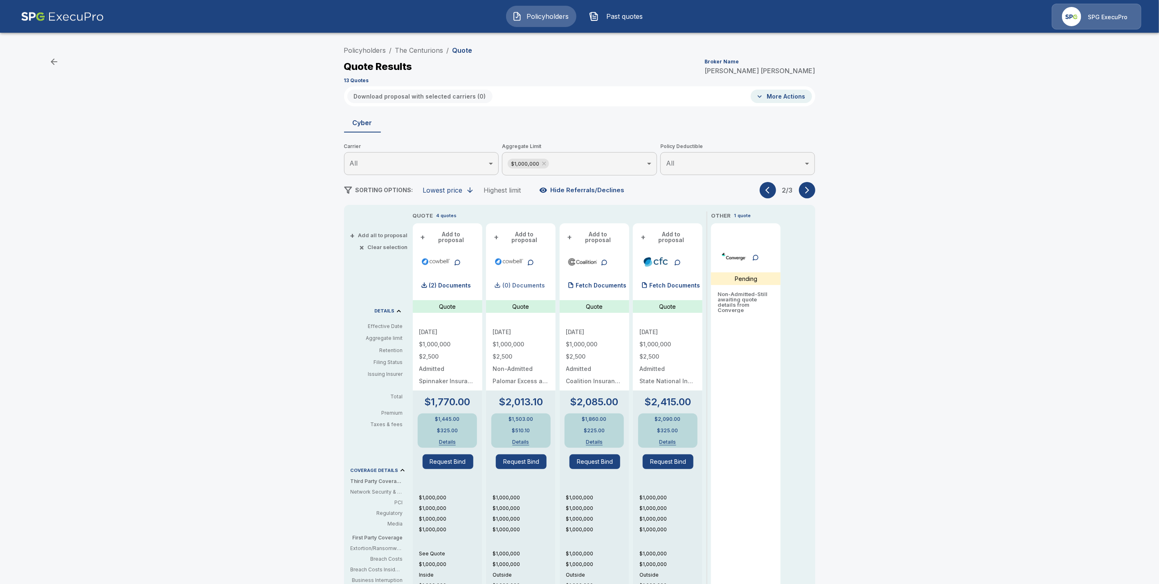
click at [521, 283] on p "(0) Documents" at bounding box center [523, 286] width 43 height 6
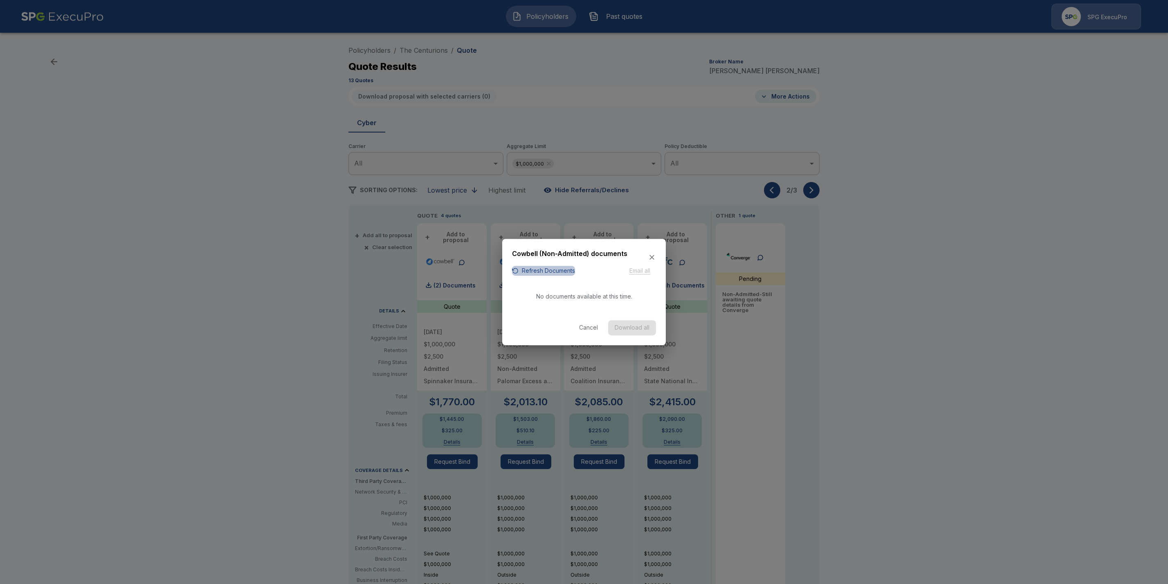
click at [537, 268] on button "Refresh Documents" at bounding box center [543, 271] width 63 height 10
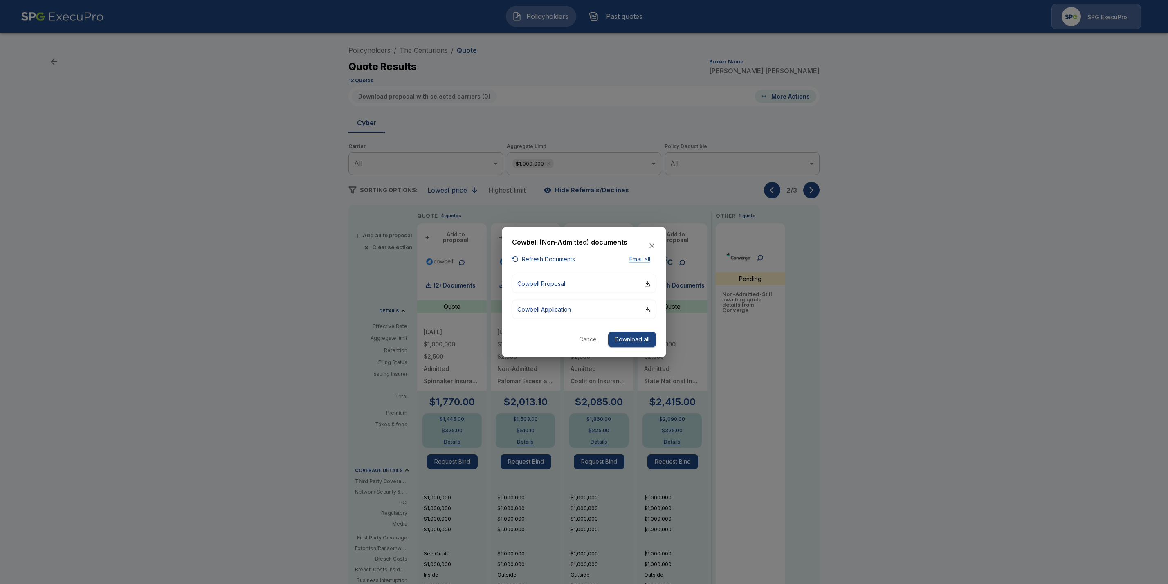
click at [594, 338] on button "Cancel" at bounding box center [589, 339] width 26 height 15
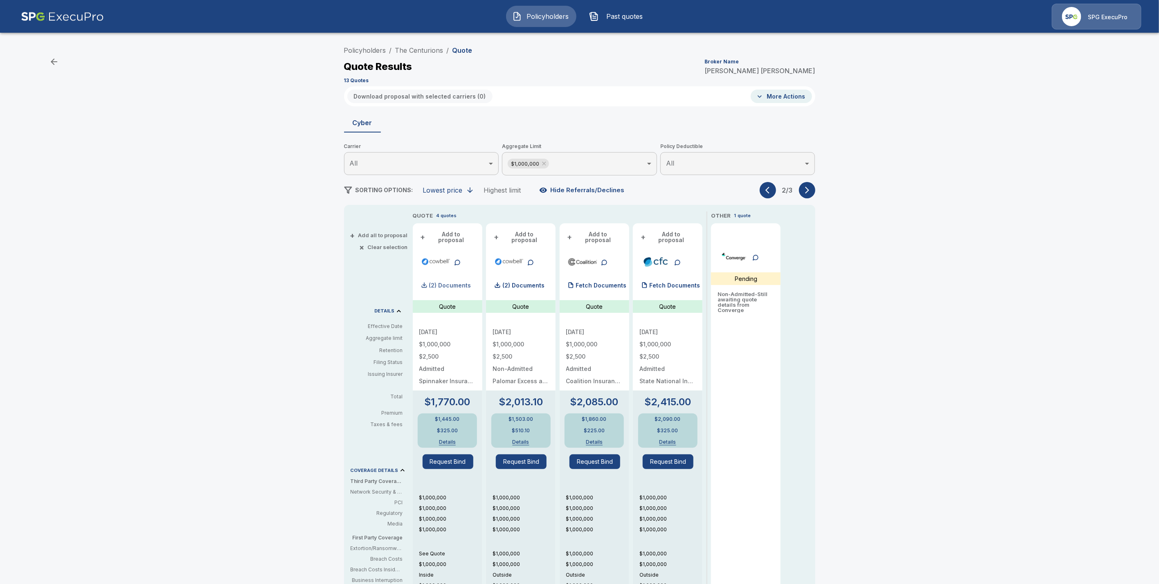
click at [452, 283] on p "(2) Documents" at bounding box center [450, 286] width 42 height 6
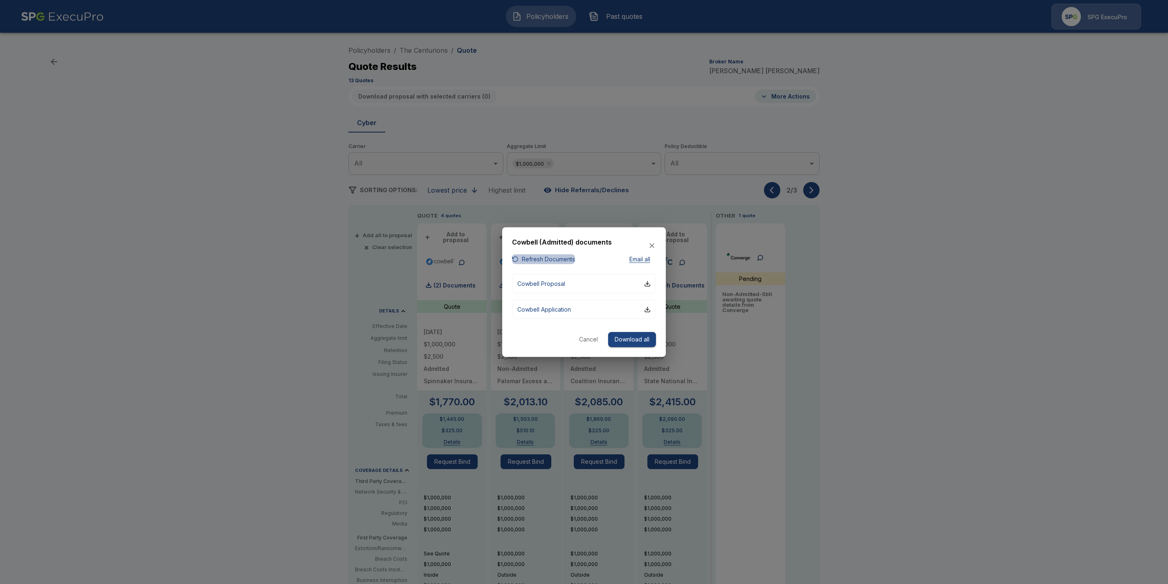
click at [552, 258] on button "Refresh Documents" at bounding box center [543, 259] width 63 height 10
click at [487, 278] on div at bounding box center [584, 292] width 1168 height 584
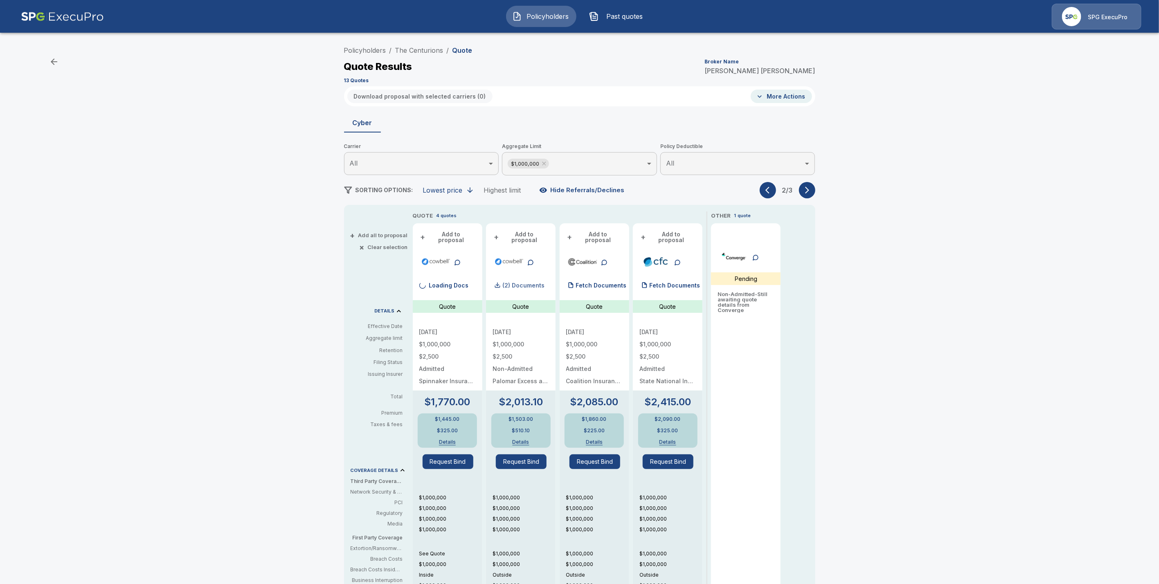
click at [541, 283] on p "(2) Documents" at bounding box center [523, 286] width 42 height 6
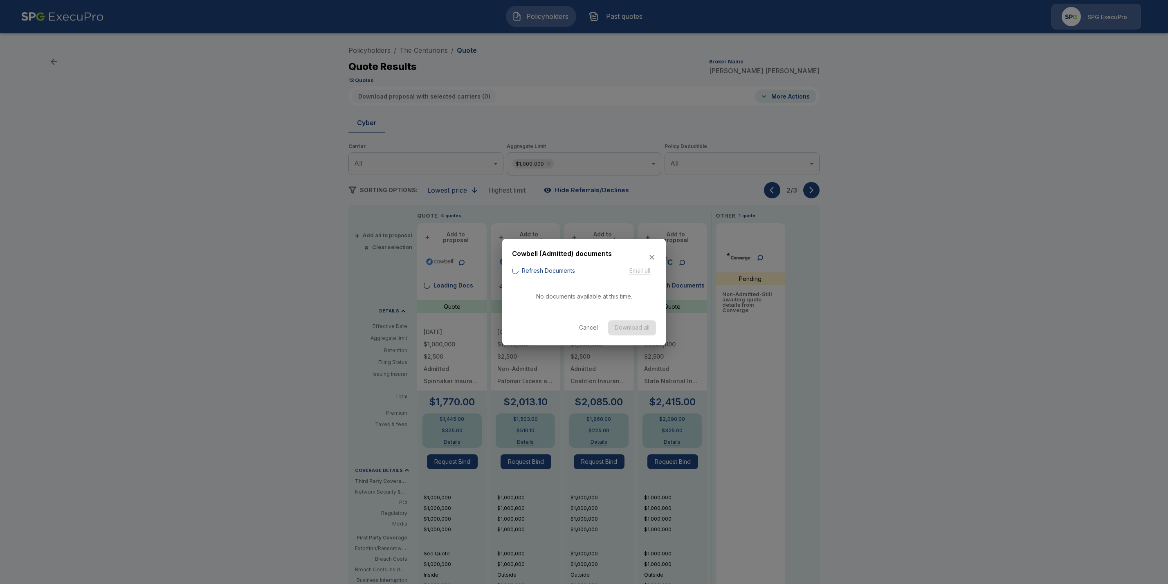
click at [540, 269] on button "Refresh Documents" at bounding box center [543, 271] width 63 height 10
click at [876, 331] on div at bounding box center [584, 292] width 1168 height 584
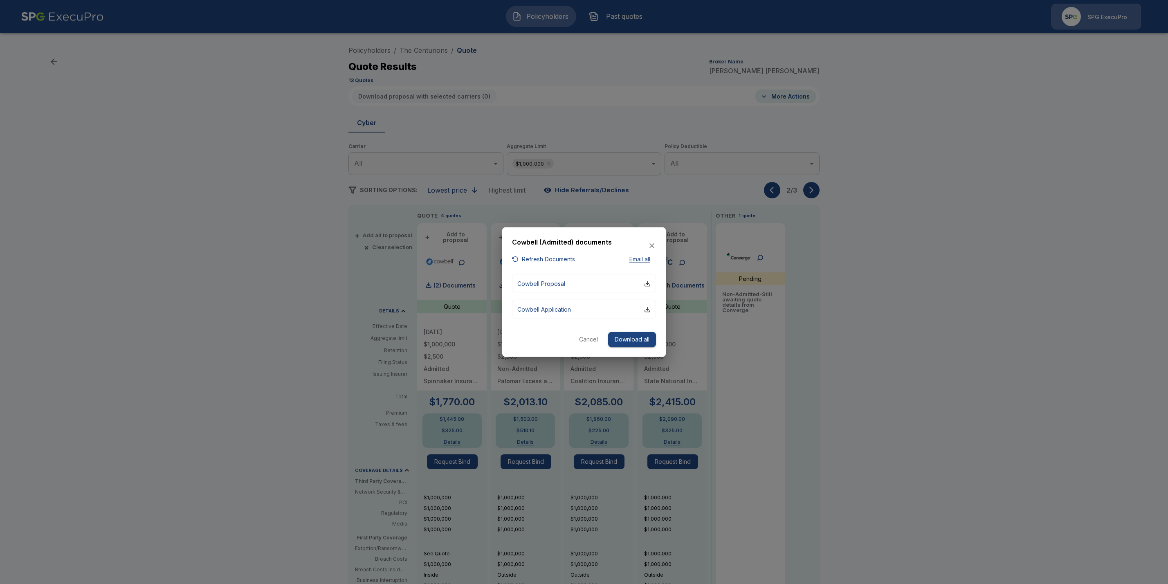
click at [956, 326] on div at bounding box center [584, 292] width 1168 height 584
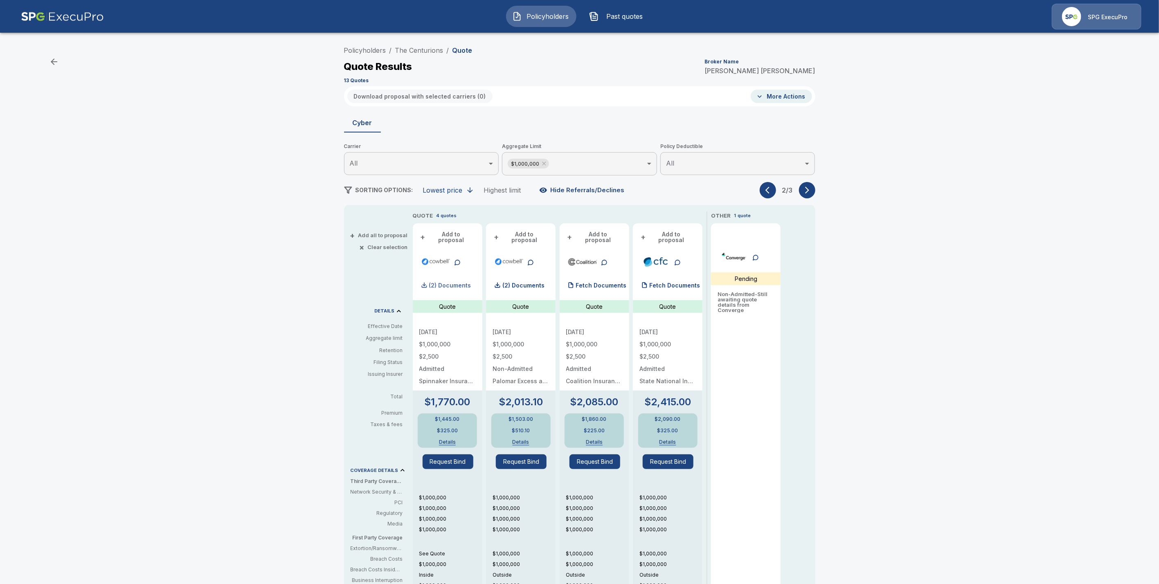
click at [457, 283] on p "(2) Documents" at bounding box center [450, 286] width 42 height 6
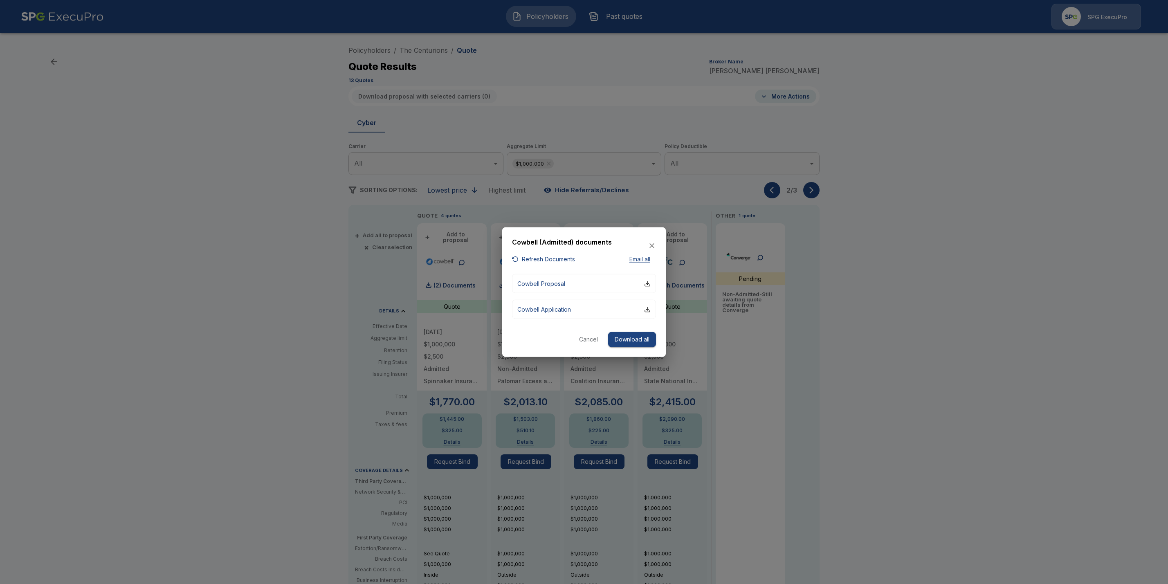
click at [639, 340] on button "Download all" at bounding box center [632, 339] width 48 height 15
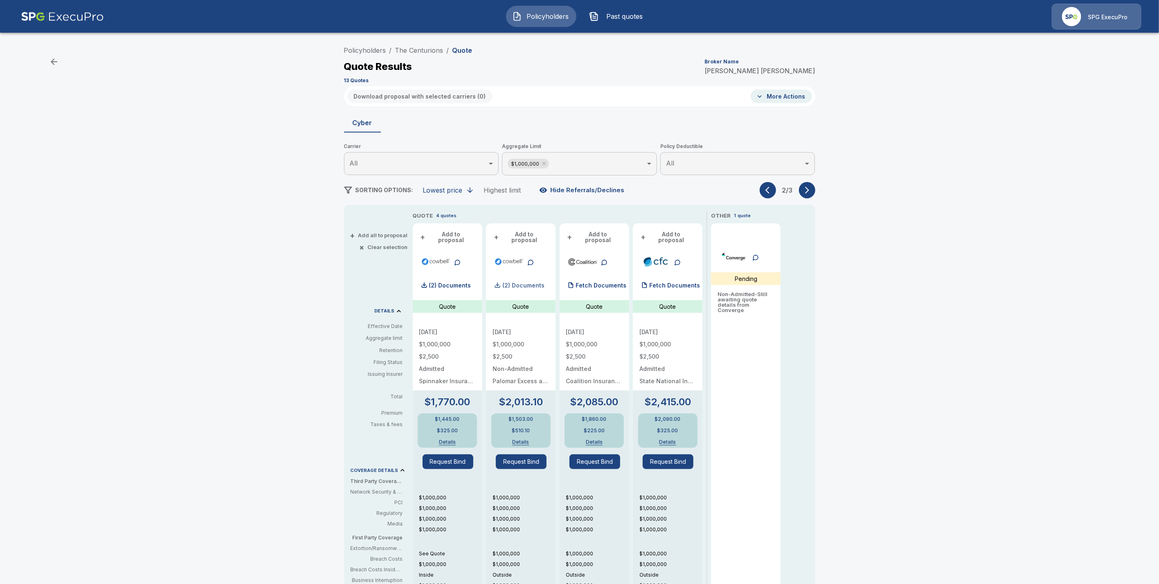
click at [518, 283] on p "(2) Documents" at bounding box center [523, 286] width 42 height 6
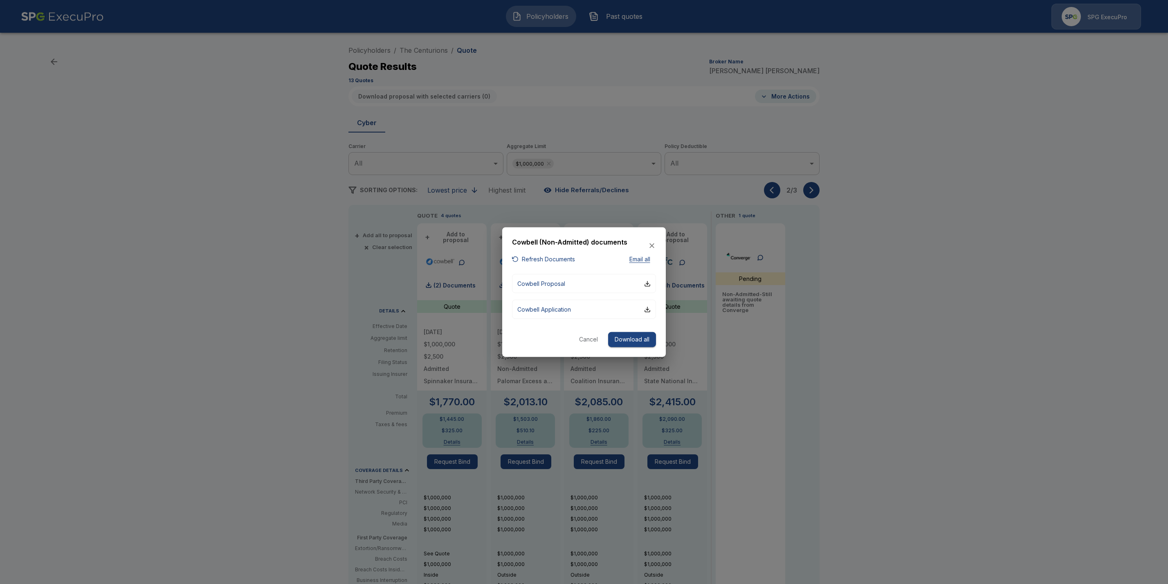
click at [635, 338] on button "Download all" at bounding box center [632, 339] width 48 height 15
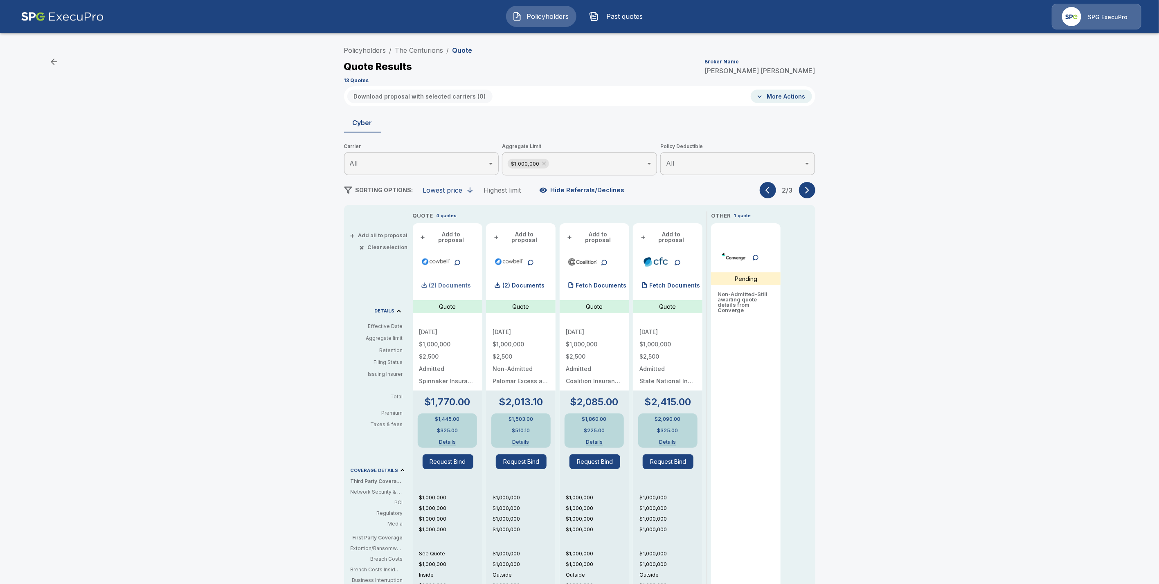
click at [449, 284] on div "(2) Documents" at bounding box center [445, 285] width 52 height 16
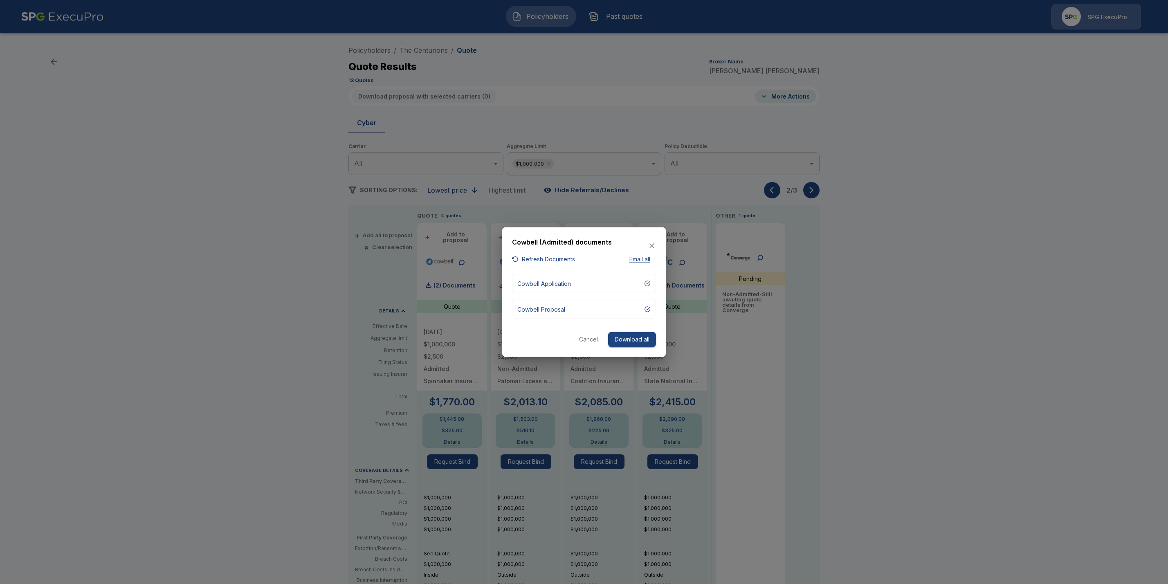
drag, startPoint x: 630, startPoint y: 338, endPoint x: 635, endPoint y: 339, distance: 4.7
click at [630, 338] on button "Download all" at bounding box center [632, 339] width 48 height 15
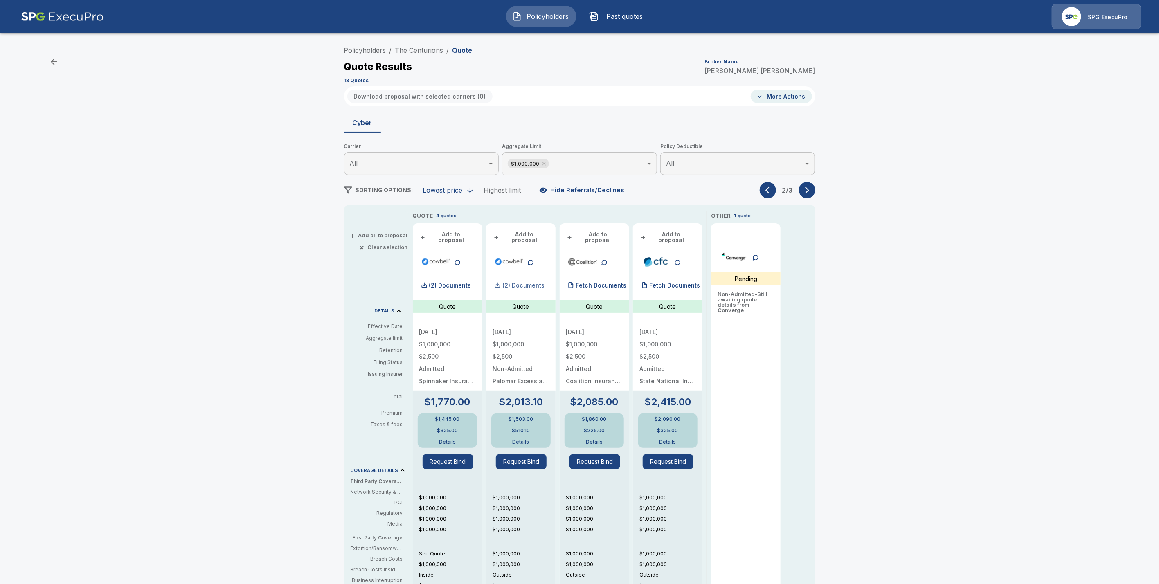
click at [544, 283] on p "(2) Documents" at bounding box center [523, 286] width 42 height 6
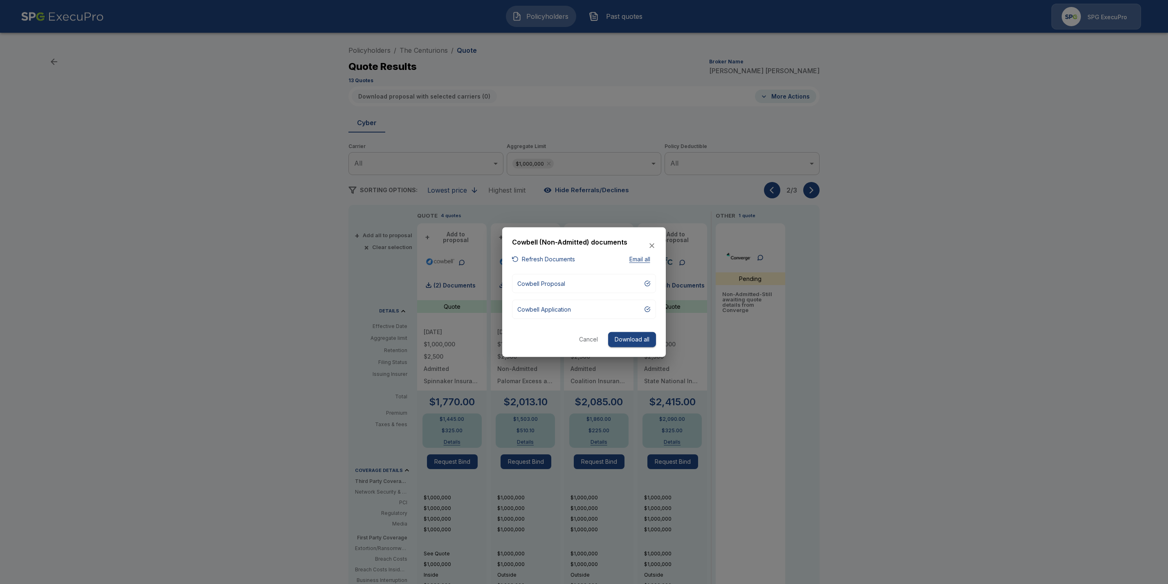
click at [627, 334] on button "Download all" at bounding box center [632, 339] width 48 height 15
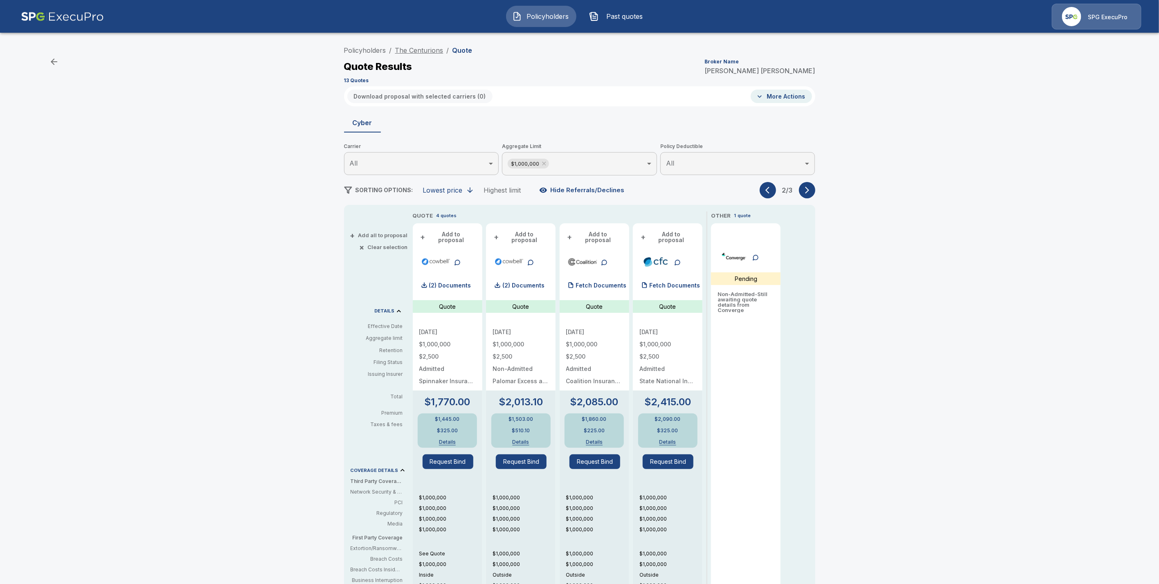
click at [418, 52] on link "The Centurions" at bounding box center [419, 50] width 48 height 8
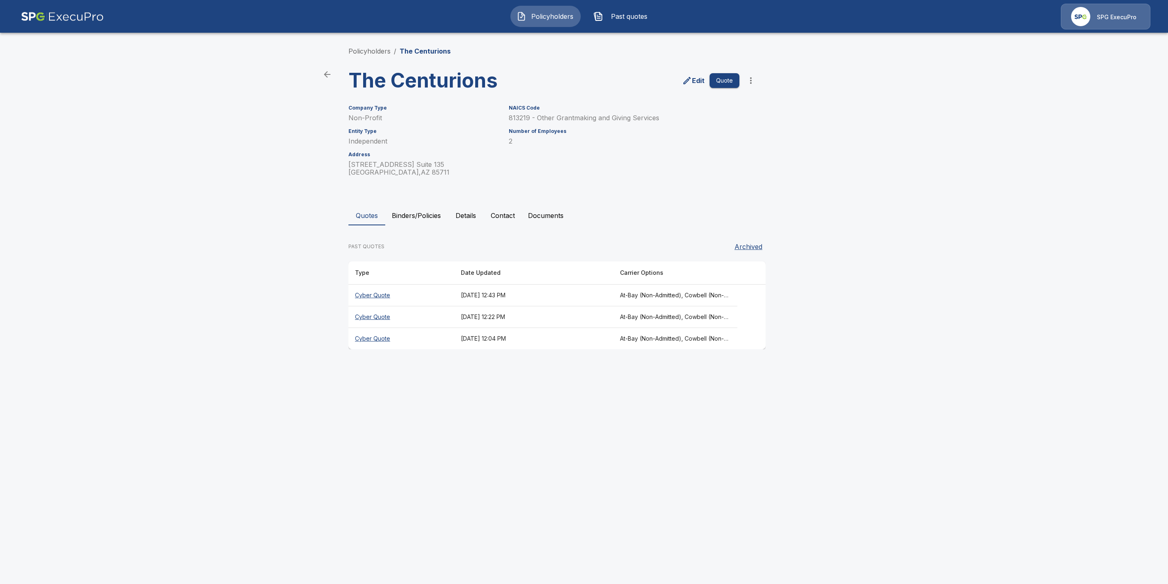
click at [513, 365] on html "Policyholders Past quotes SPG ExecuPro Policyholders / The Centurions The Centu…" at bounding box center [584, 182] width 1168 height 365
click at [494, 365] on html "Policyholders Past quotes SPG ExecuPro Policyholders / The Centurions The Centu…" at bounding box center [584, 182] width 1168 height 365
click at [374, 295] on th "Cyber Quote" at bounding box center [402, 296] width 106 height 22
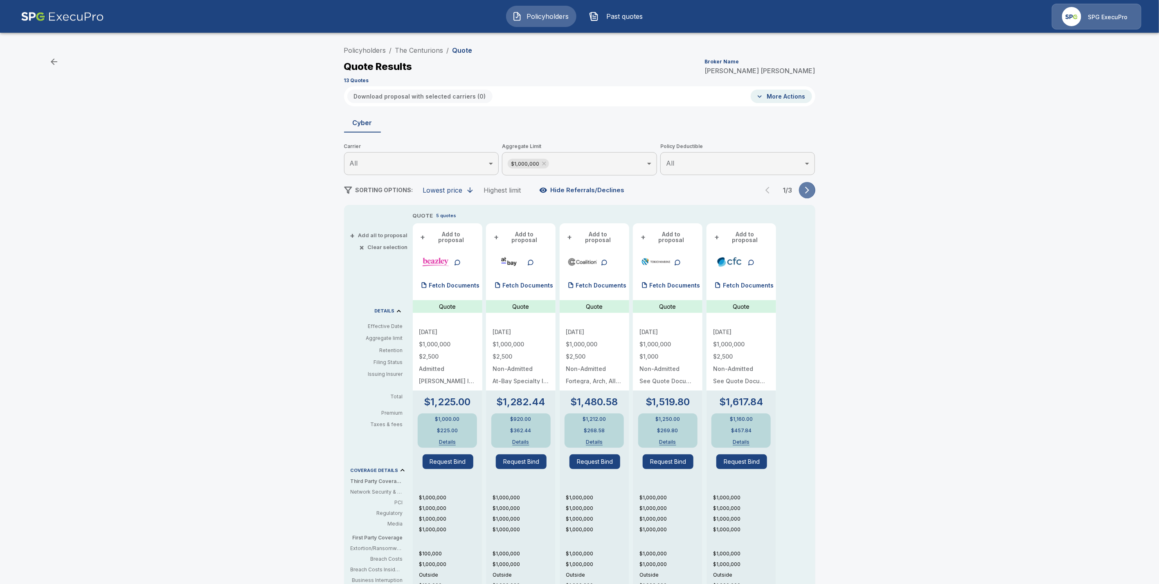
click at [809, 188] on icon "button" at bounding box center [807, 190] width 4 height 7
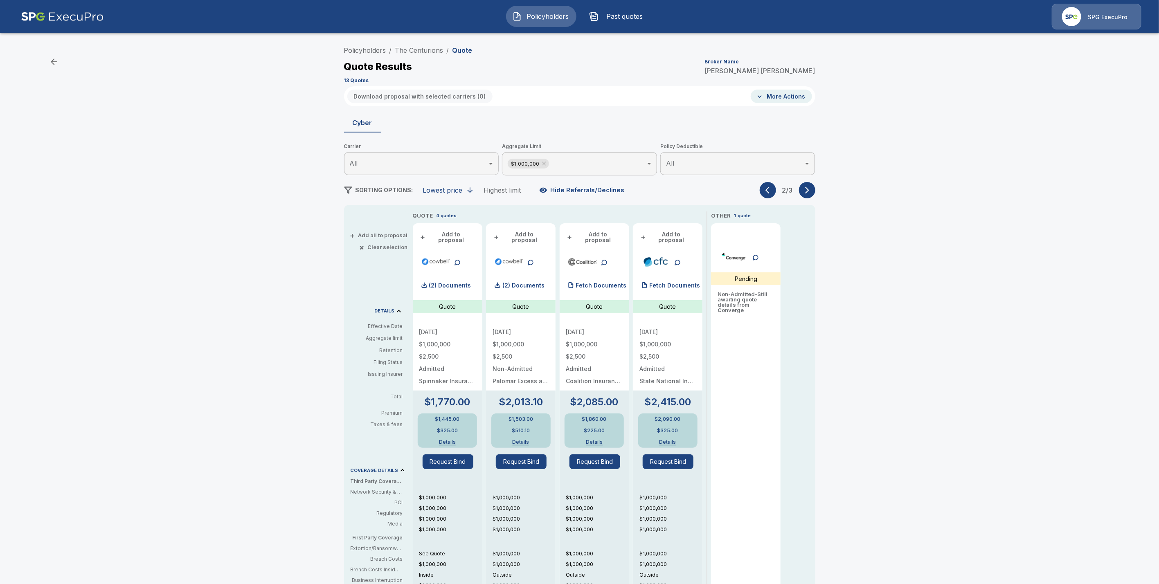
click at [772, 186] on icon "button" at bounding box center [769, 190] width 8 height 8
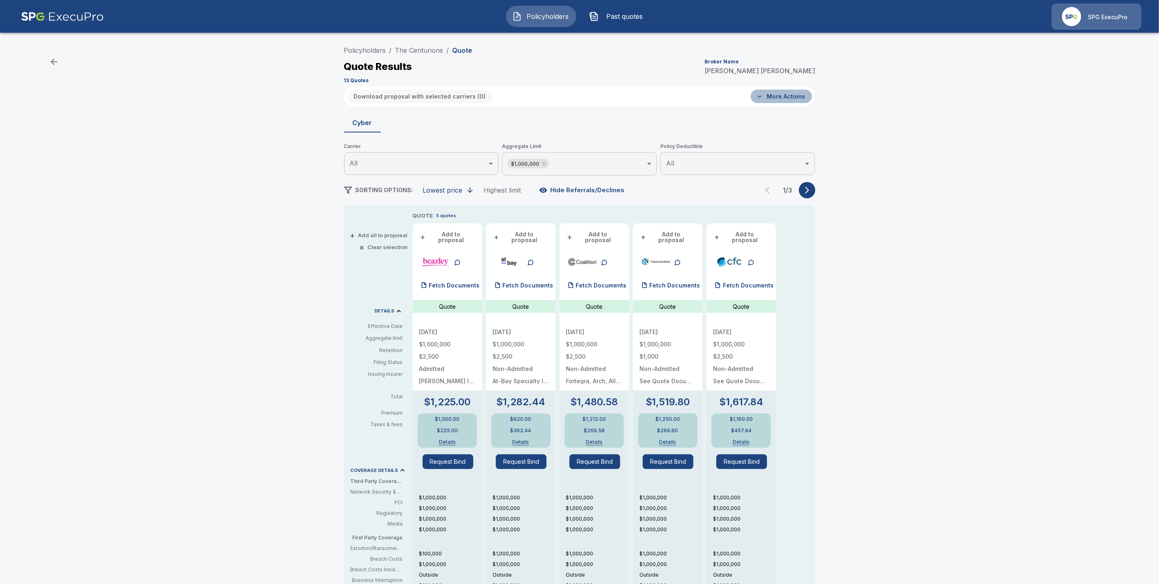
click at [792, 96] on button "More Actions" at bounding box center [781, 97] width 61 height 14
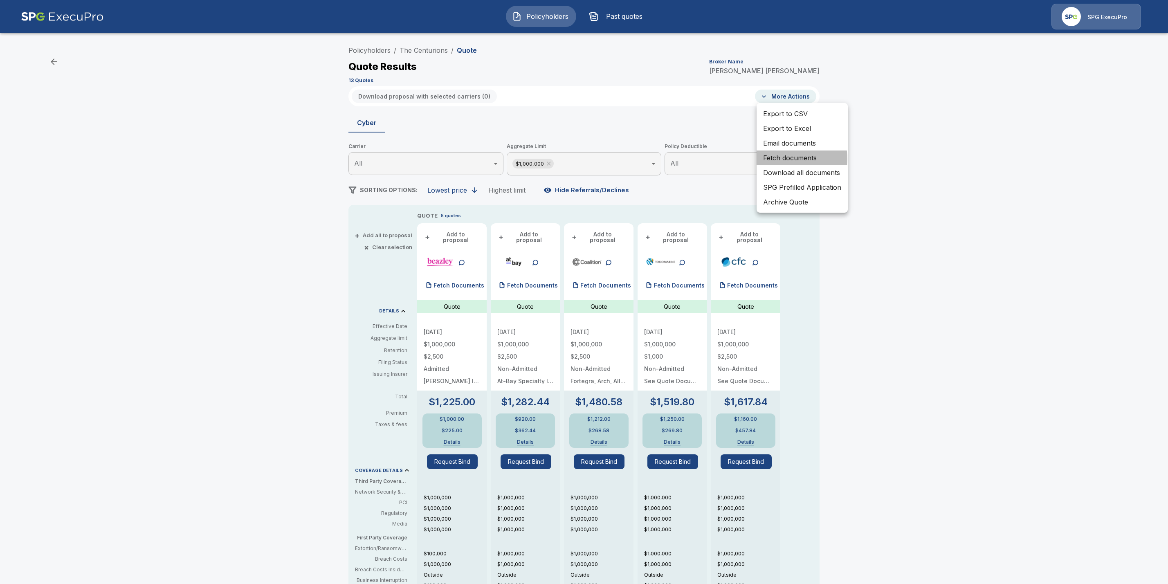
click at [781, 159] on li "Fetch documents" at bounding box center [802, 158] width 91 height 15
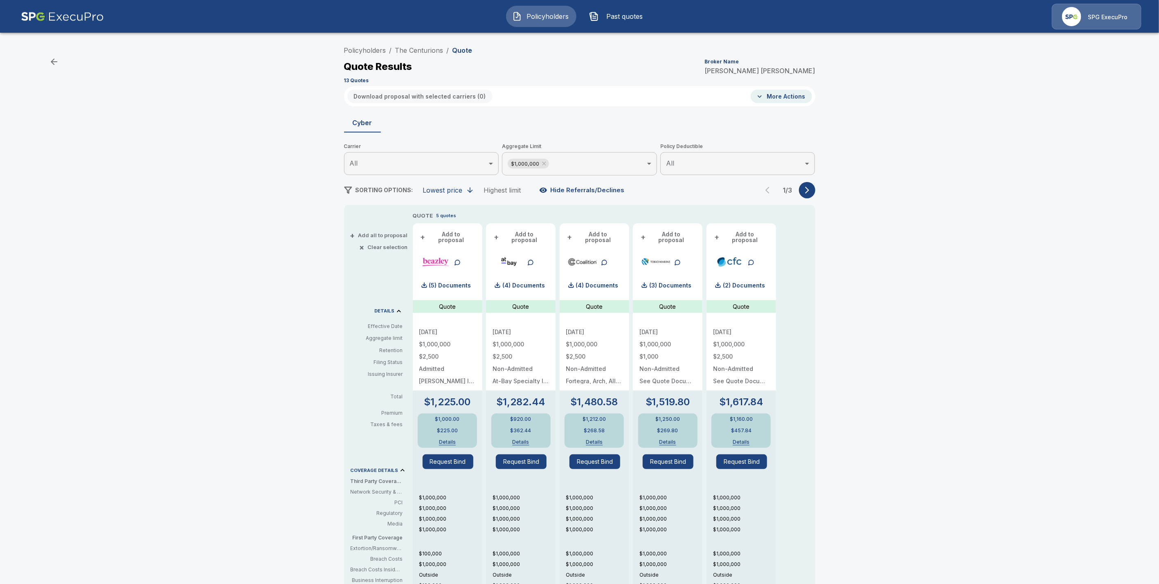
click at [982, 405] on div "Policyholders / The Centurions / Quote Quote Results Broker Name [PERSON_NAME] …" at bounding box center [579, 413] width 1159 height 748
